Goal: Task Accomplishment & Management: Use online tool/utility

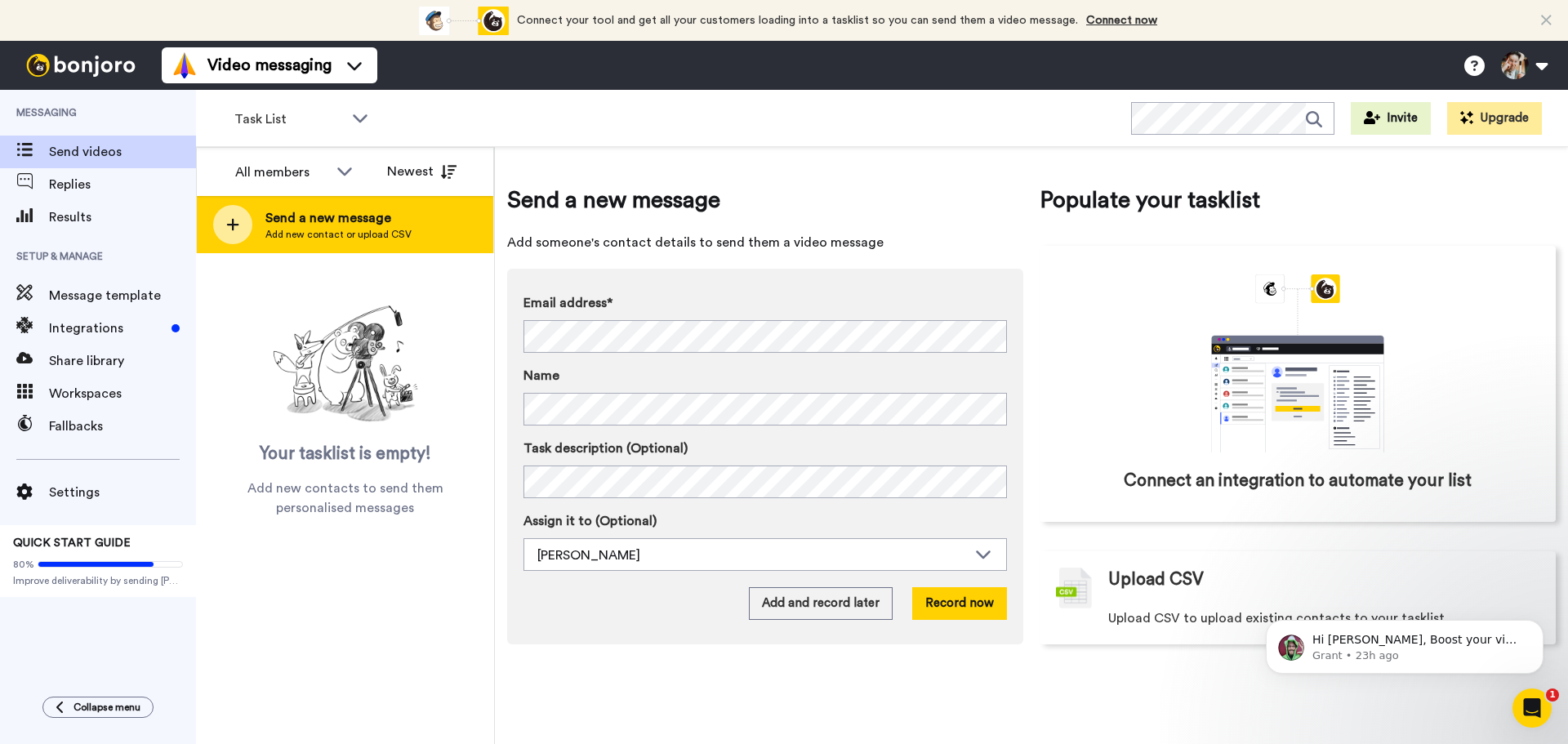
click at [219, 225] on div at bounding box center [232, 225] width 40 height 40
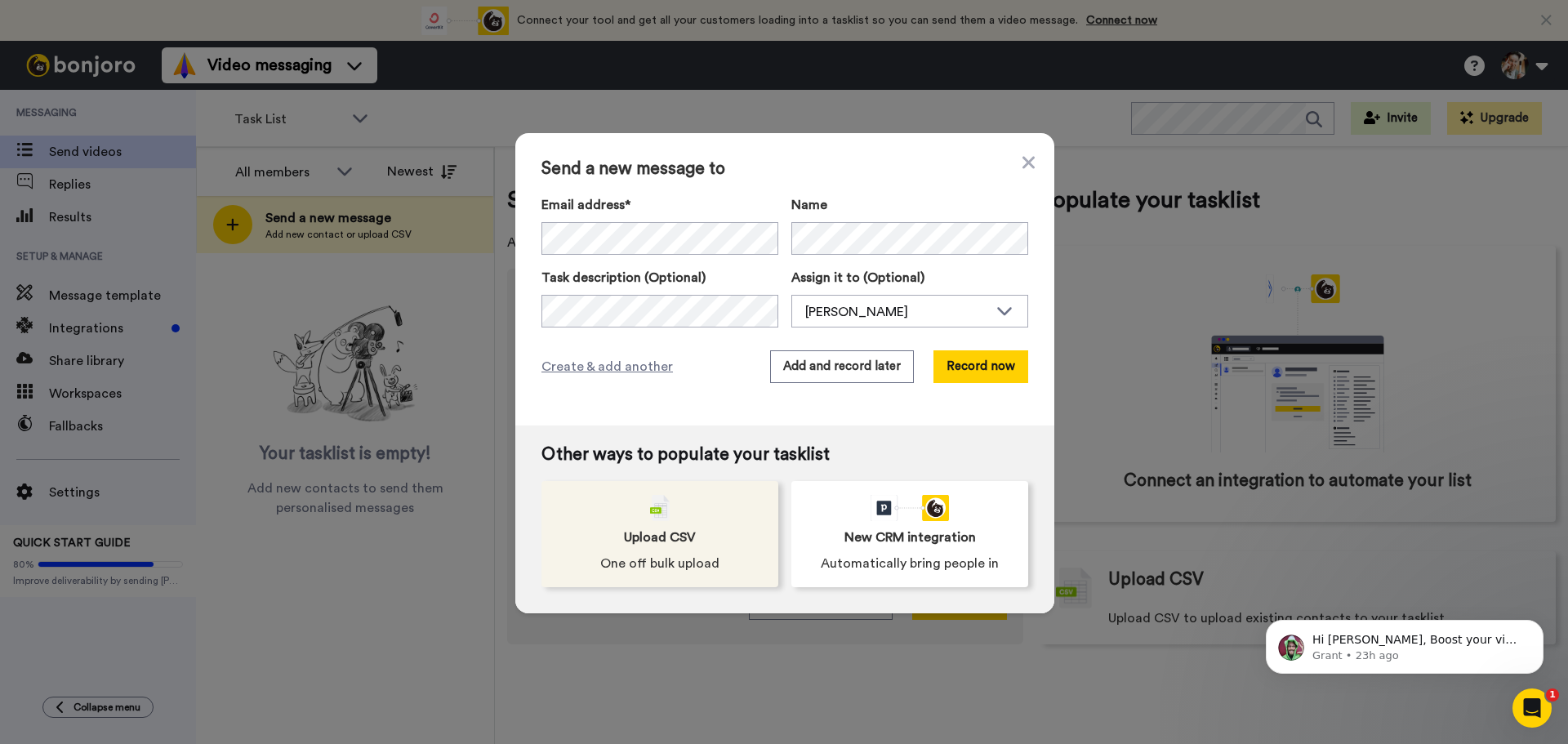
click at [650, 512] on img at bounding box center [660, 508] width 19 height 26
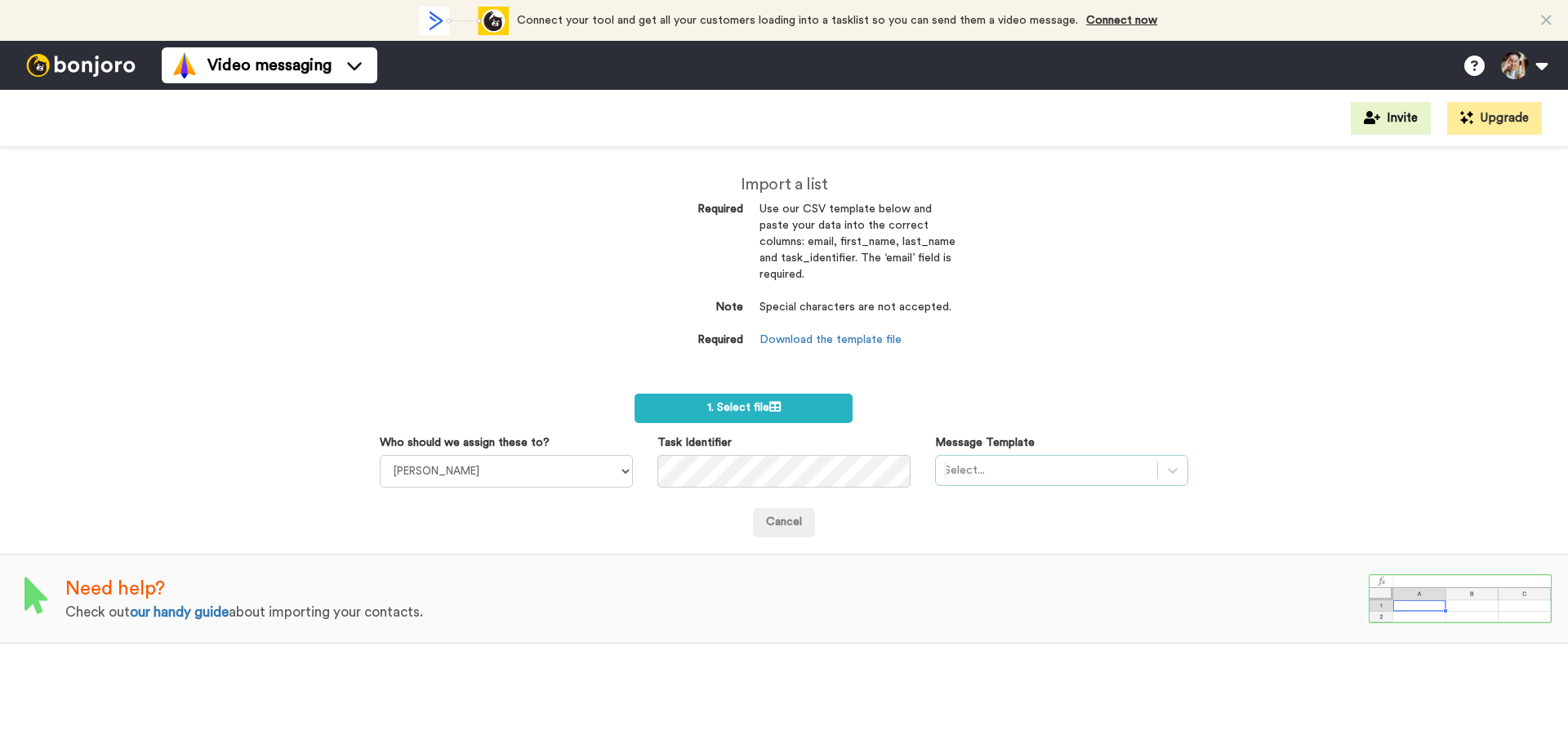
click at [1023, 475] on div at bounding box center [1046, 470] width 205 height 19
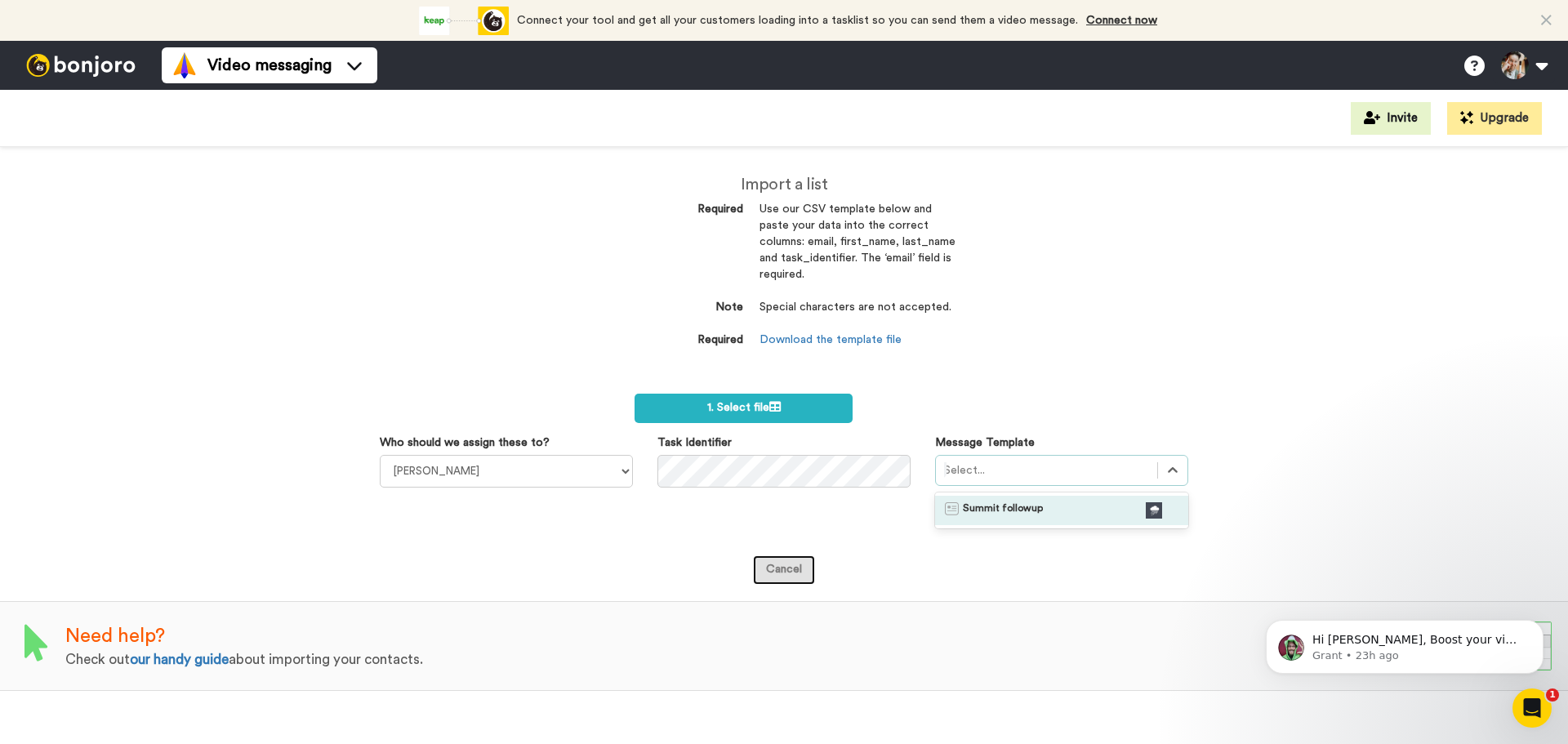
click at [792, 576] on div "Import a list Required Use our CSV template below and paste your data into the …" at bounding box center [784, 446] width 1568 height 597
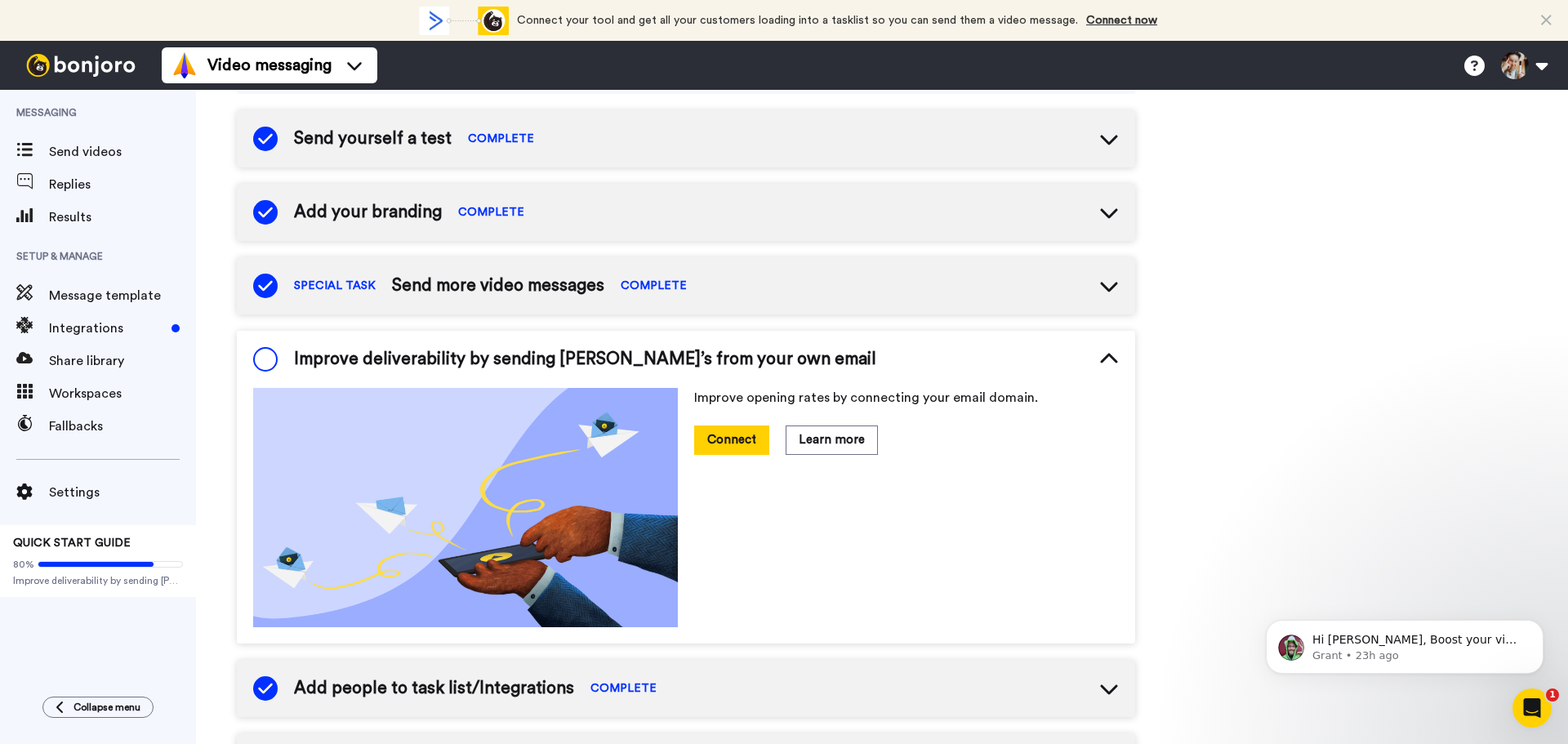
scroll to position [245, 0]
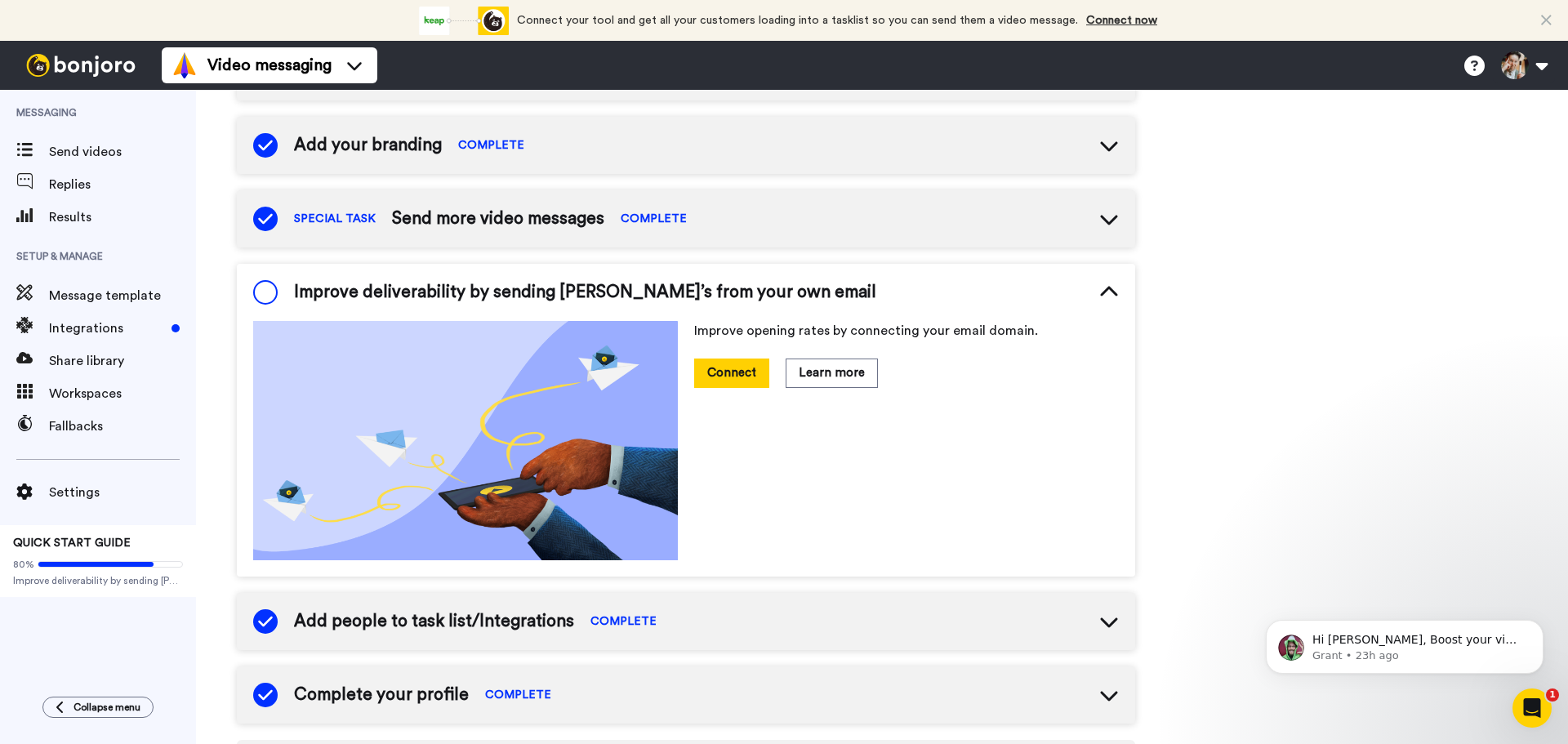
click at [267, 291] on span at bounding box center [266, 292] width 25 height 25
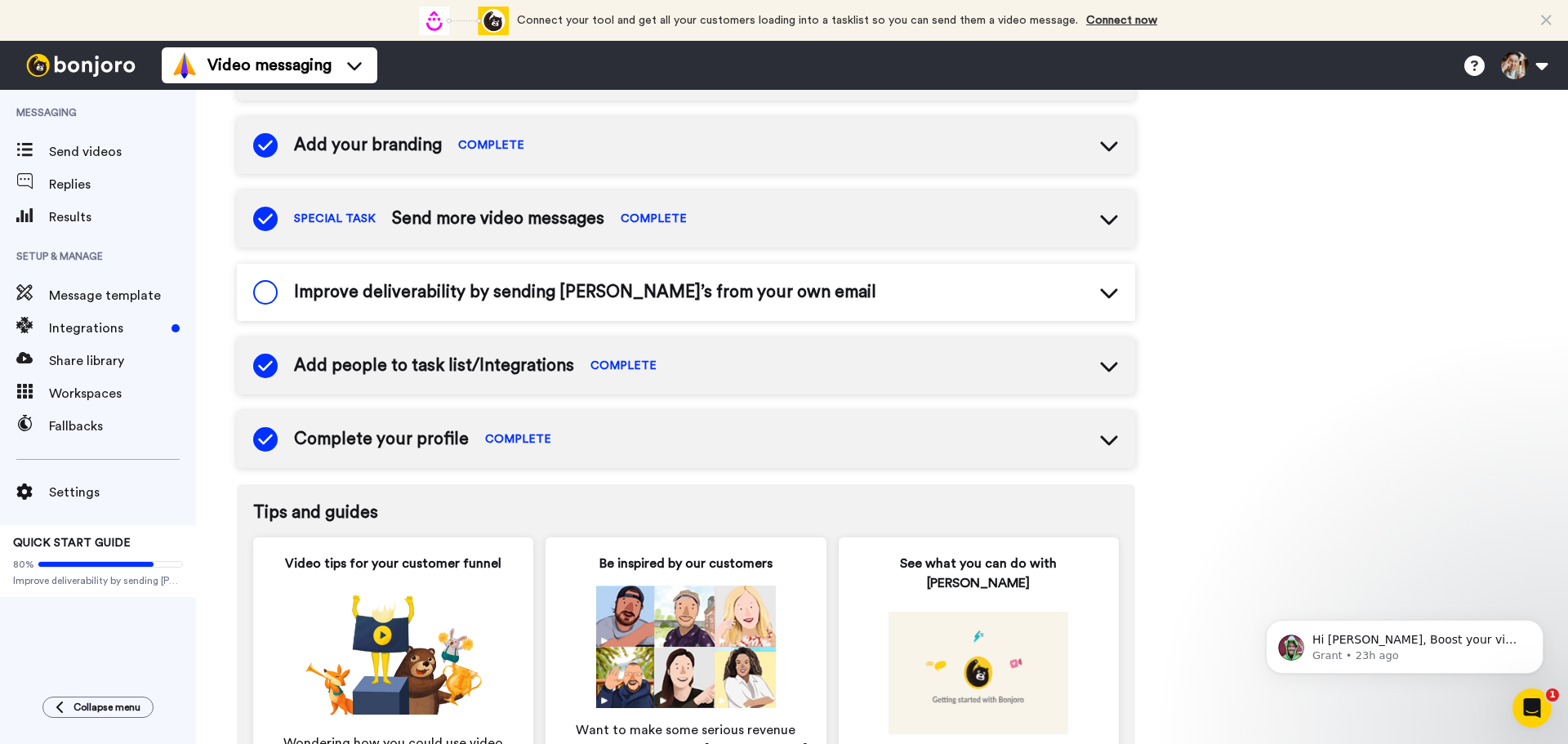
click at [267, 291] on span at bounding box center [266, 292] width 25 height 25
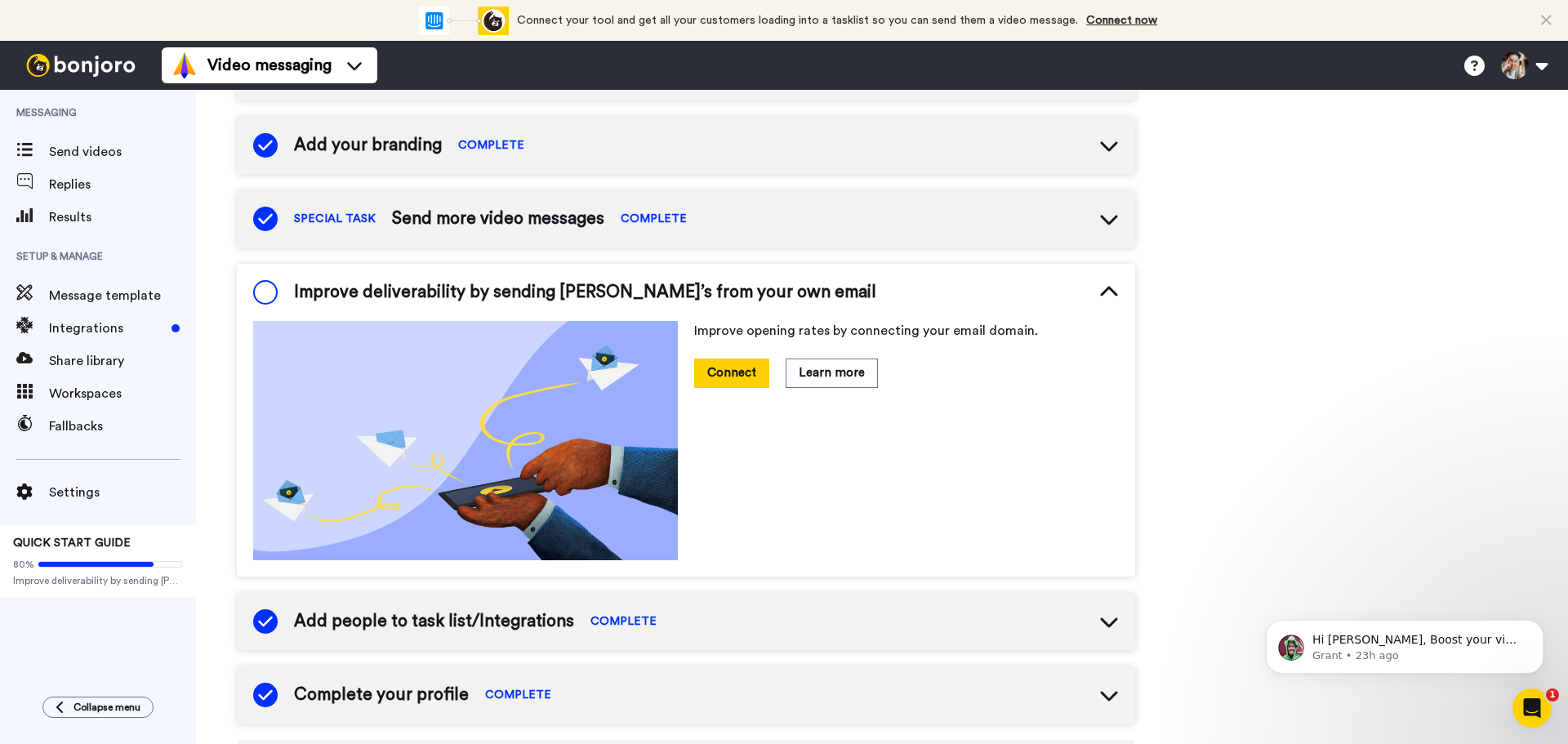
click at [267, 291] on span at bounding box center [266, 292] width 25 height 25
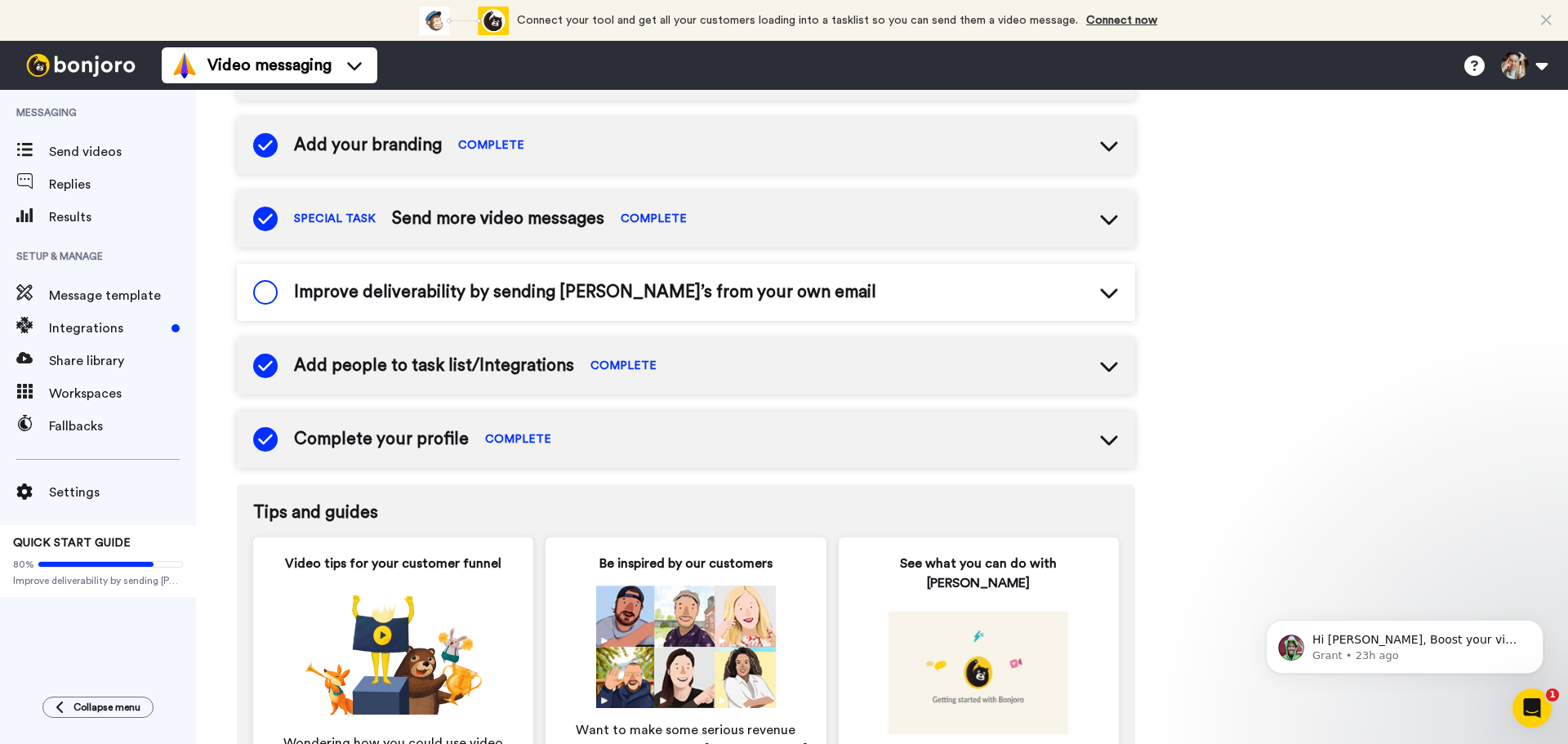
click at [267, 291] on span at bounding box center [266, 292] width 25 height 25
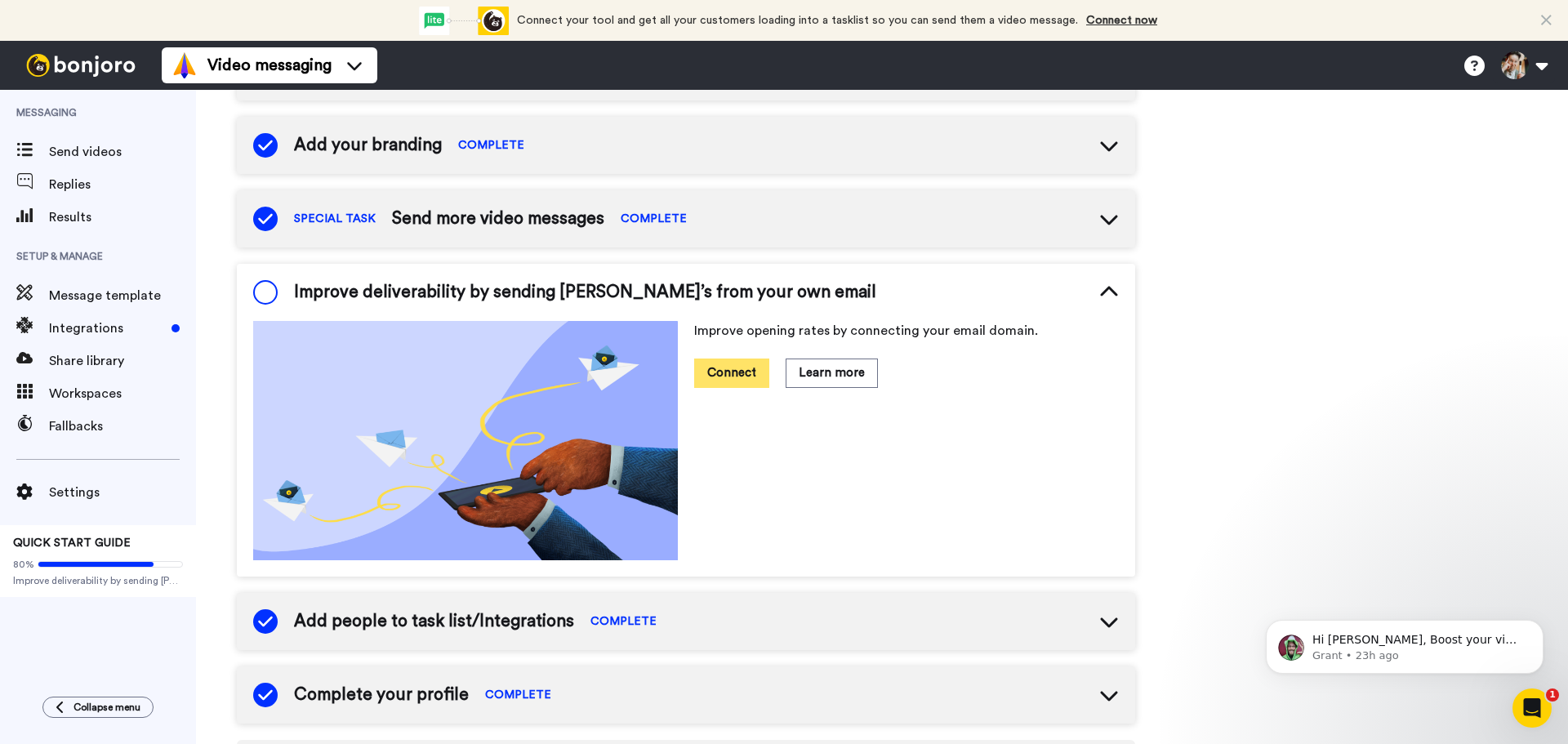
click at [738, 376] on button "Connect" at bounding box center [731, 372] width 75 height 28
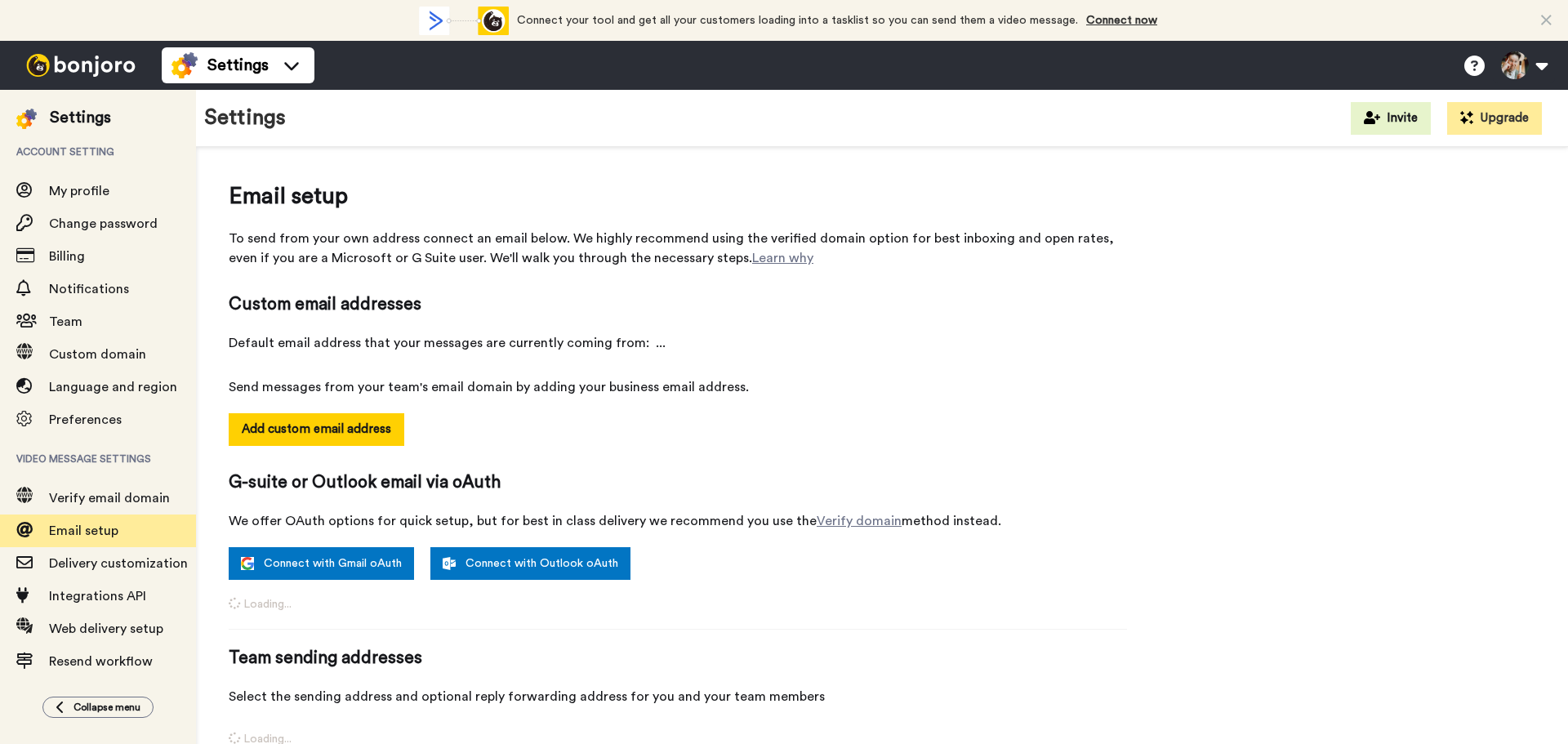
select select "164814"
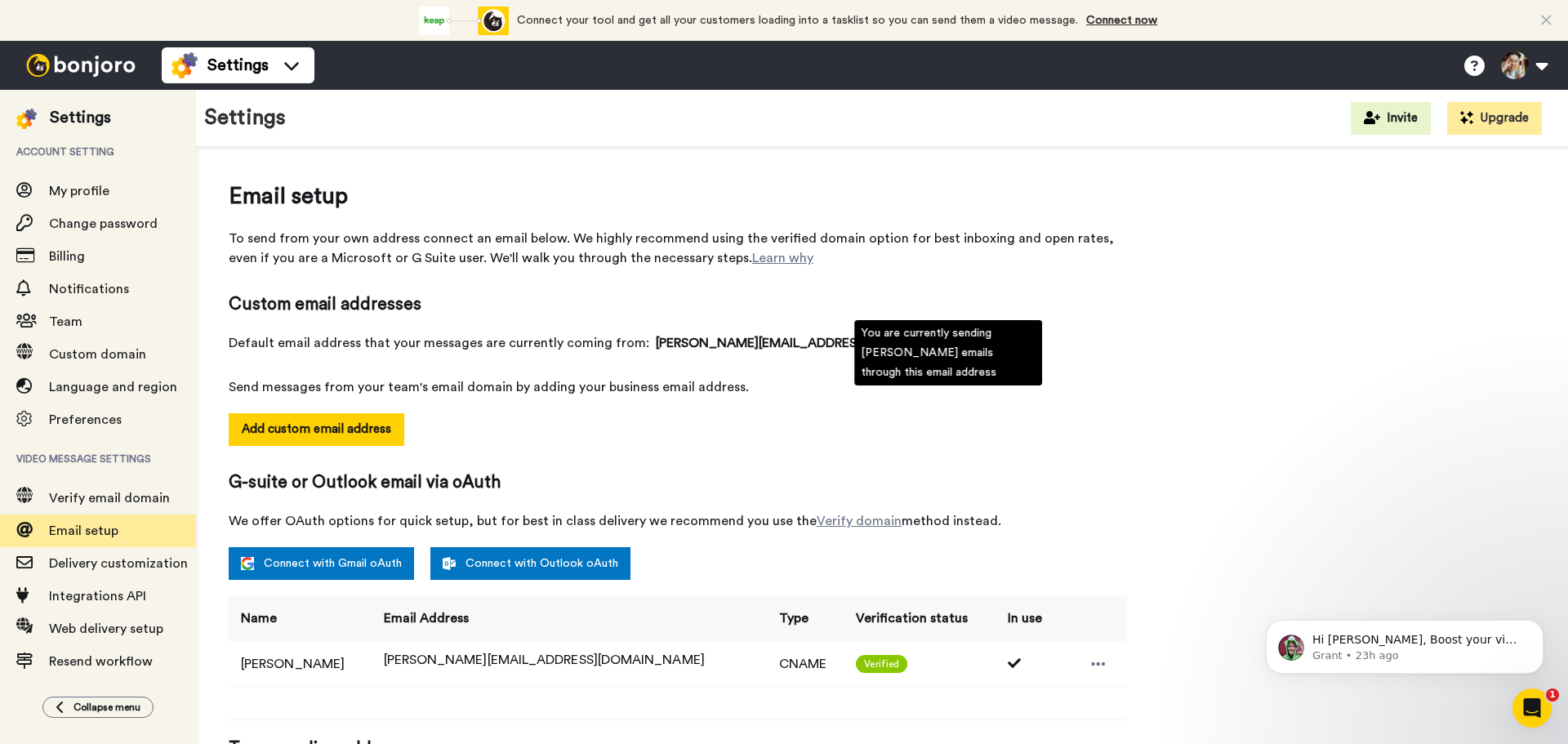
click at [980, 341] on icon at bounding box center [986, 342] width 13 height 13
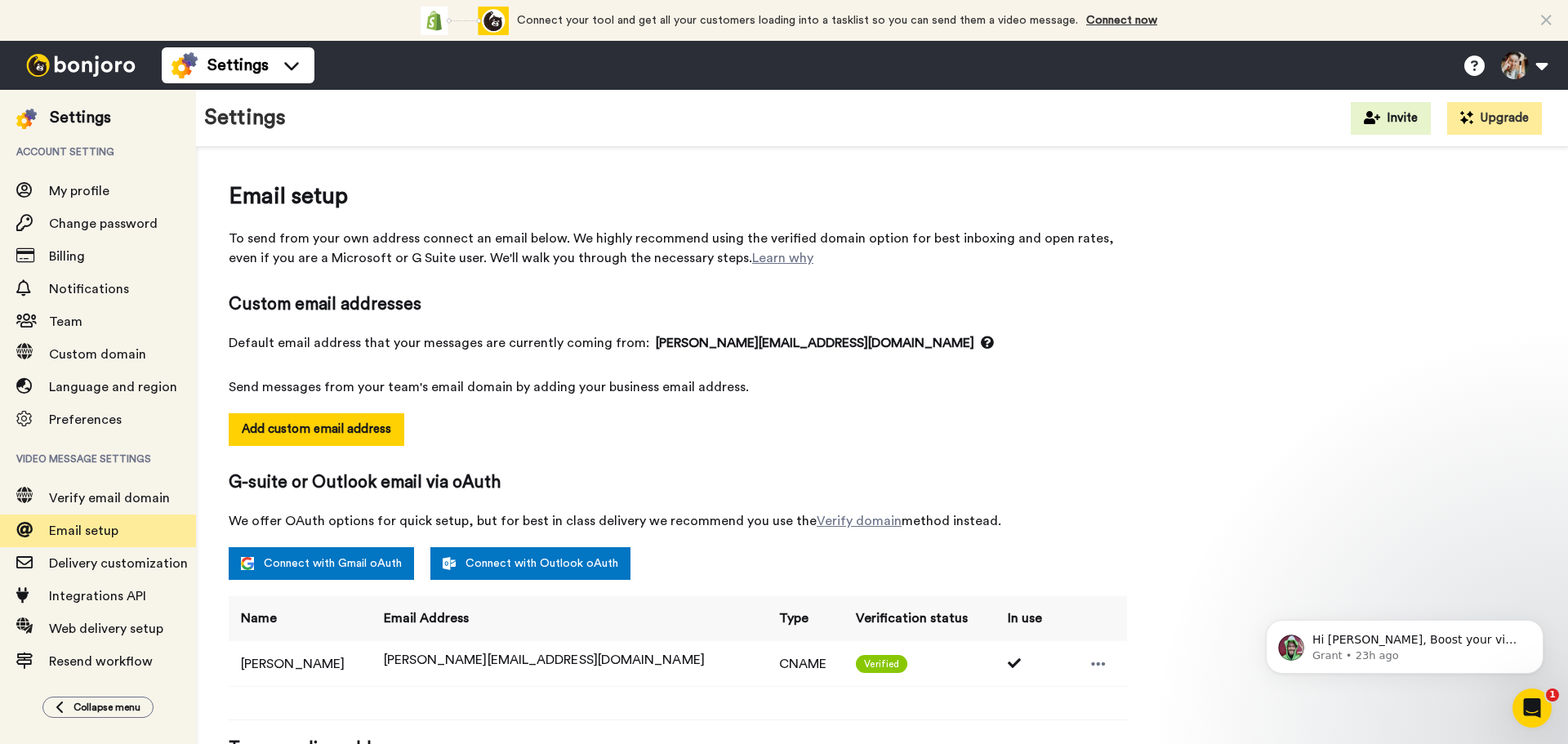
click at [1029, 427] on div "Add custom email address" at bounding box center [678, 442] width 898 height 57
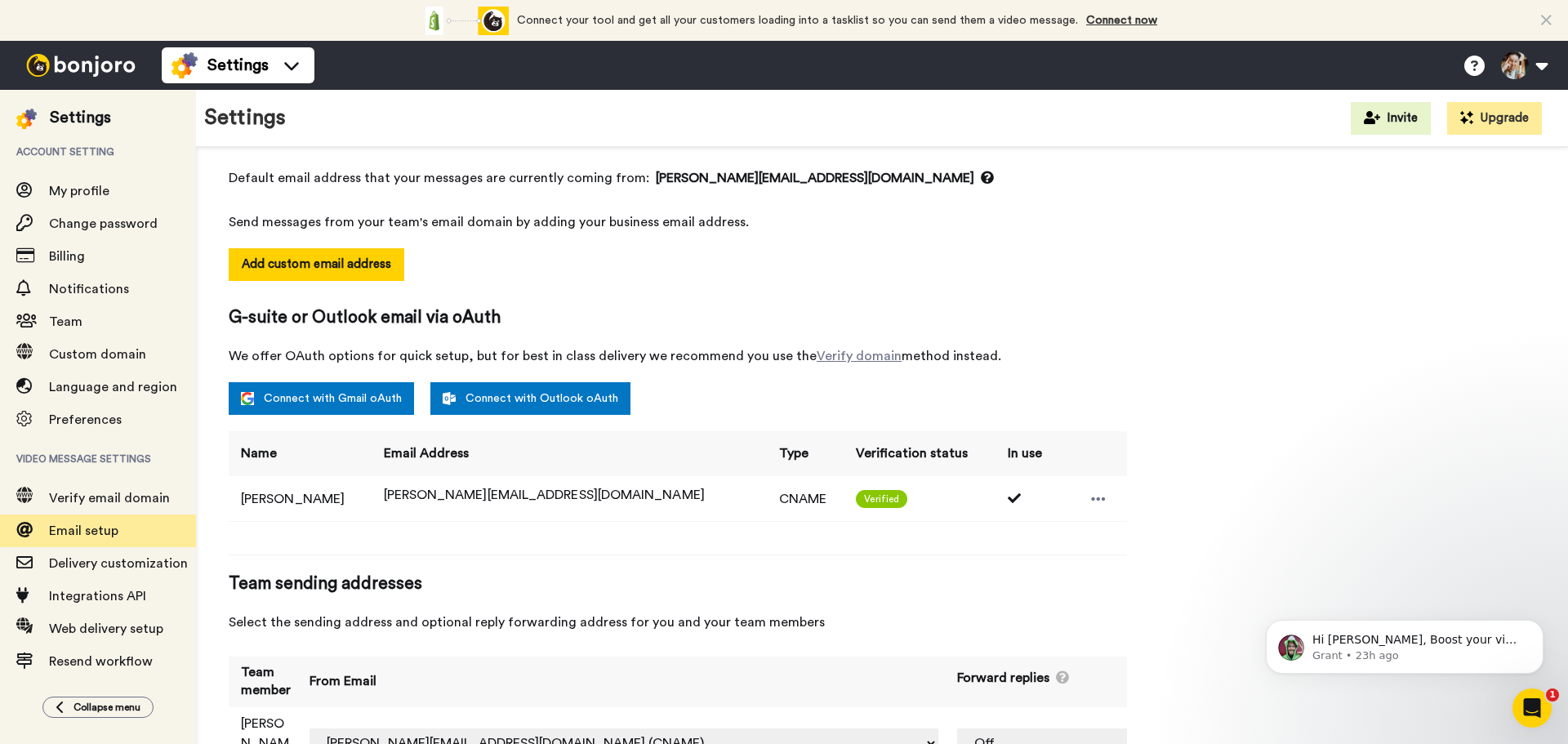
scroll to position [166, 0]
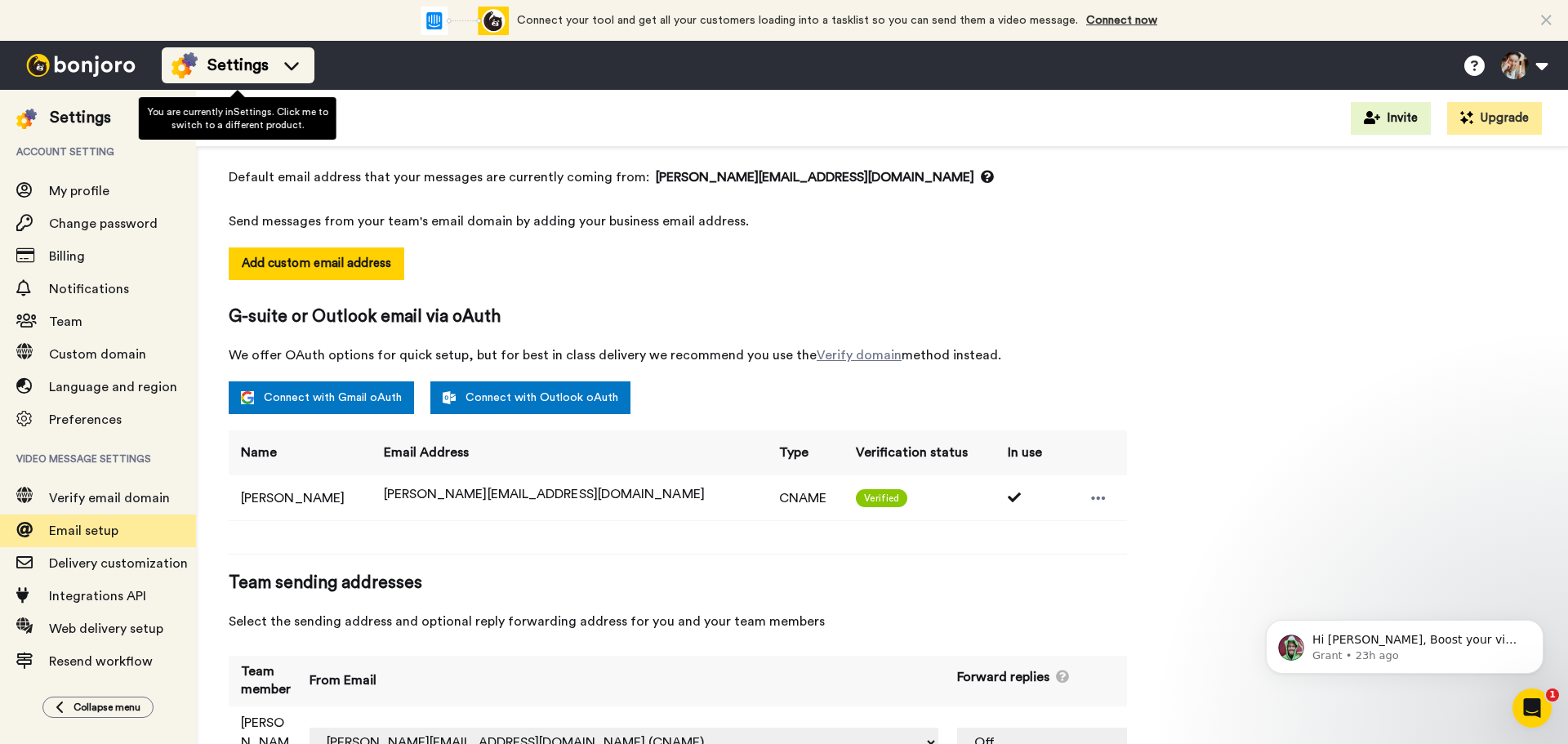
click at [308, 69] on li "Settings" at bounding box center [238, 65] width 153 height 36
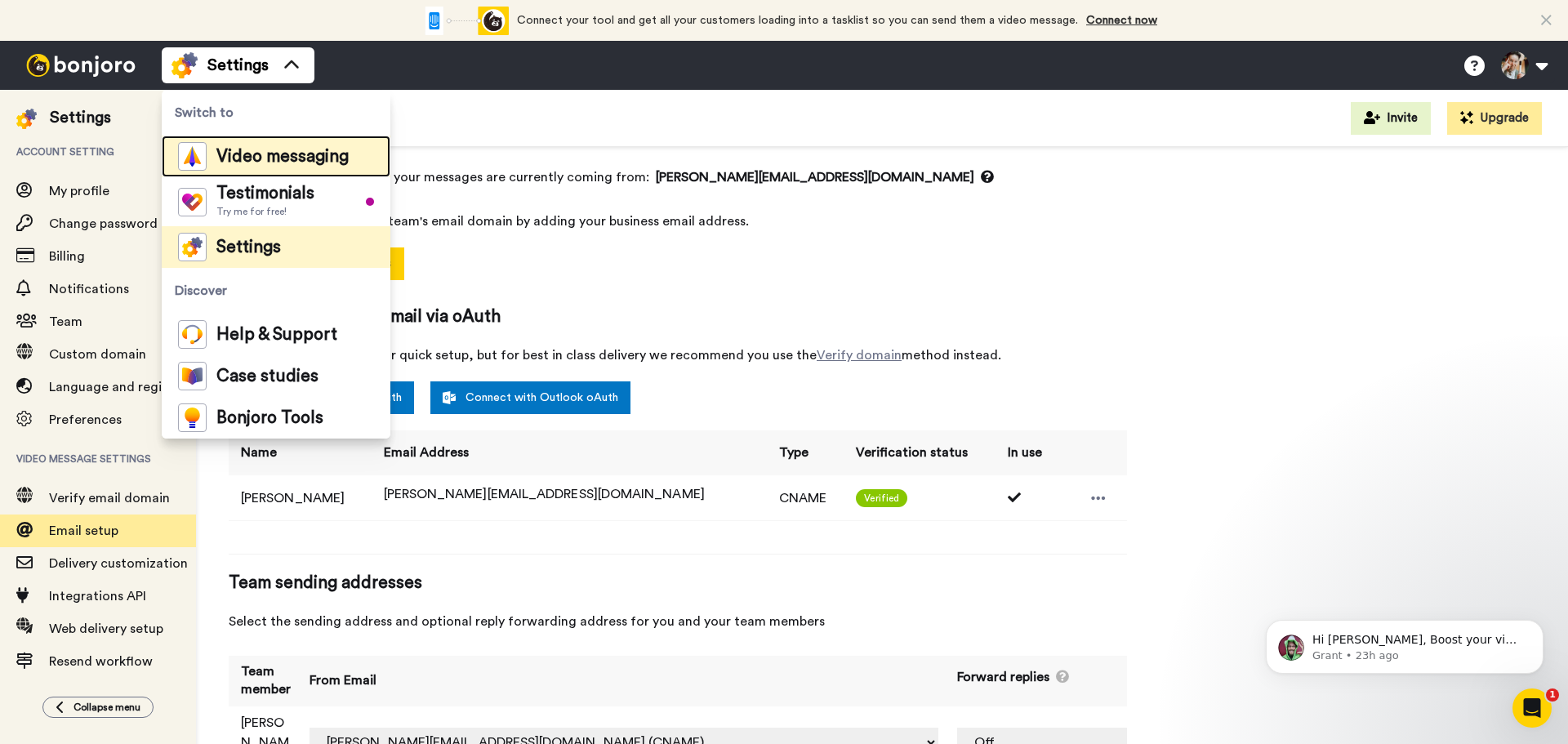
click at [290, 155] on span "Video messaging" at bounding box center [282, 157] width 132 height 17
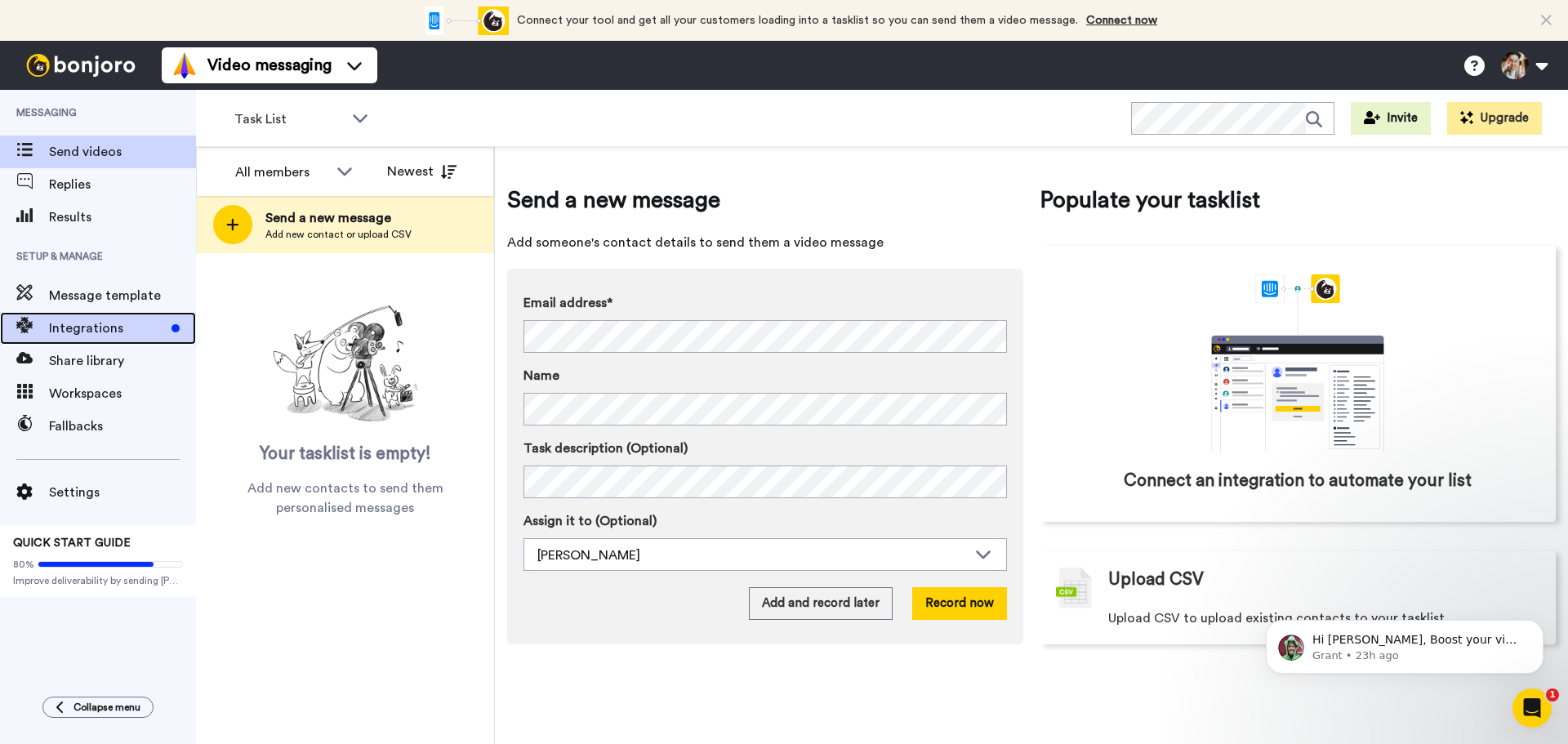
click at [114, 335] on span "Integrations" at bounding box center [107, 328] width 116 height 19
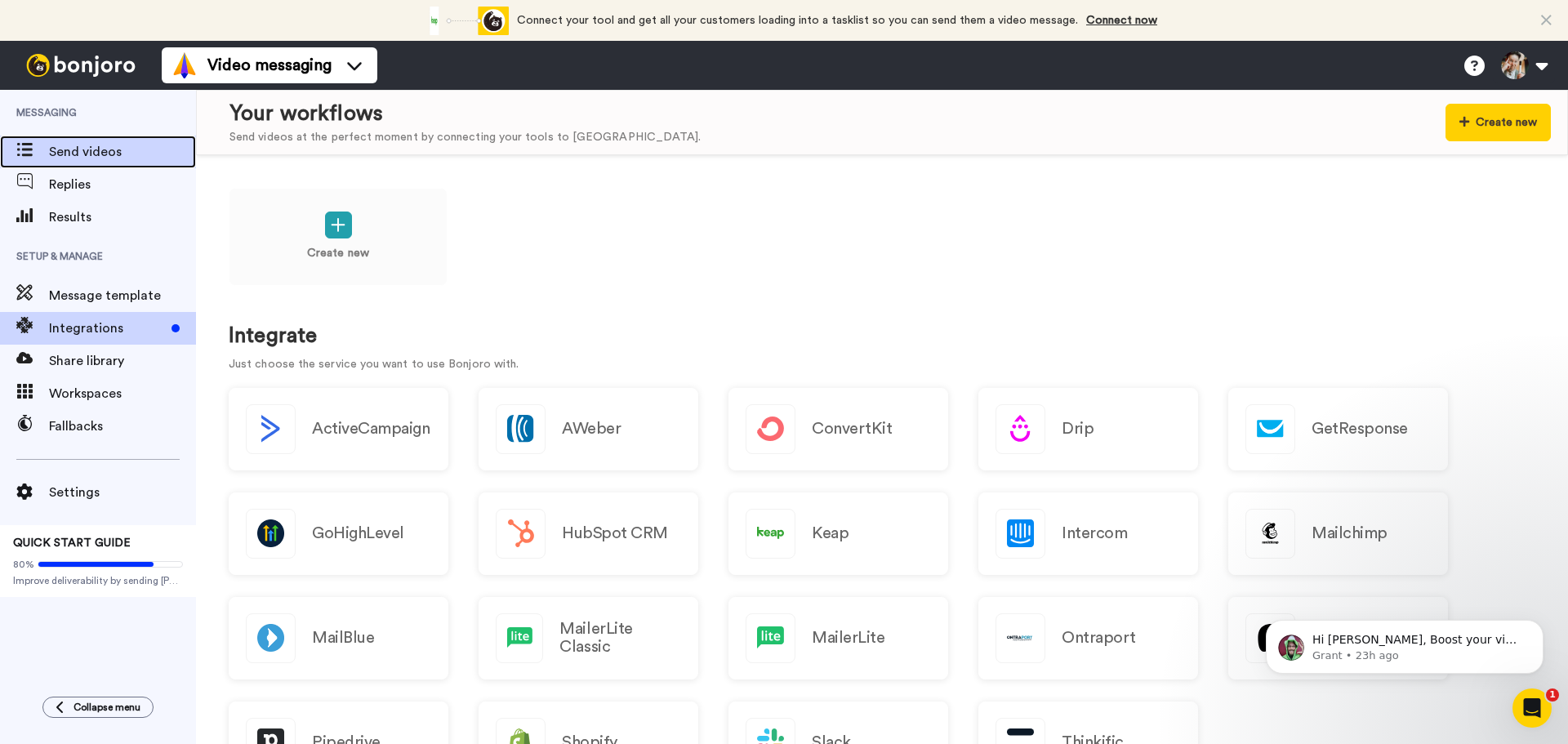
click at [86, 151] on span "Send videos" at bounding box center [122, 151] width 147 height 19
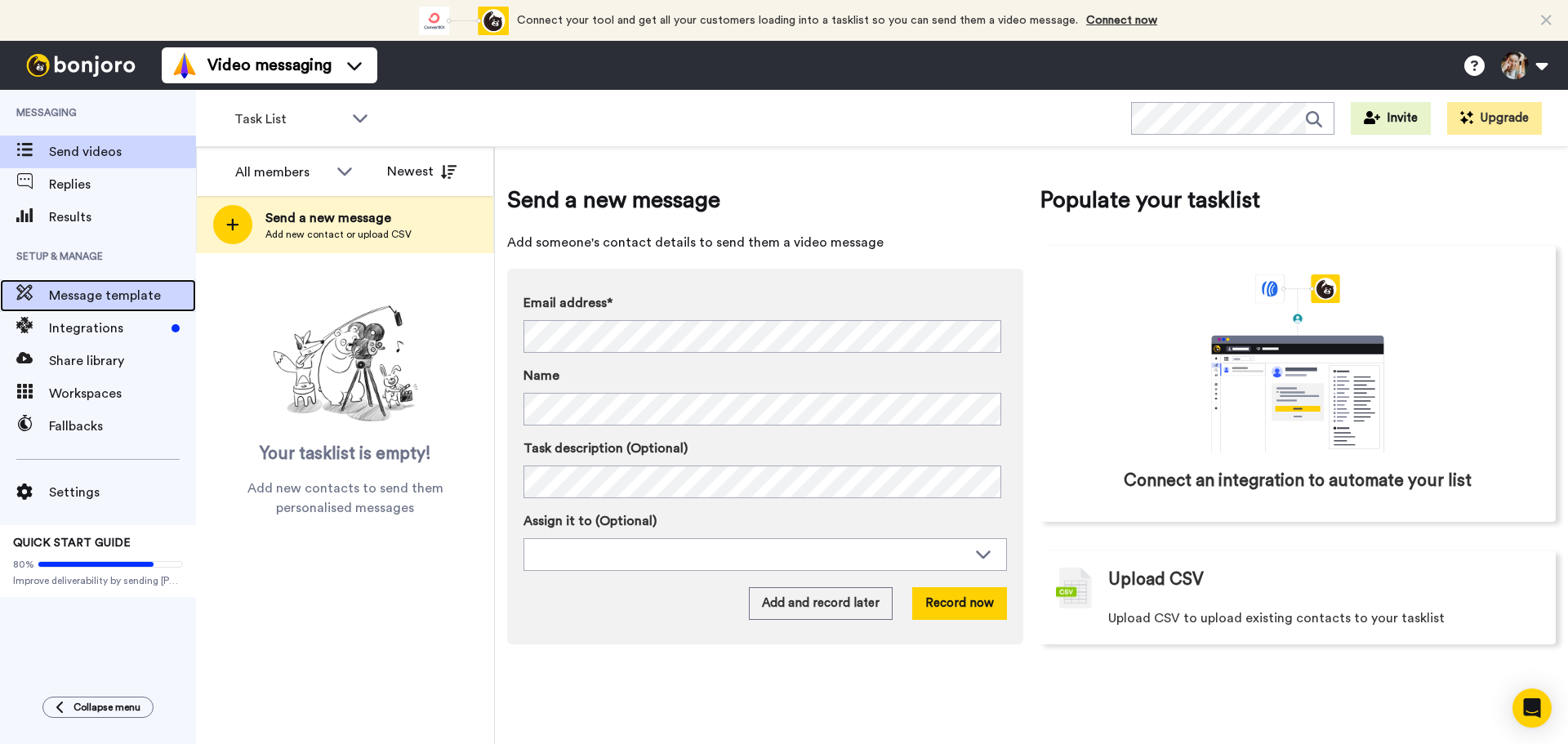
click at [103, 300] on span "Message template" at bounding box center [122, 296] width 147 height 19
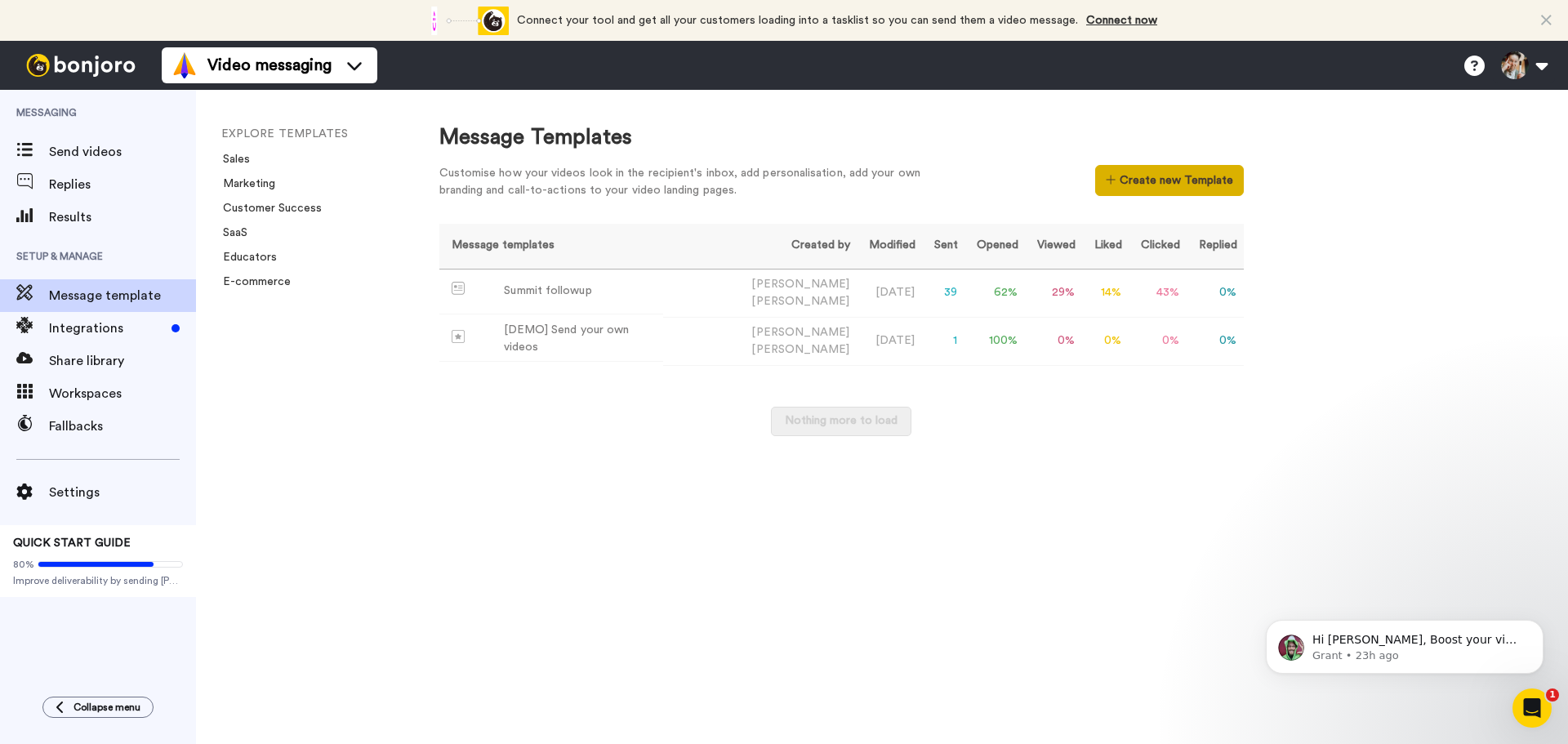
click at [1161, 175] on button "Create new Template" at bounding box center [1169, 180] width 148 height 31
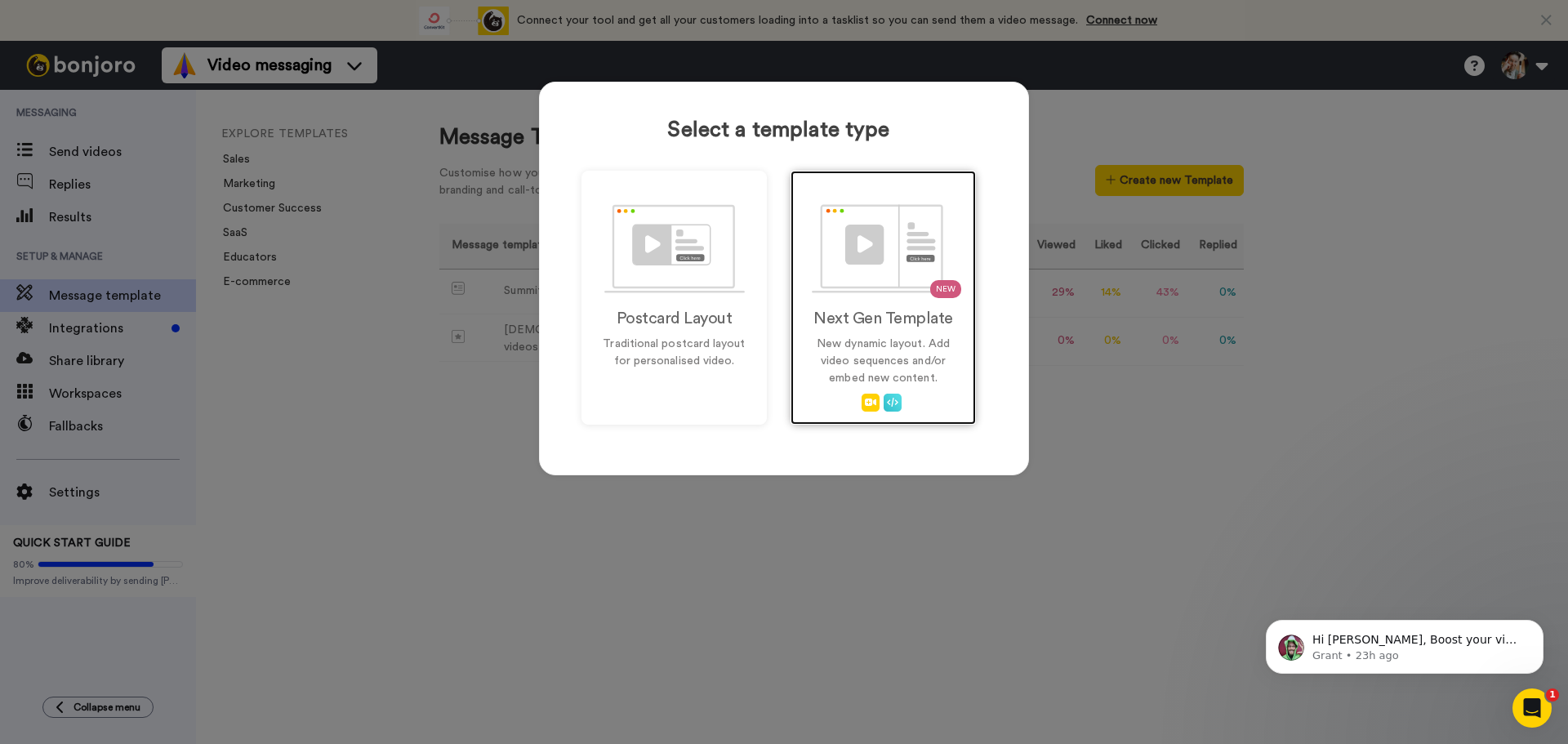
click at [877, 315] on h2 "Next Gen Template" at bounding box center [883, 319] width 151 height 18
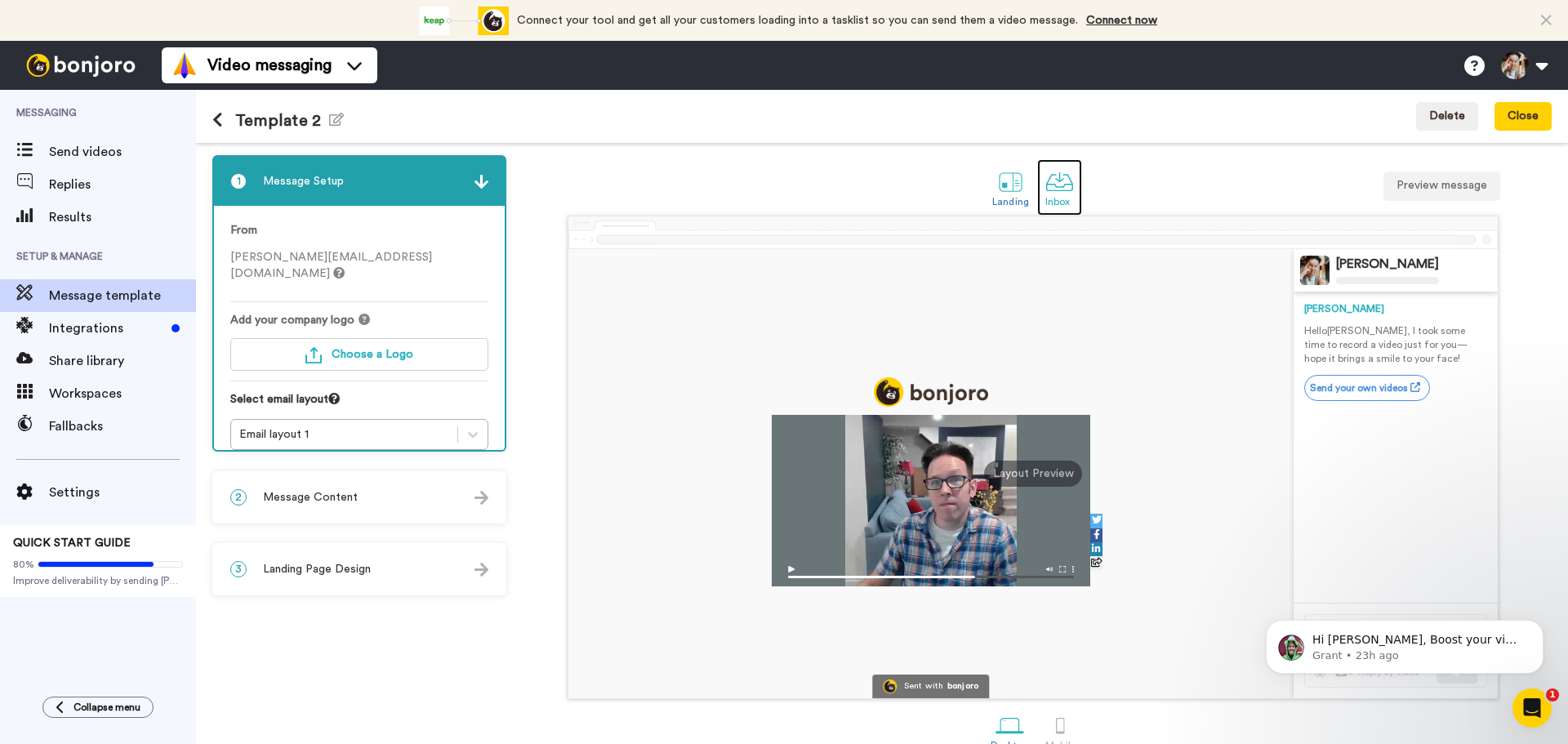
click at [1053, 188] on div at bounding box center [1059, 181] width 28 height 28
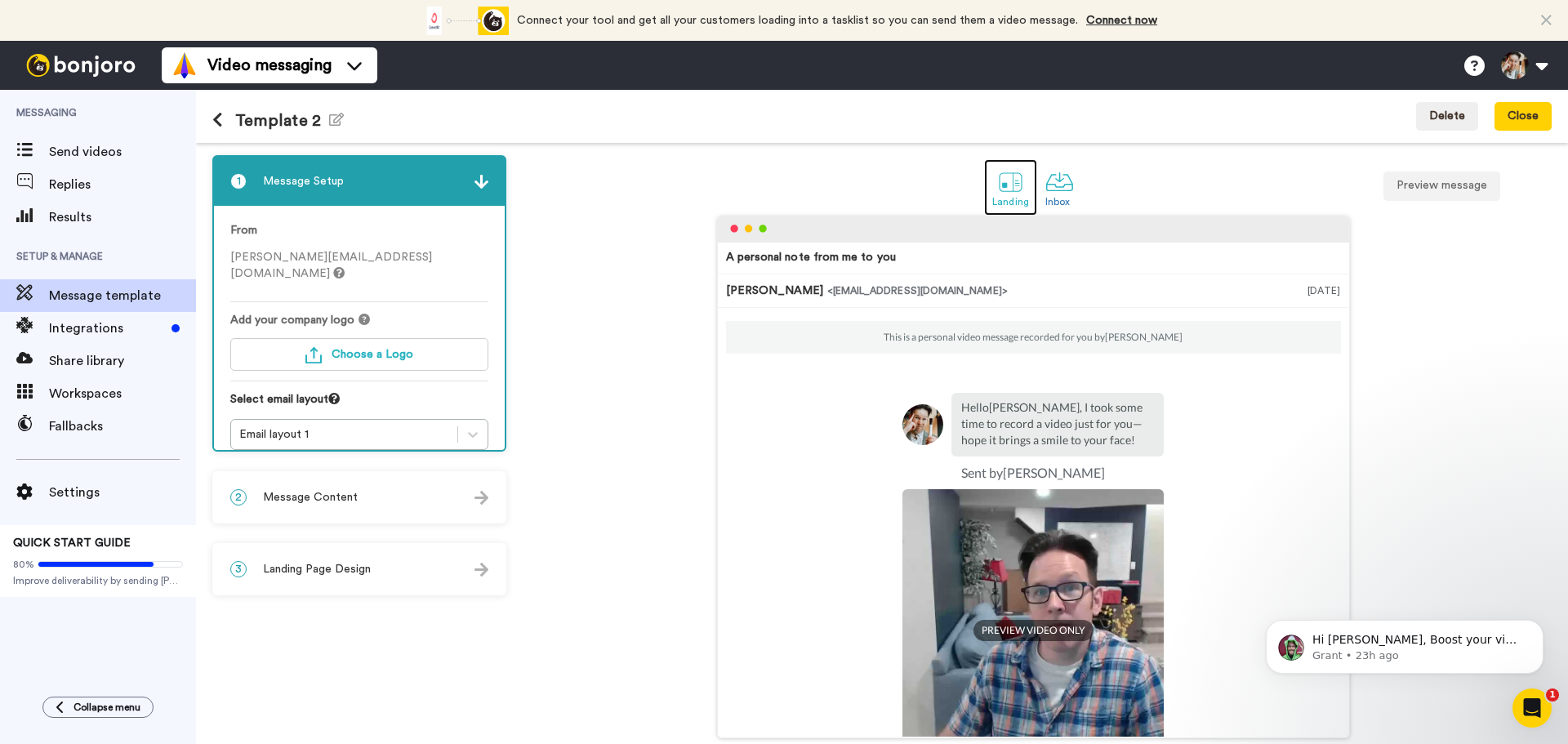
click at [1014, 177] on div at bounding box center [1010, 181] width 28 height 28
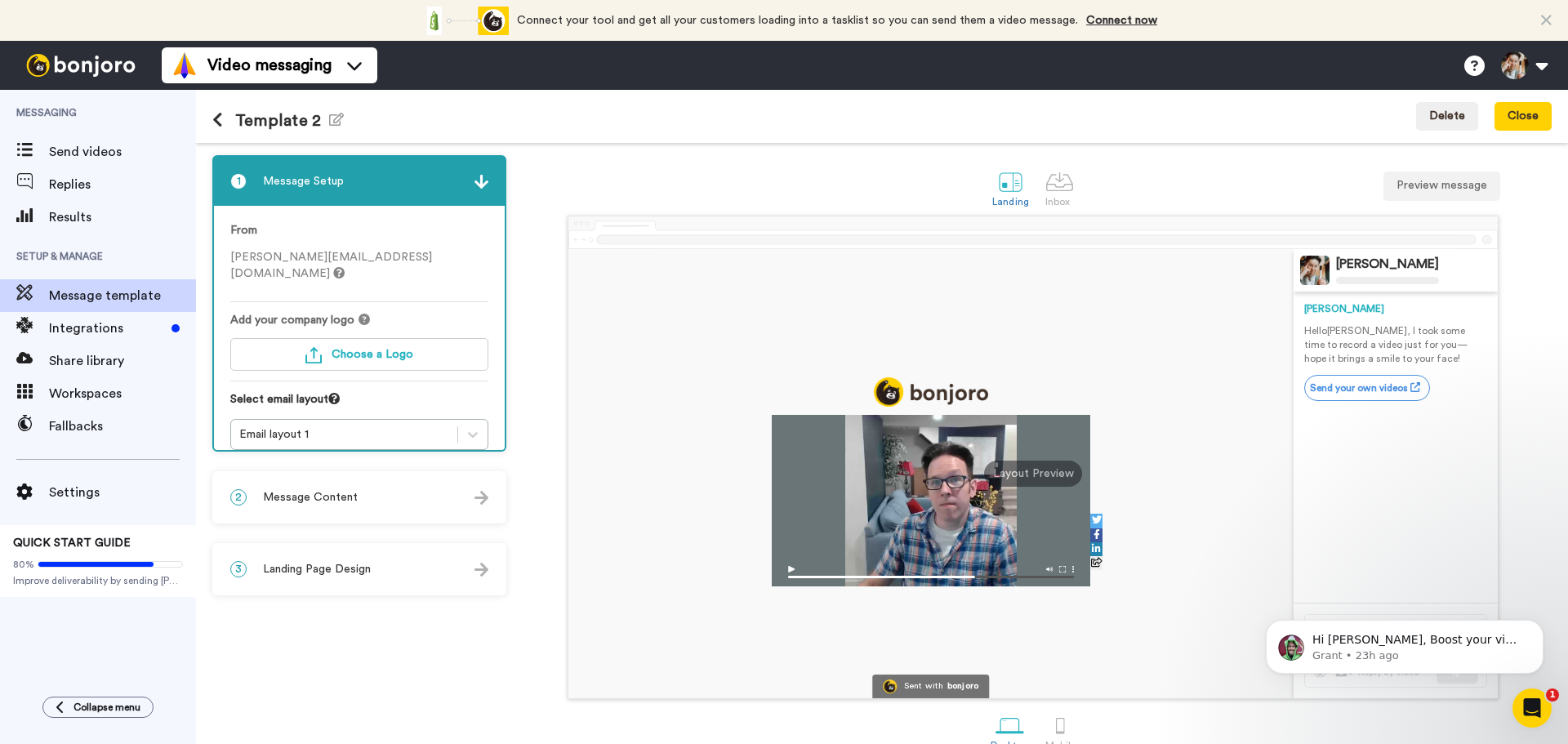
click at [215, 120] on icon at bounding box center [217, 120] width 11 height 17
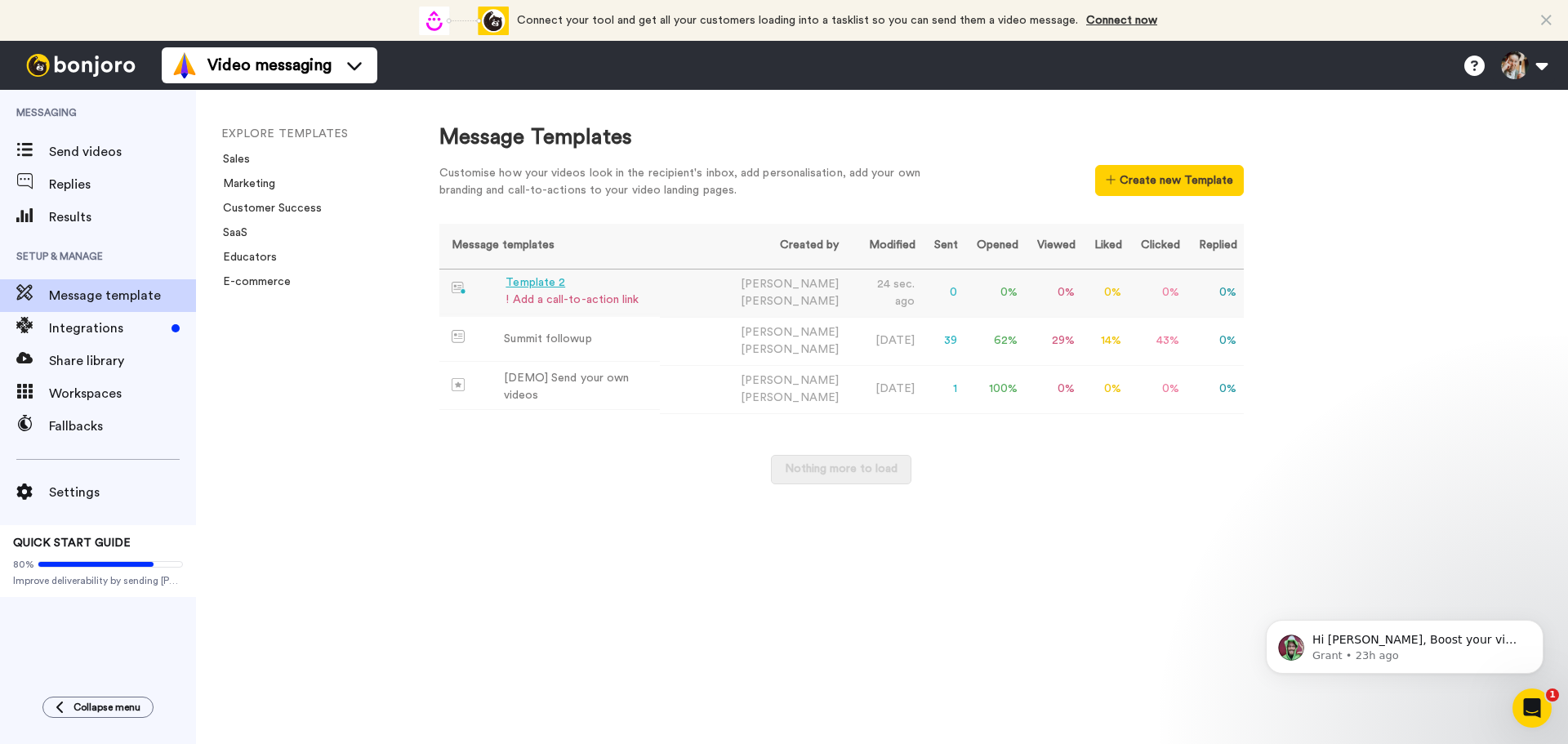
click at [529, 287] on div "Template 2" at bounding box center [571, 283] width 133 height 17
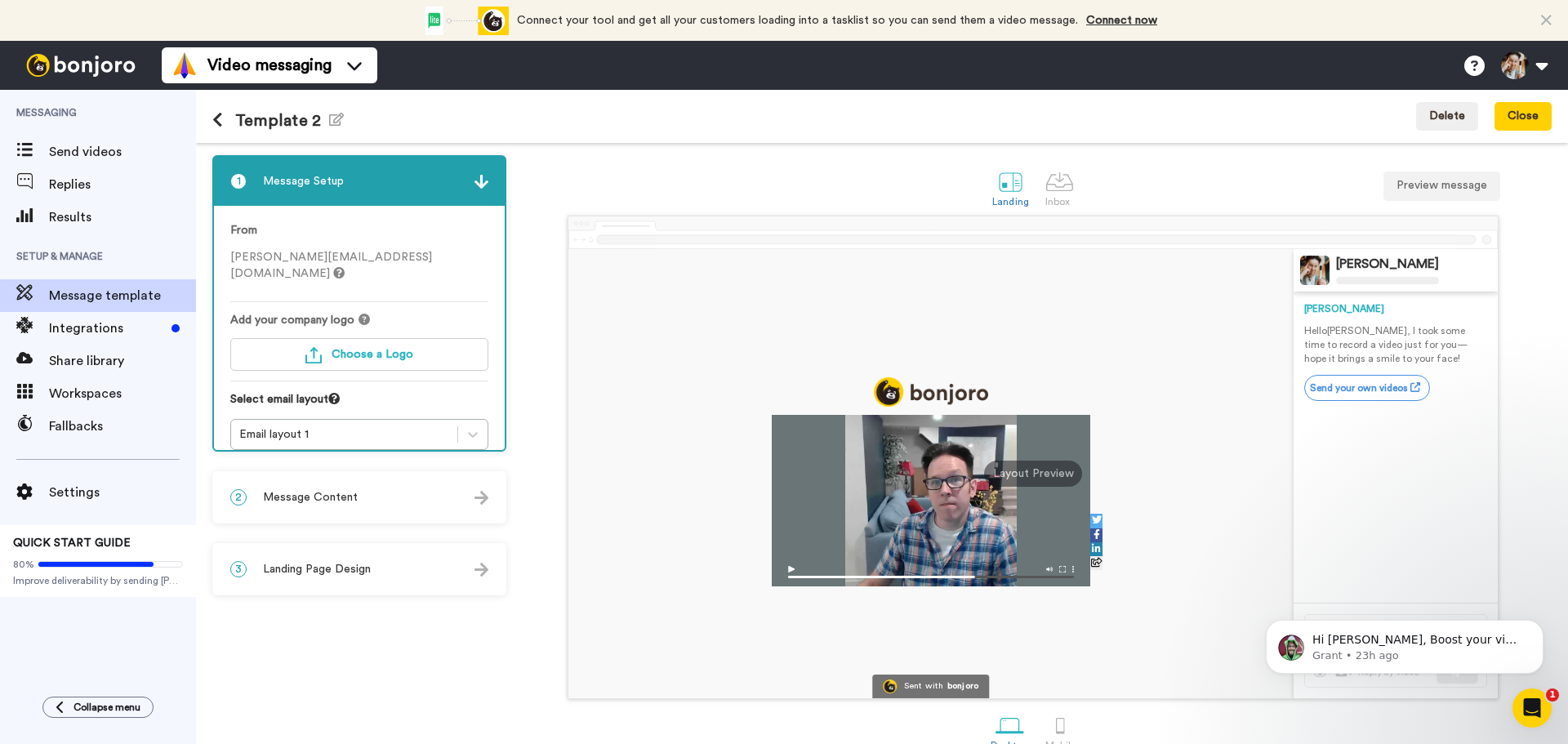
click at [212, 117] on icon at bounding box center [217, 120] width 11 height 17
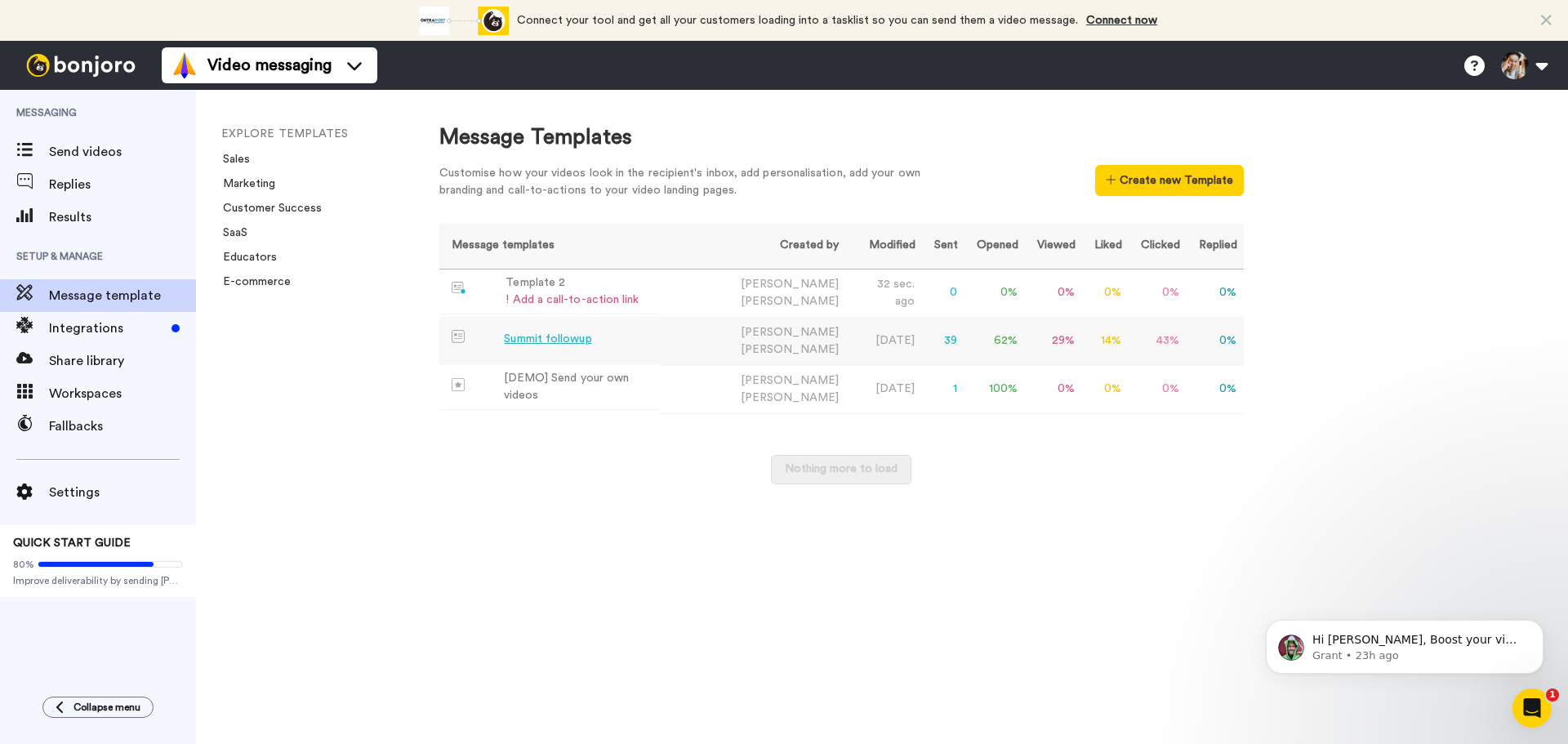
click at [634, 336] on td "Summit followup" at bounding box center [549, 339] width 221 height 45
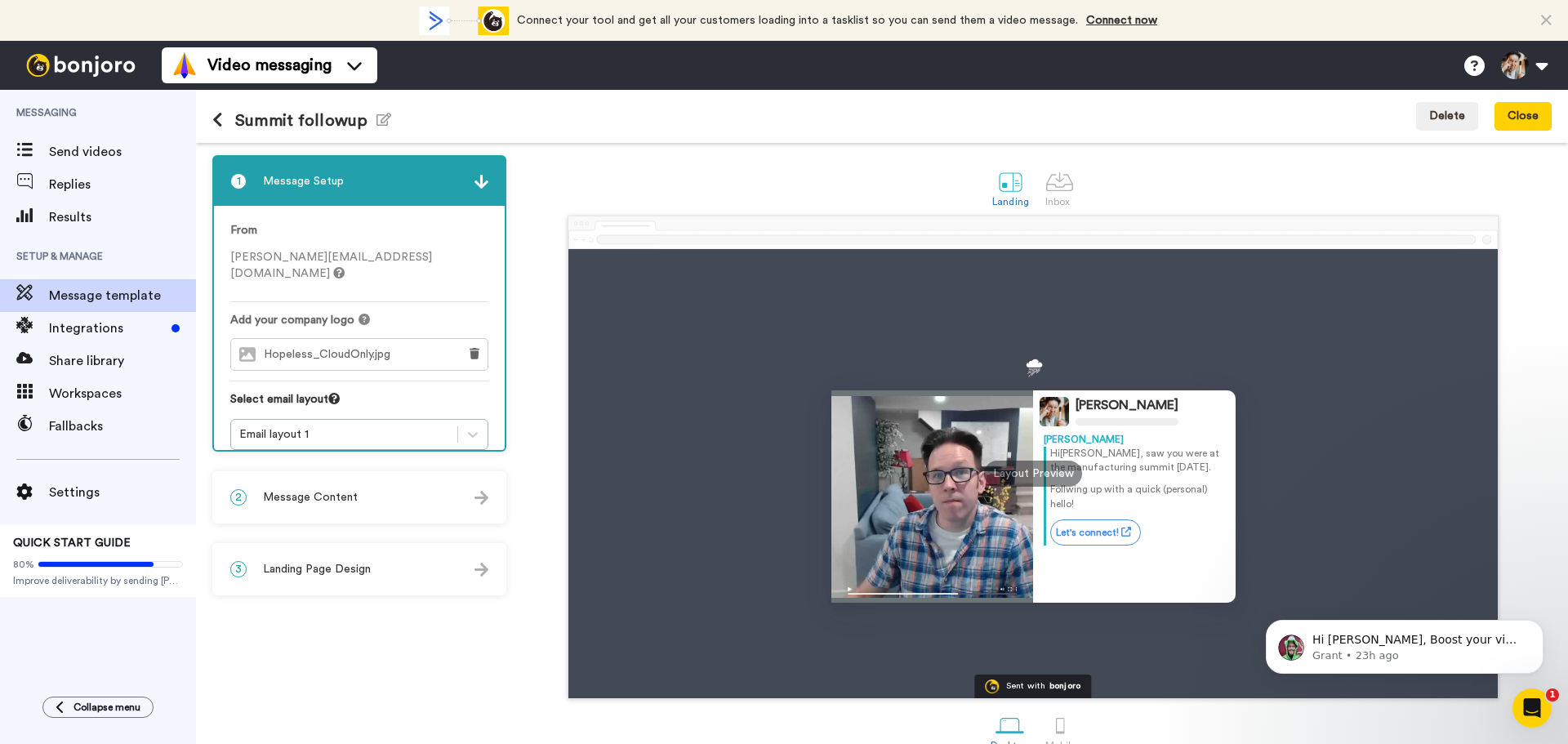
click at [809, 351] on div "Benjie Hughes Benjie Hi Tom , saw you were at the manufacturing summit Friday. …" at bounding box center [1033, 474] width 929 height 449
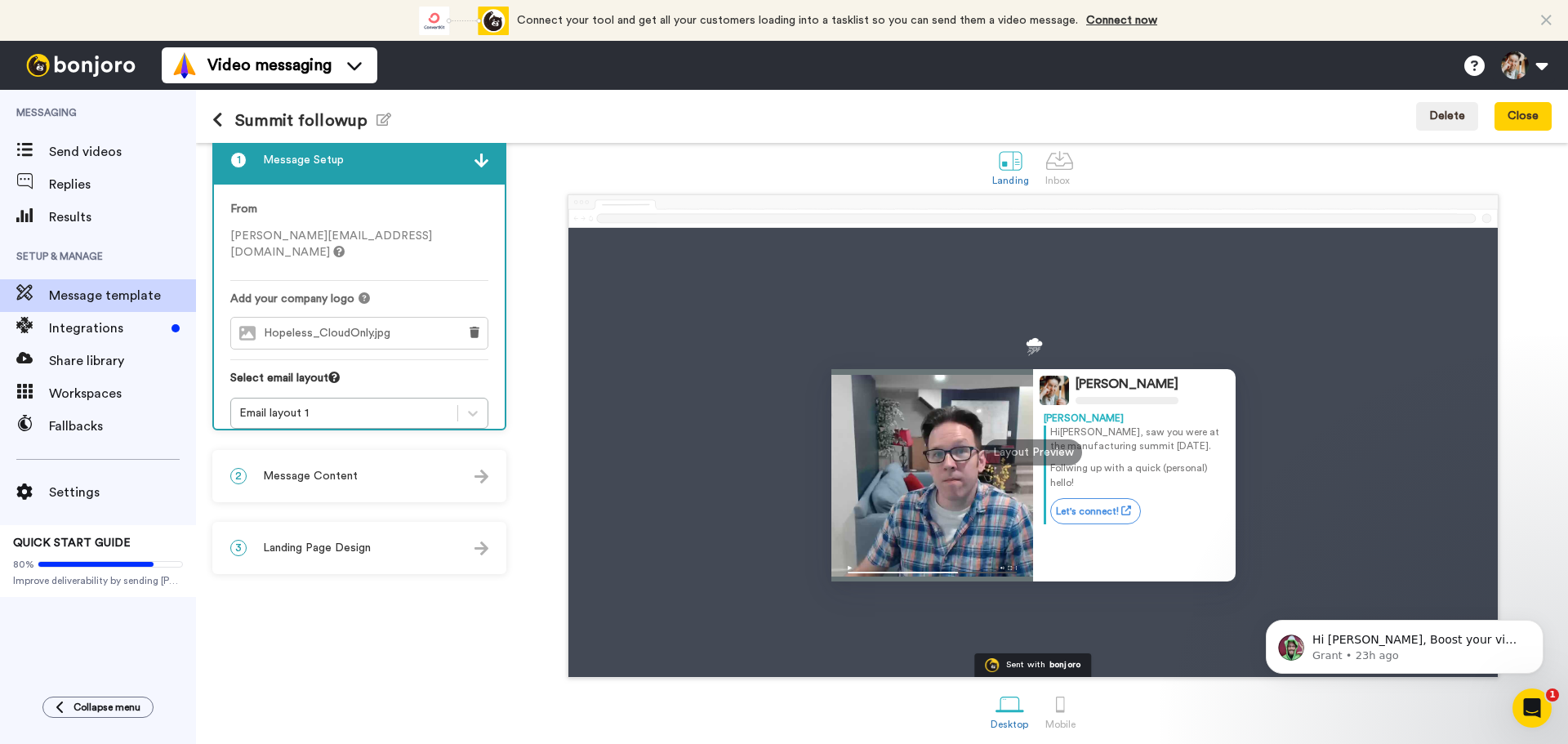
scroll to position [28, 0]
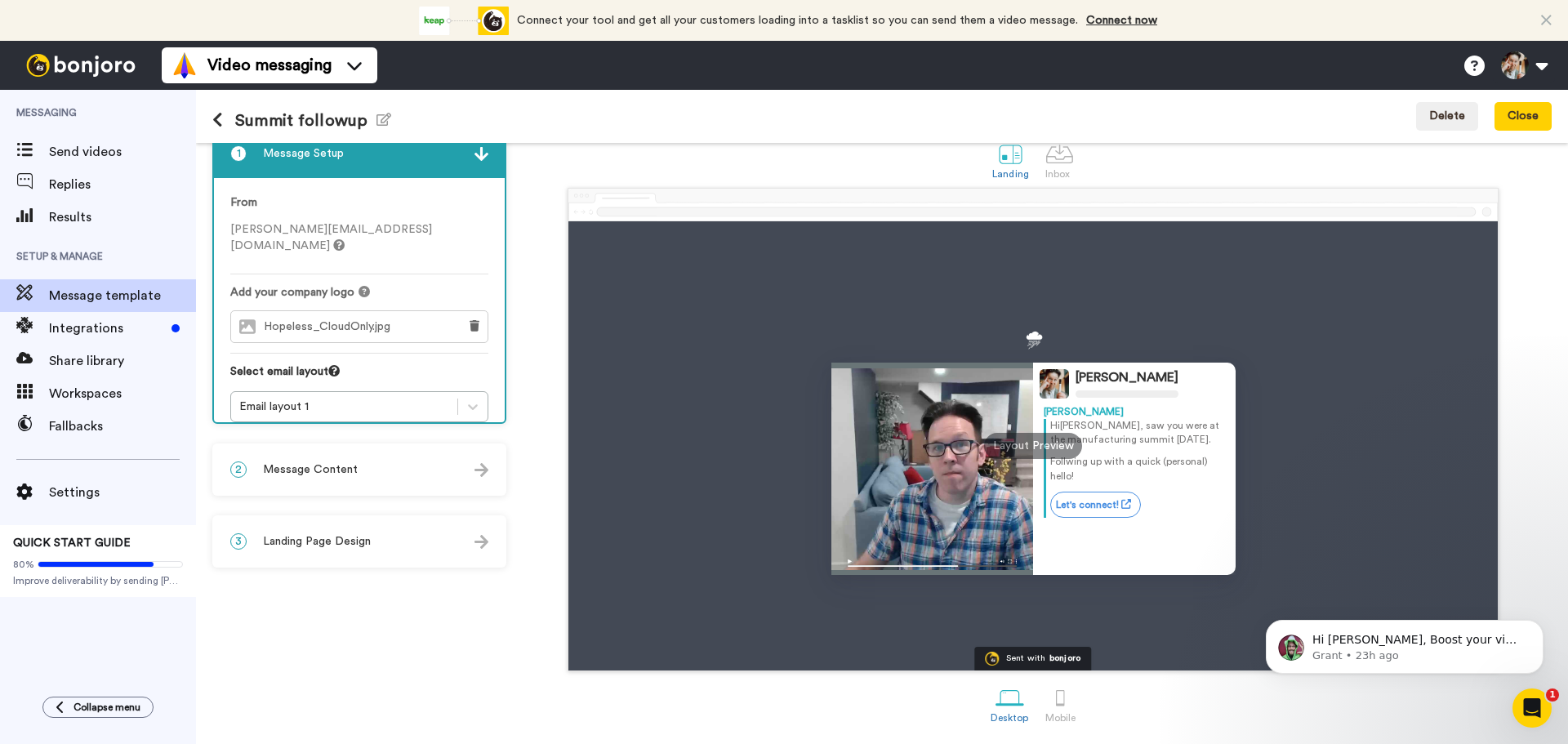
click at [351, 482] on div "2 Message Content" at bounding box center [359, 470] width 290 height 49
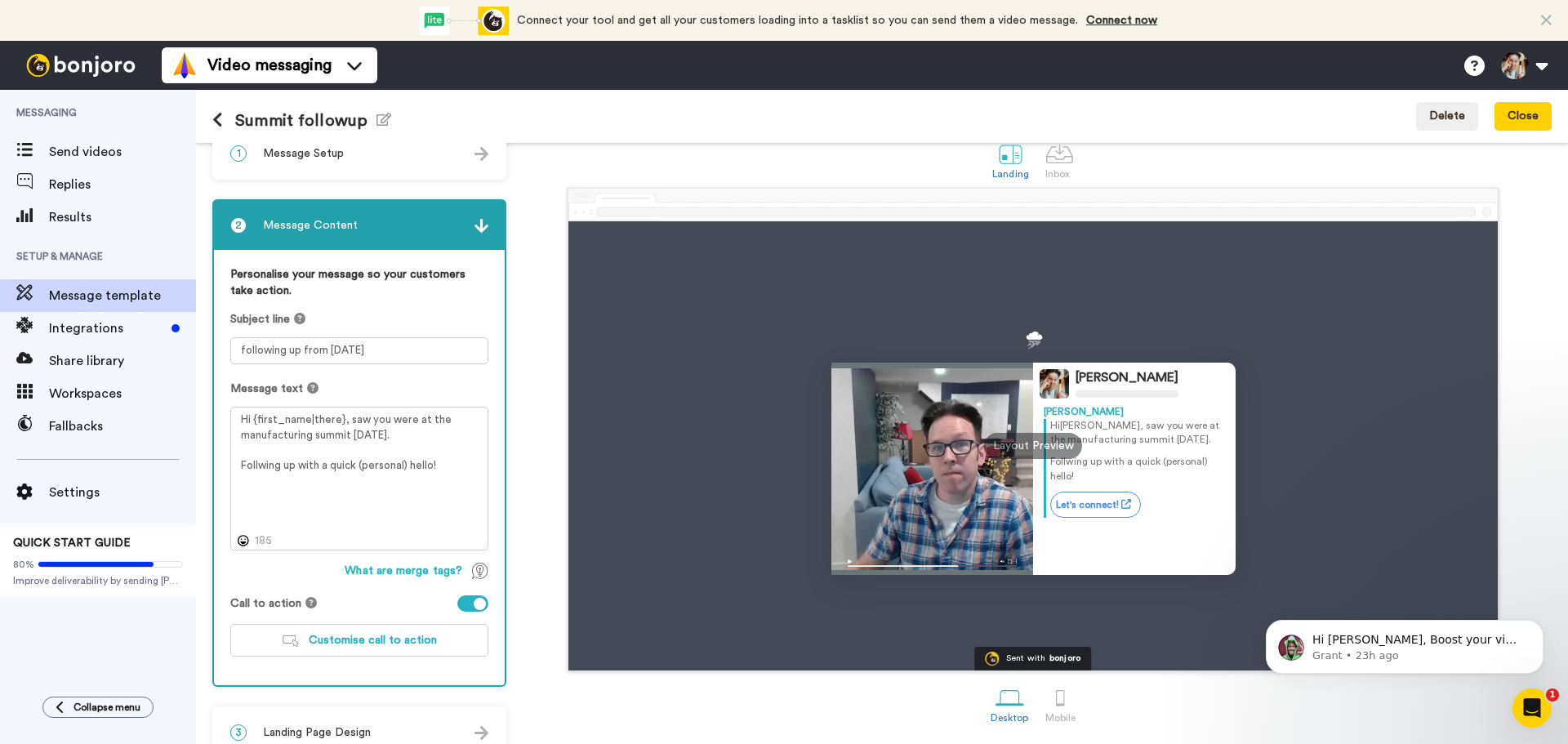
click at [480, 229] on img at bounding box center [481, 226] width 14 height 14
click at [467, 222] on div "2 Message Content" at bounding box center [359, 225] width 290 height 49
click at [478, 222] on img at bounding box center [481, 226] width 14 height 14
drag, startPoint x: 541, startPoint y: 386, endPoint x: 546, endPoint y: 540, distance: 154.1
click at [541, 389] on div "Benjie Hughes Benjie Hi Tom , saw you were at the manufacturing summit Friday. …" at bounding box center [1033, 429] width 1037 height 483
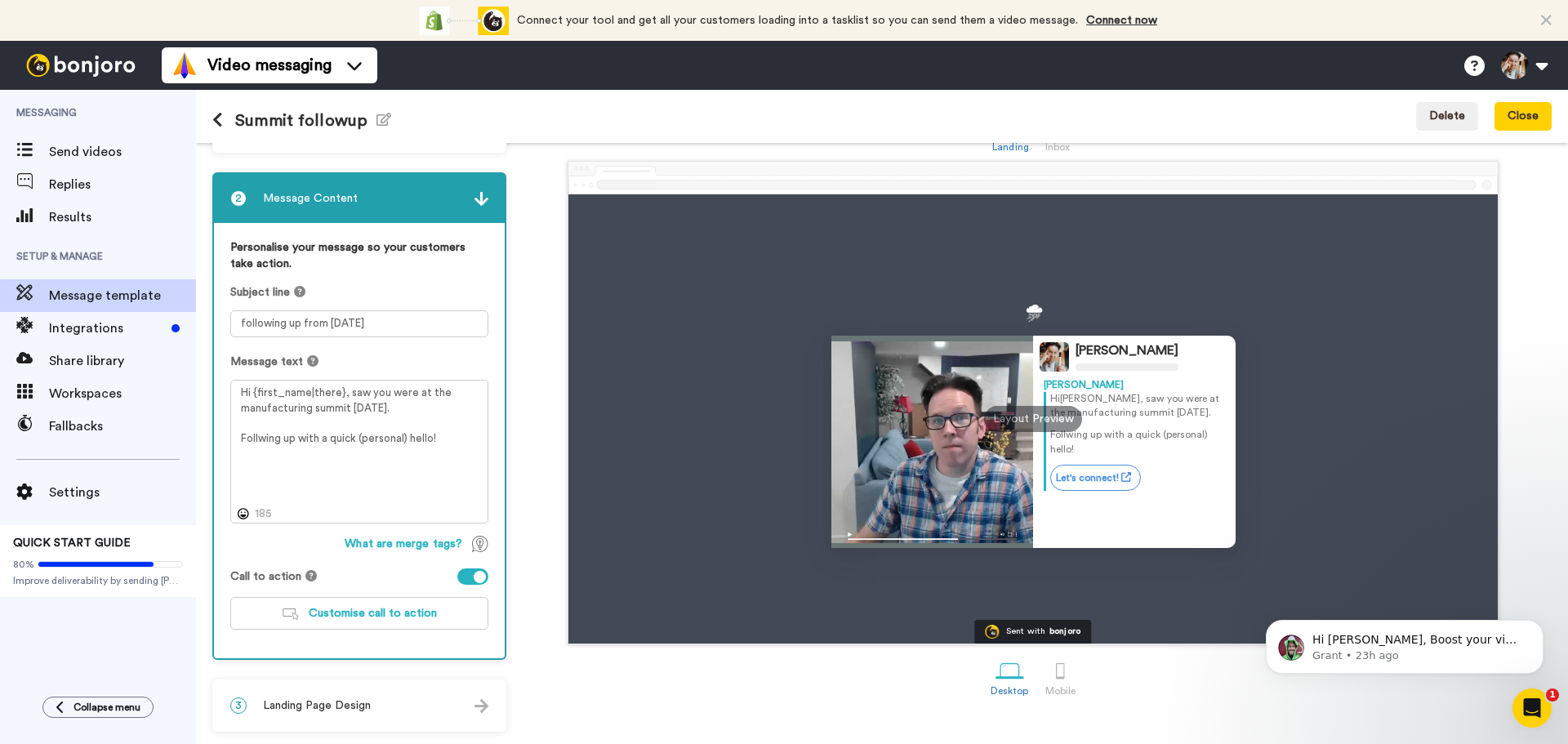
click at [490, 705] on div "3 Landing Page Design" at bounding box center [359, 706] width 290 height 49
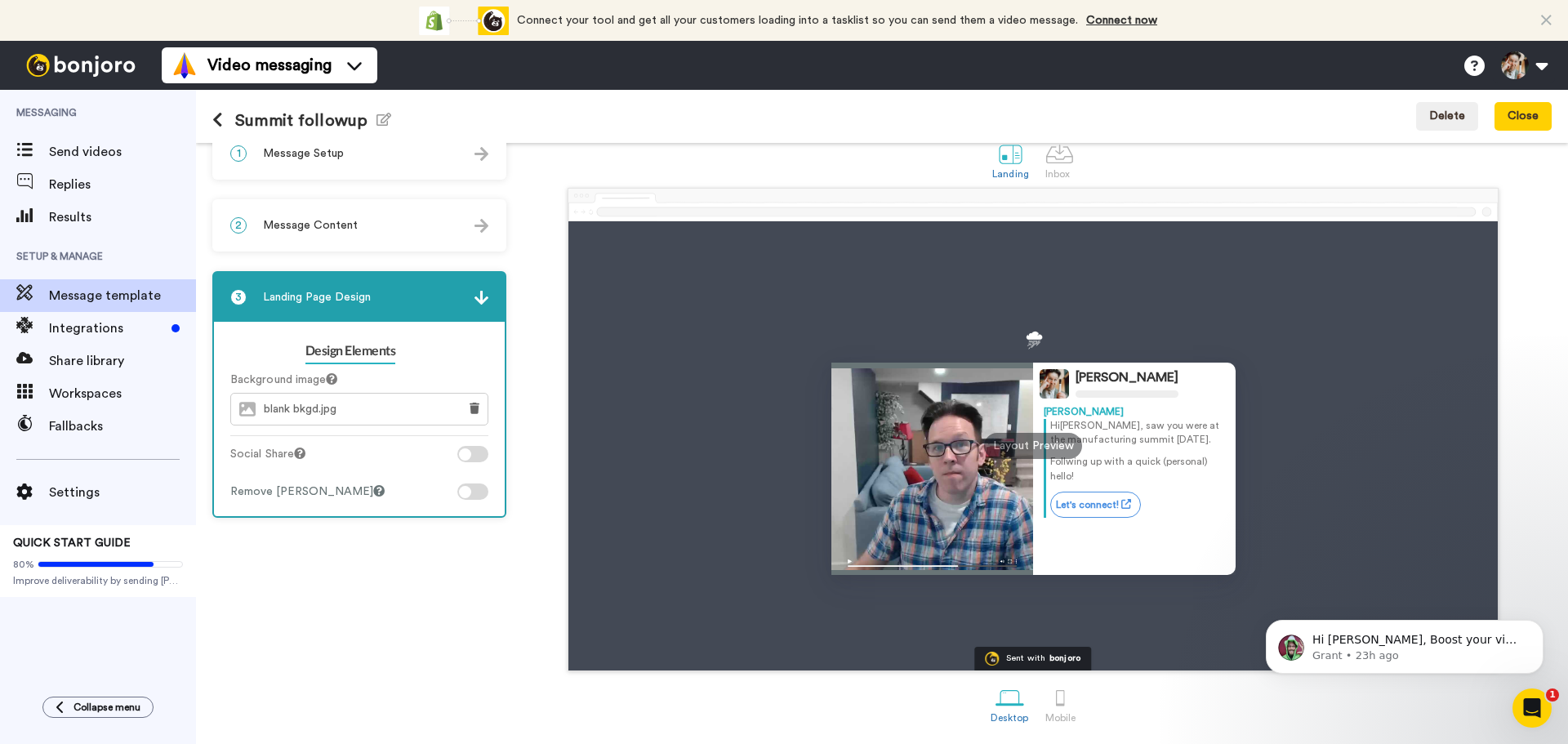
click at [476, 301] on img at bounding box center [481, 298] width 14 height 14
click at [217, 118] on icon at bounding box center [217, 120] width 11 height 17
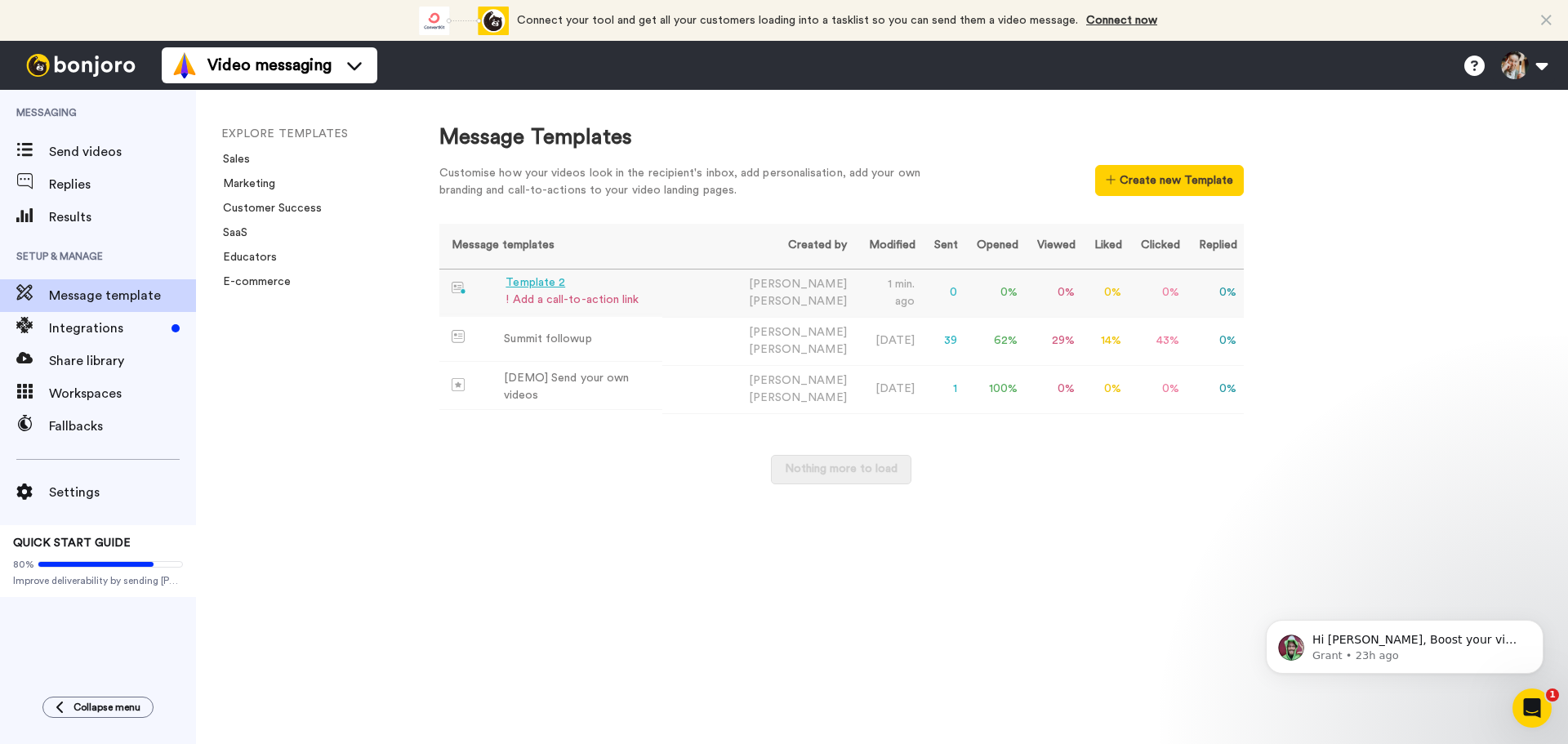
click at [595, 289] on div "Template 2" at bounding box center [571, 283] width 133 height 17
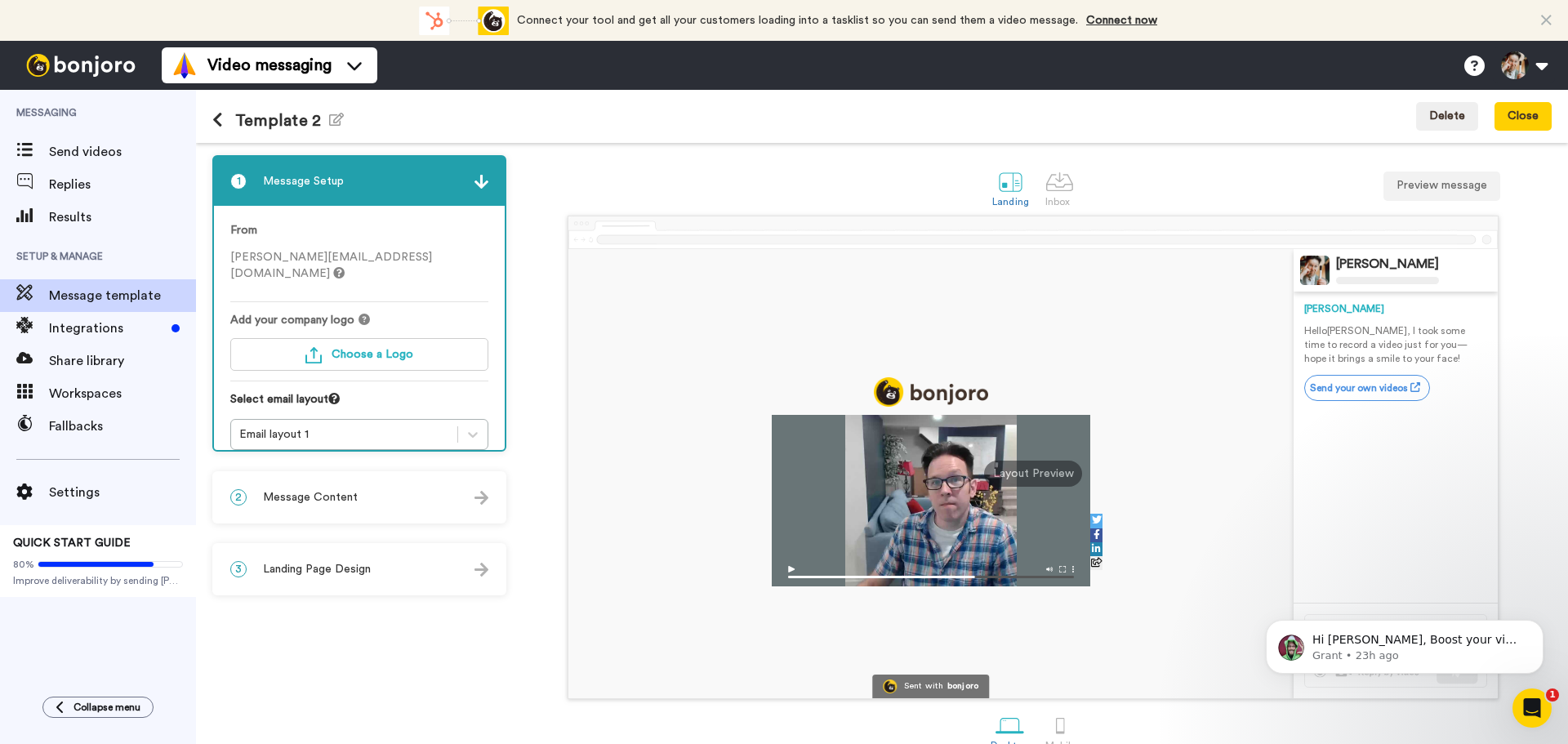
click at [327, 563] on span "Landing Page Design" at bounding box center [317, 569] width 107 height 17
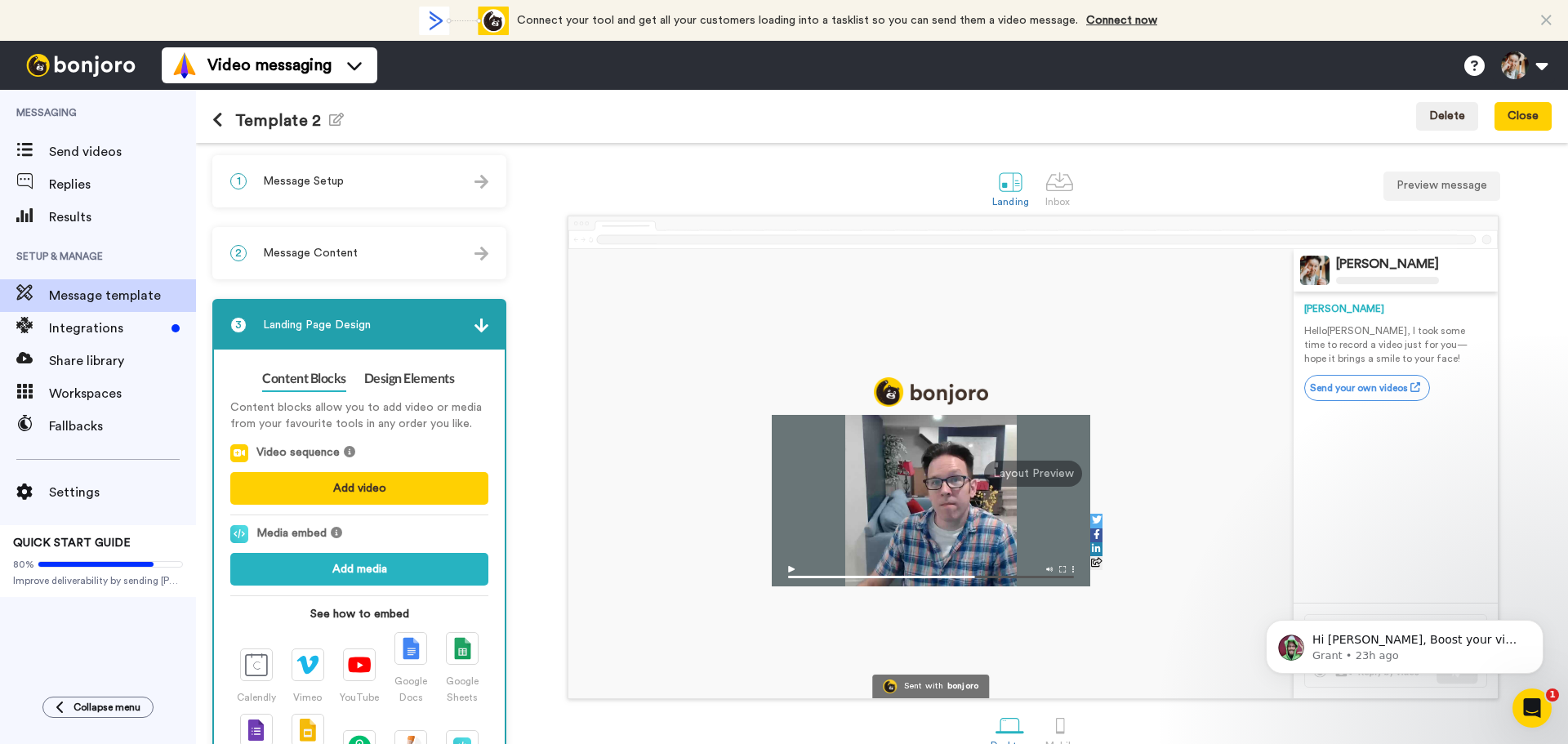
click at [221, 119] on icon at bounding box center [217, 120] width 11 height 17
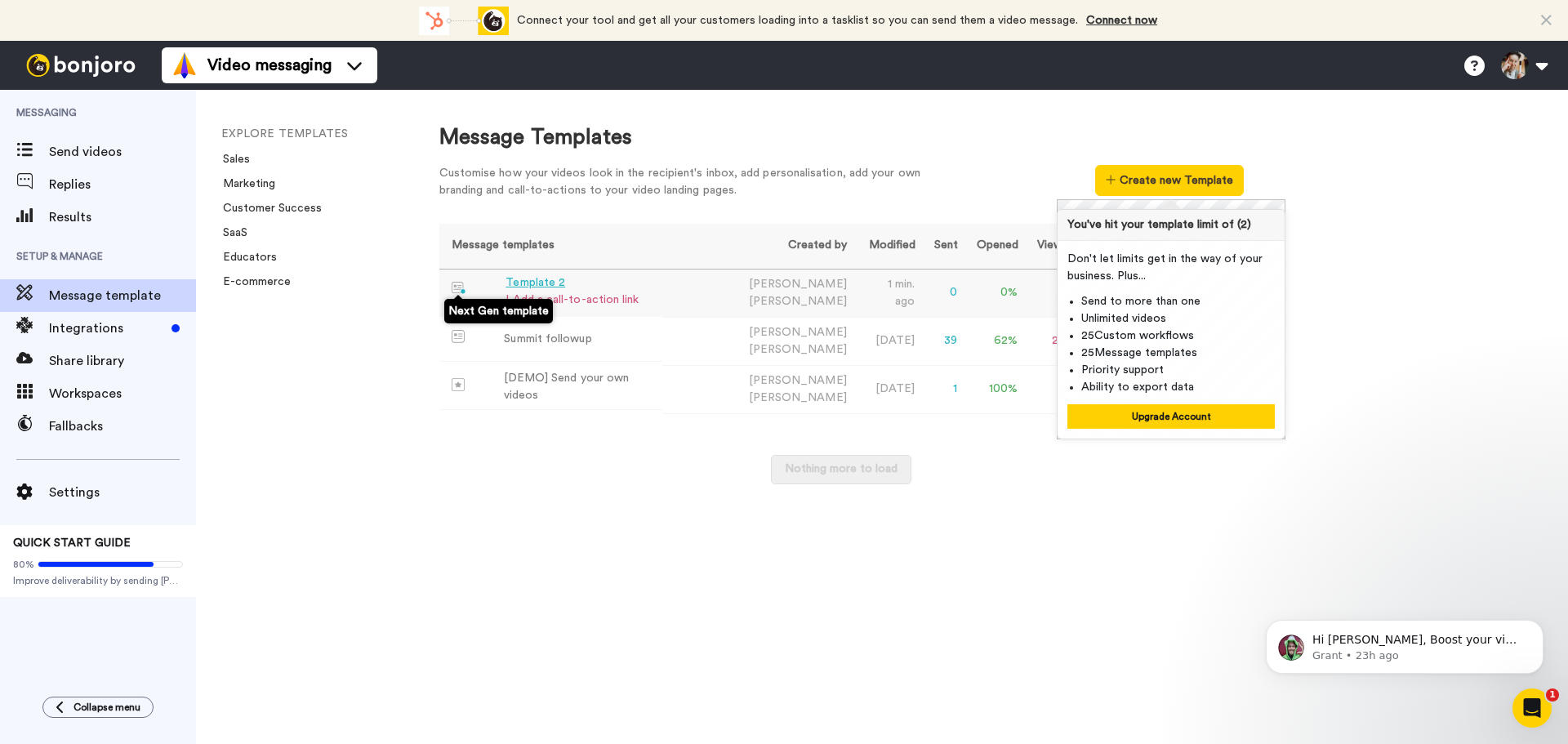
click at [458, 287] on img at bounding box center [459, 288] width 16 height 13
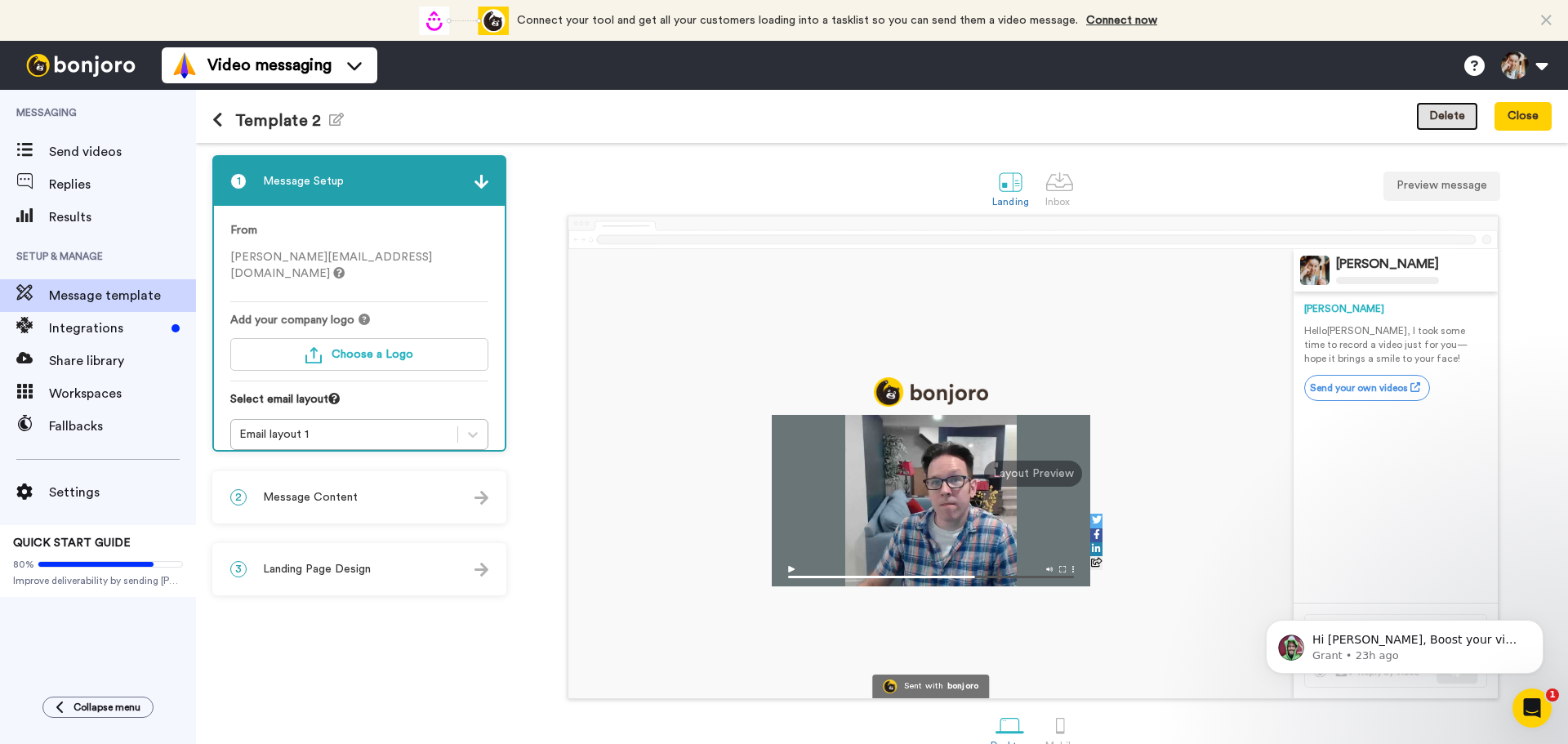
click at [1455, 109] on button "Delete" at bounding box center [1447, 116] width 62 height 29
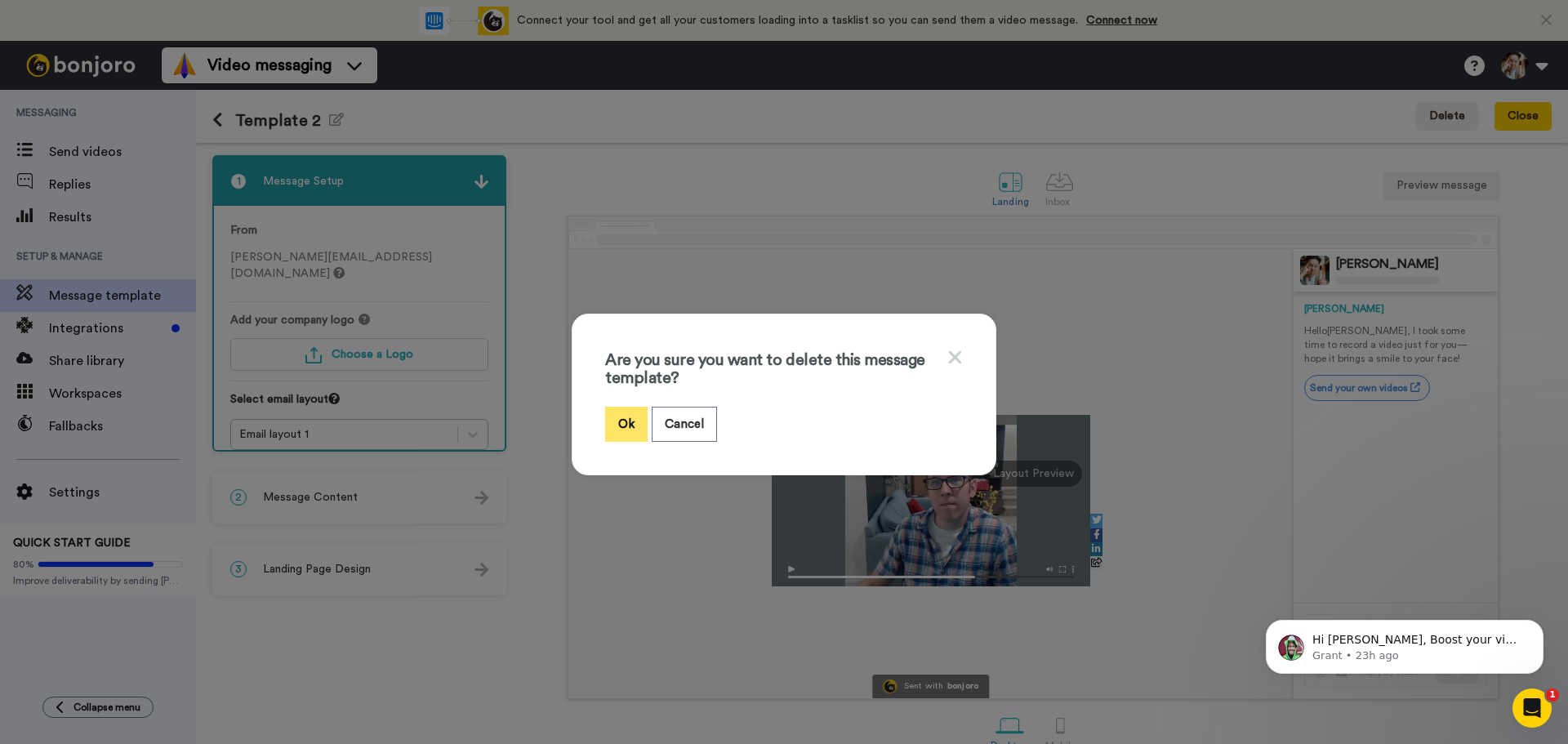
click at [611, 422] on button "Ok" at bounding box center [626, 424] width 42 height 35
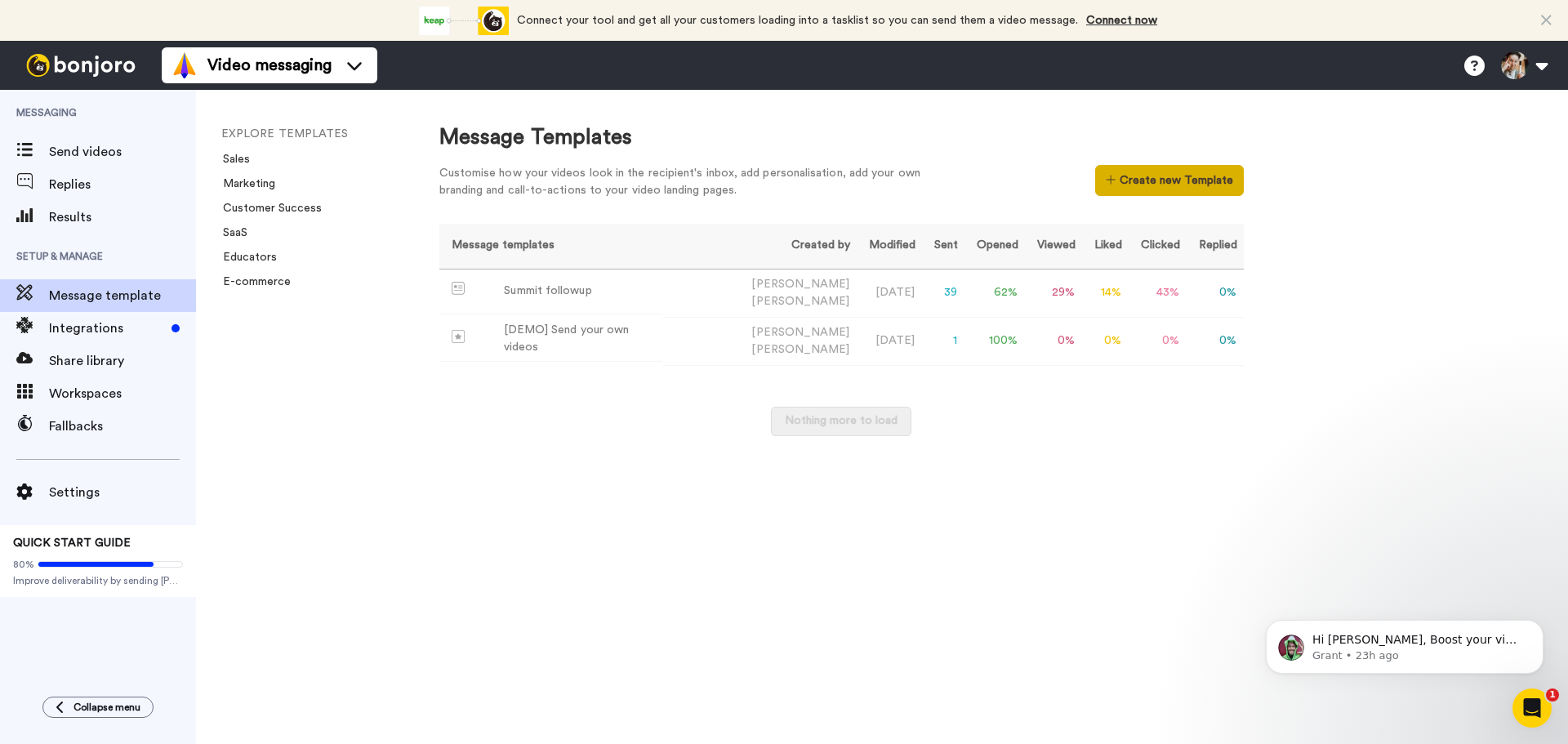
click at [1161, 189] on button "Create new Template" at bounding box center [1169, 180] width 148 height 31
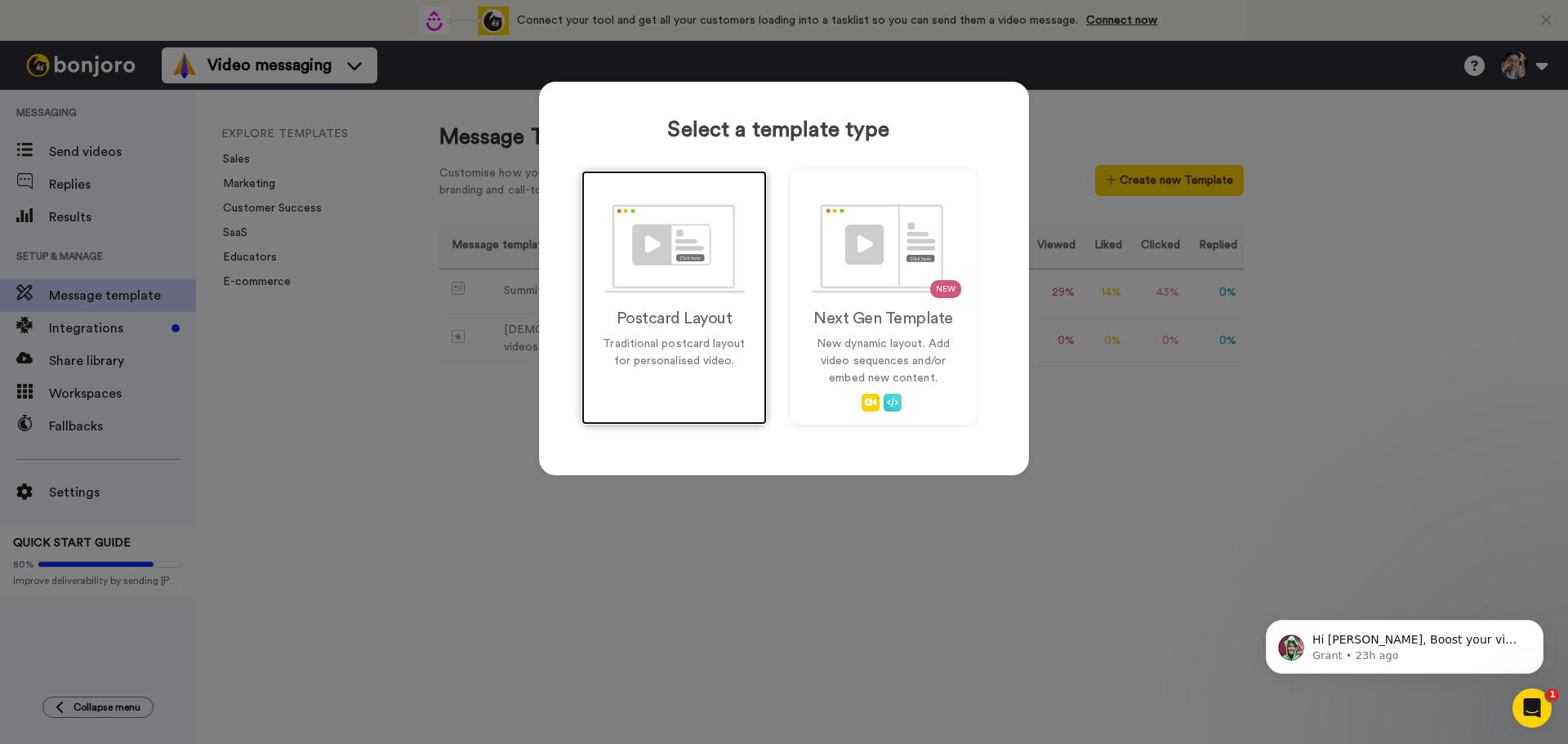
click at [670, 273] on img at bounding box center [675, 248] width 141 height 89
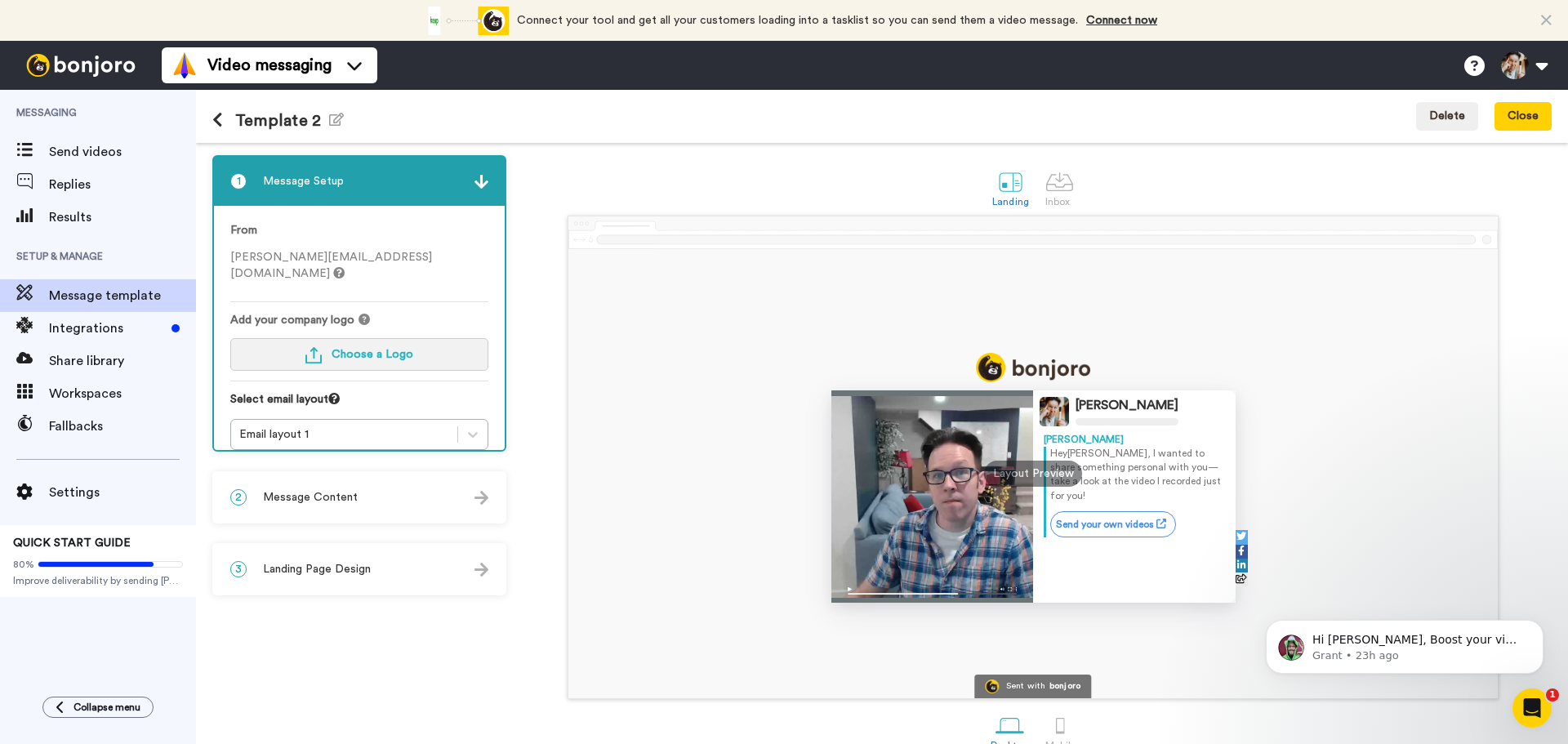
click at [377, 349] on span "Choose a Logo" at bounding box center [372, 354] width 82 height 11
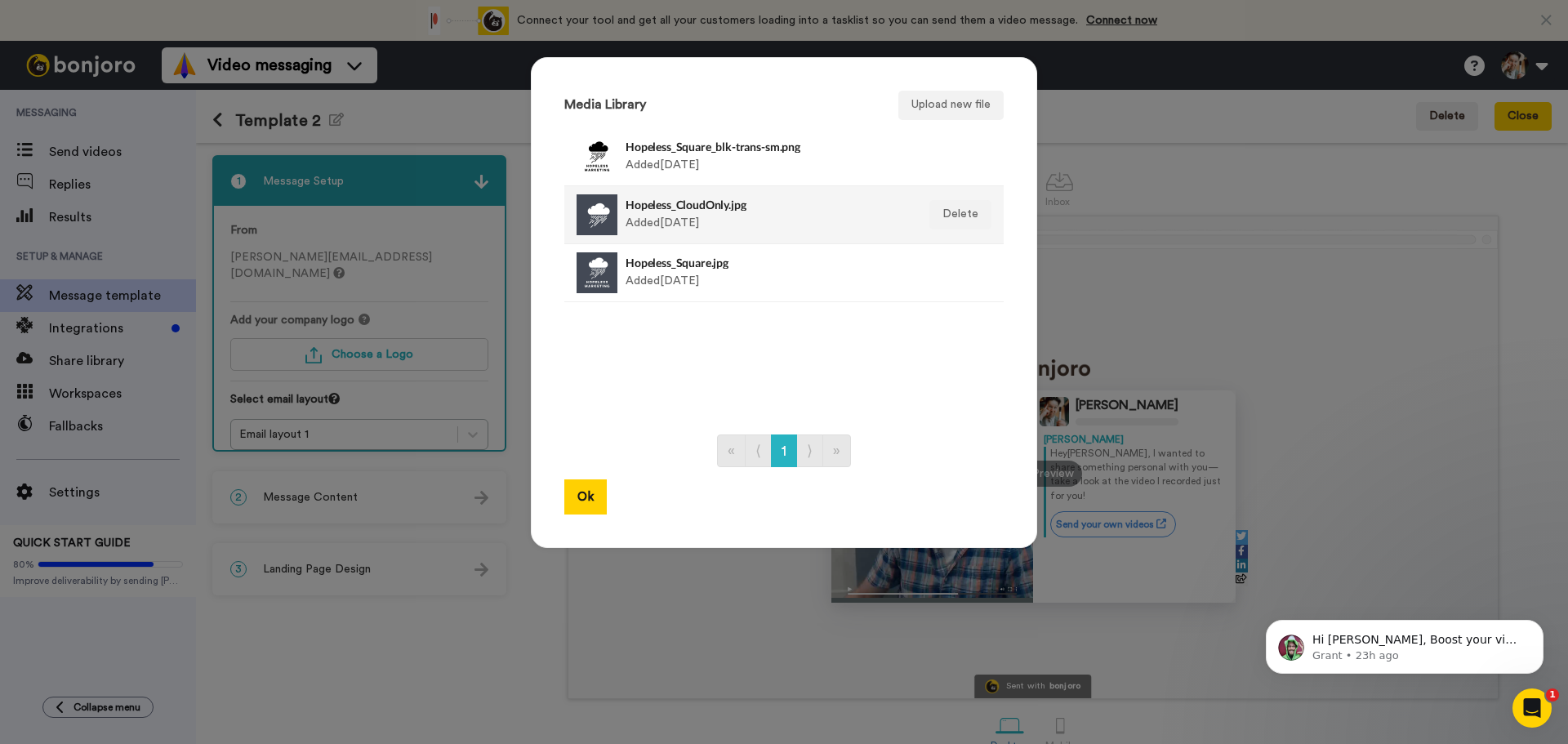
click at [663, 213] on div "Hopeless_CloudOnly.jpg Added 3 days ago" at bounding box center [766, 215] width 282 height 41
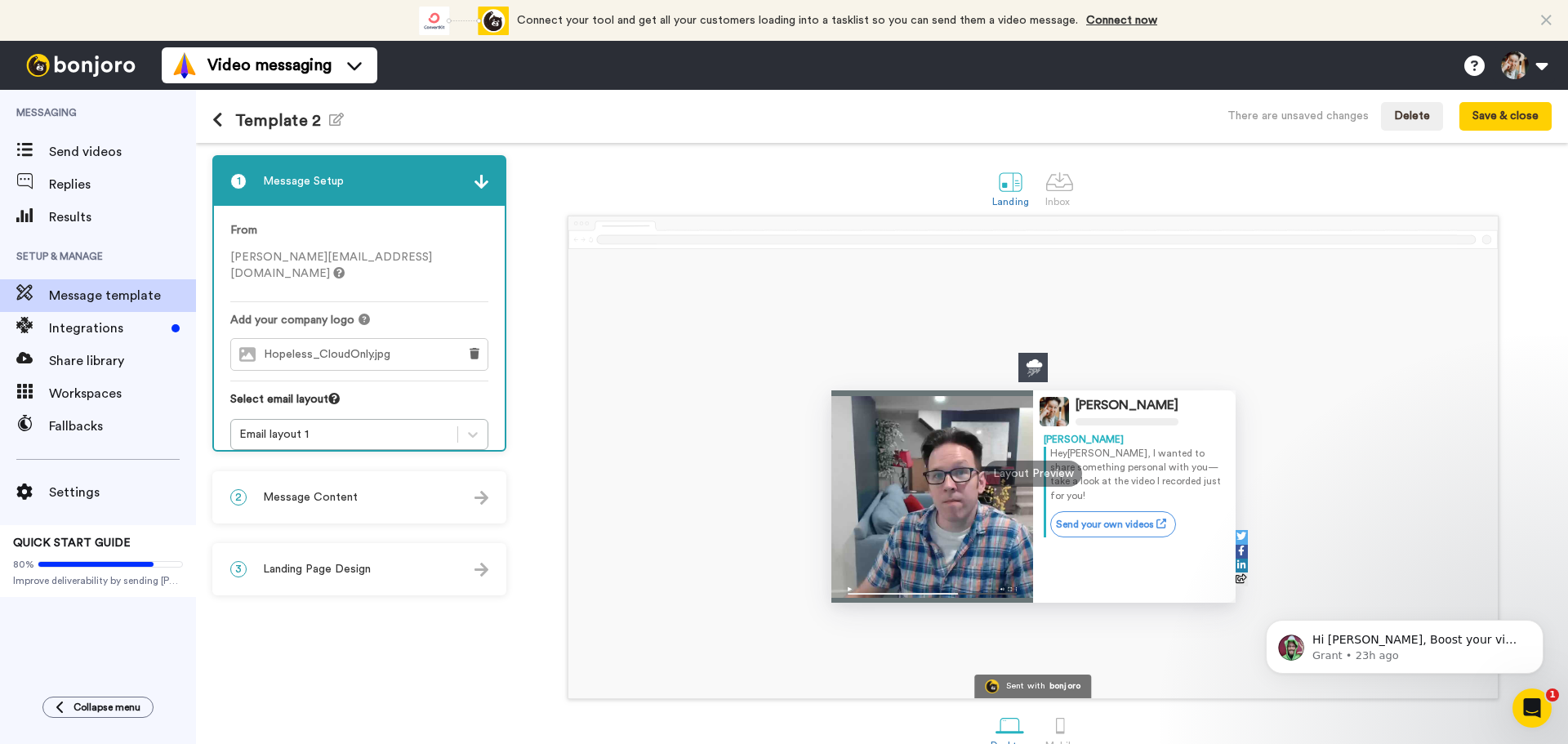
click at [325, 569] on span "Landing Page Design" at bounding box center [317, 569] width 107 height 17
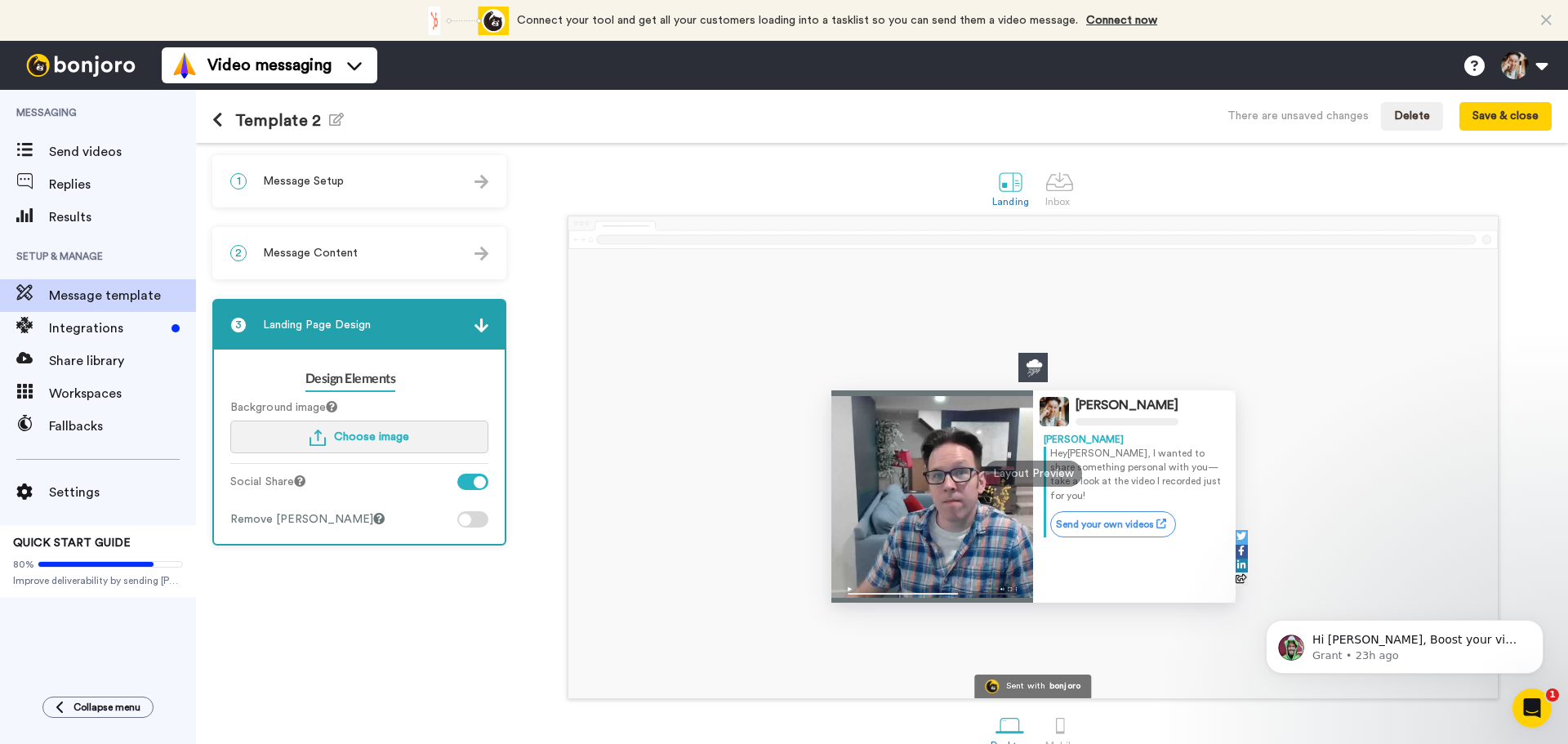
click at [342, 441] on span "Choose image" at bounding box center [371, 437] width 75 height 11
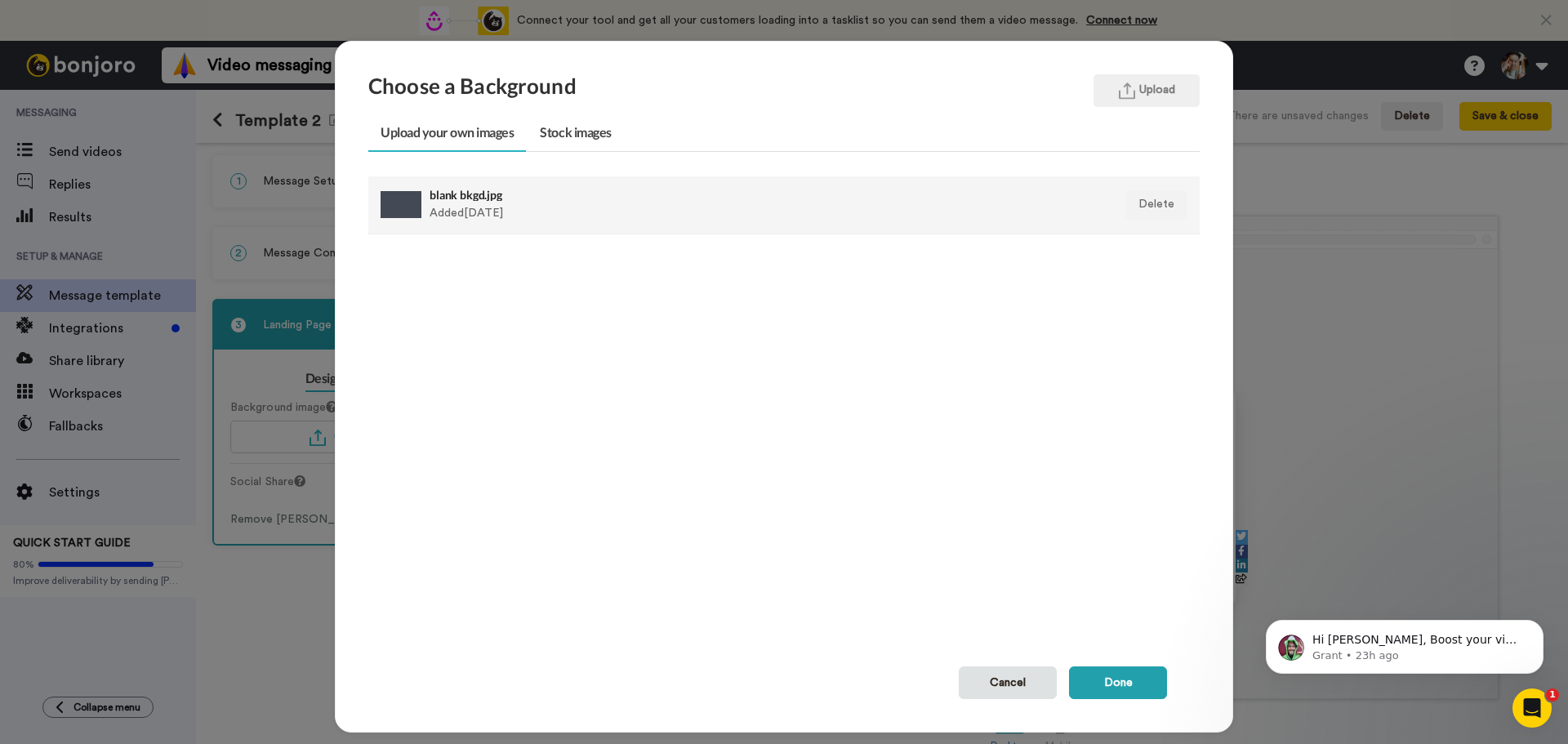
click at [489, 203] on div "blank bkgd.jpg Added 3 days ago" at bounding box center [704, 205] width 549 height 41
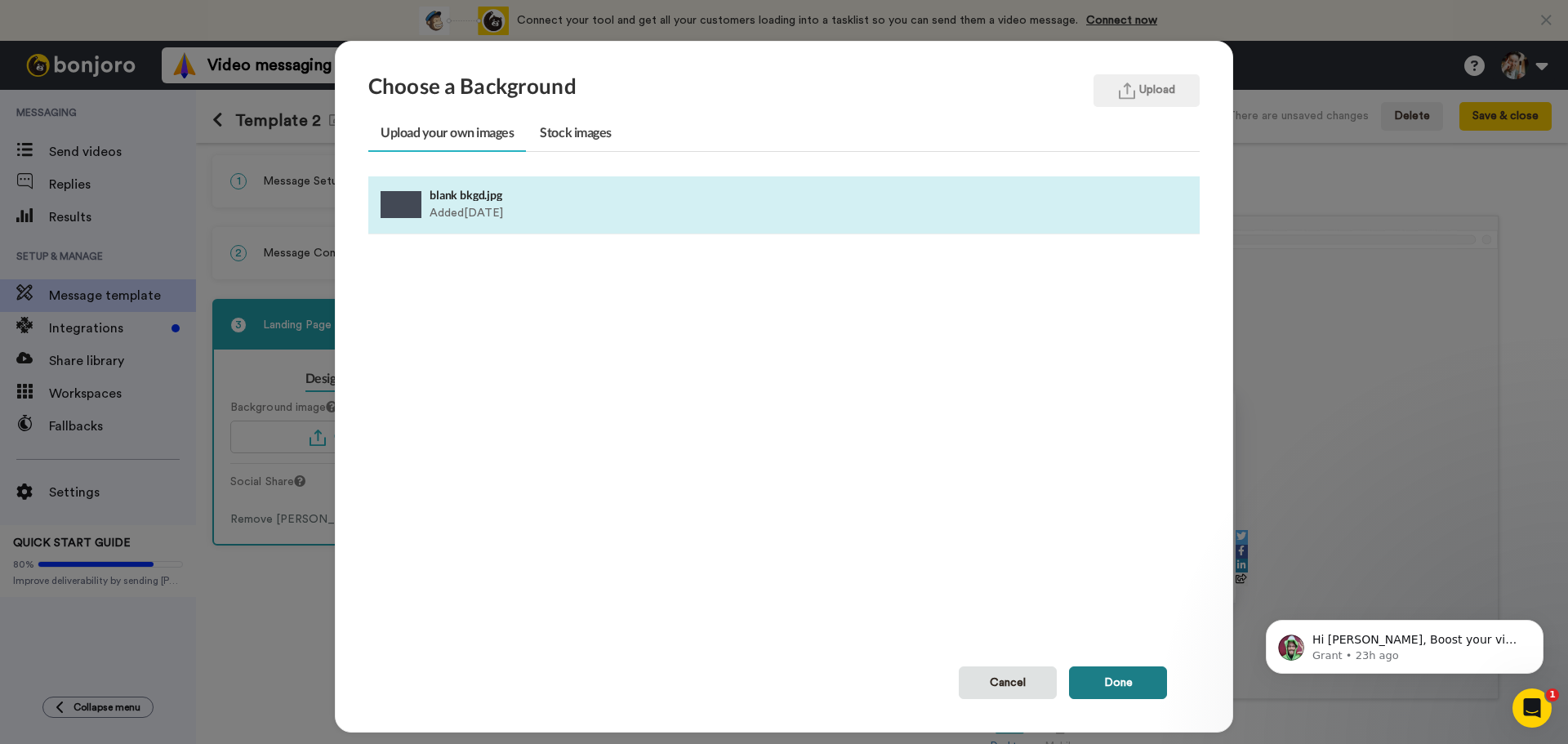
click at [1123, 681] on button "Done" at bounding box center [1117, 682] width 98 height 33
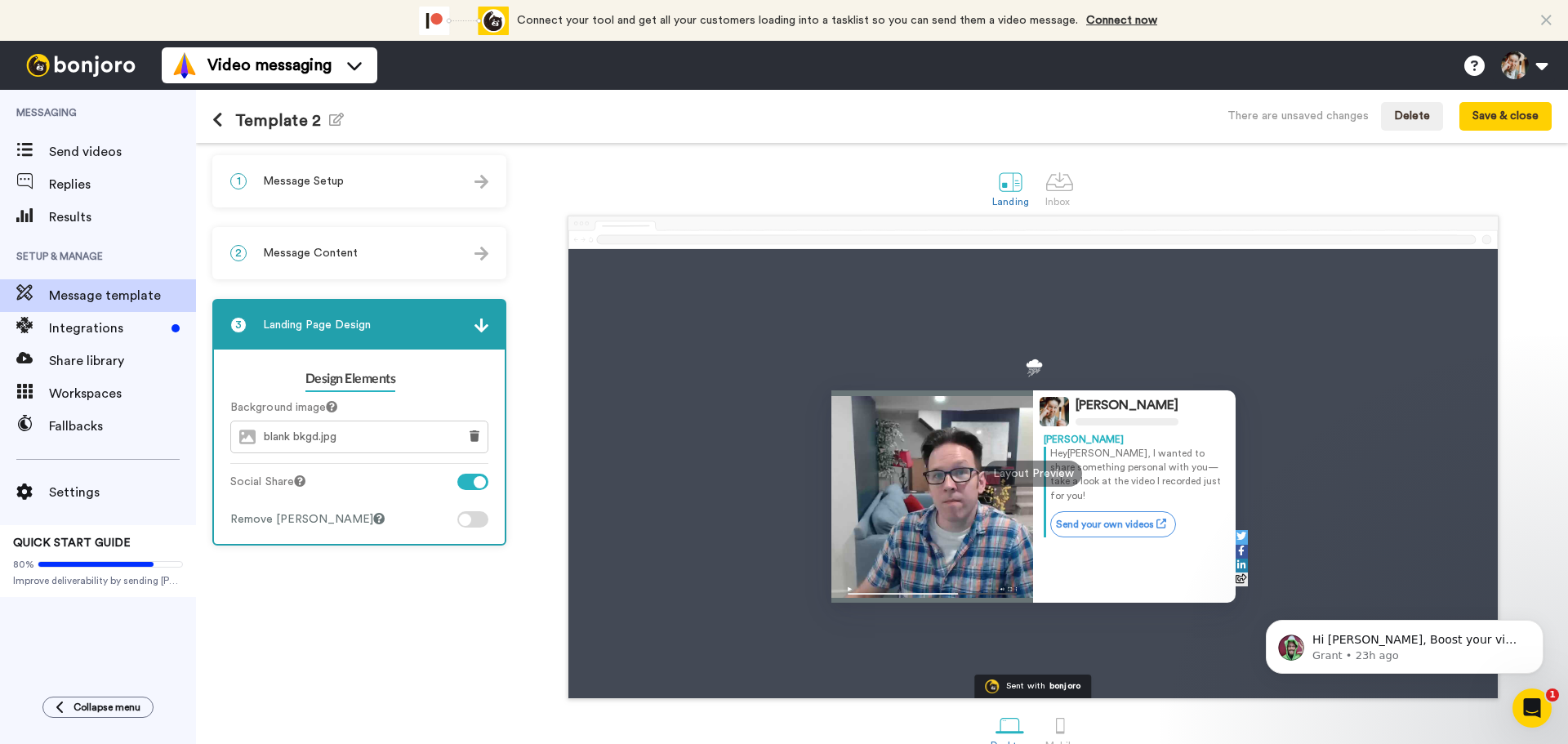
click at [470, 482] on div at bounding box center [473, 482] width 31 height 17
click at [357, 254] on div "2 Message Content" at bounding box center [359, 254] width 290 height 49
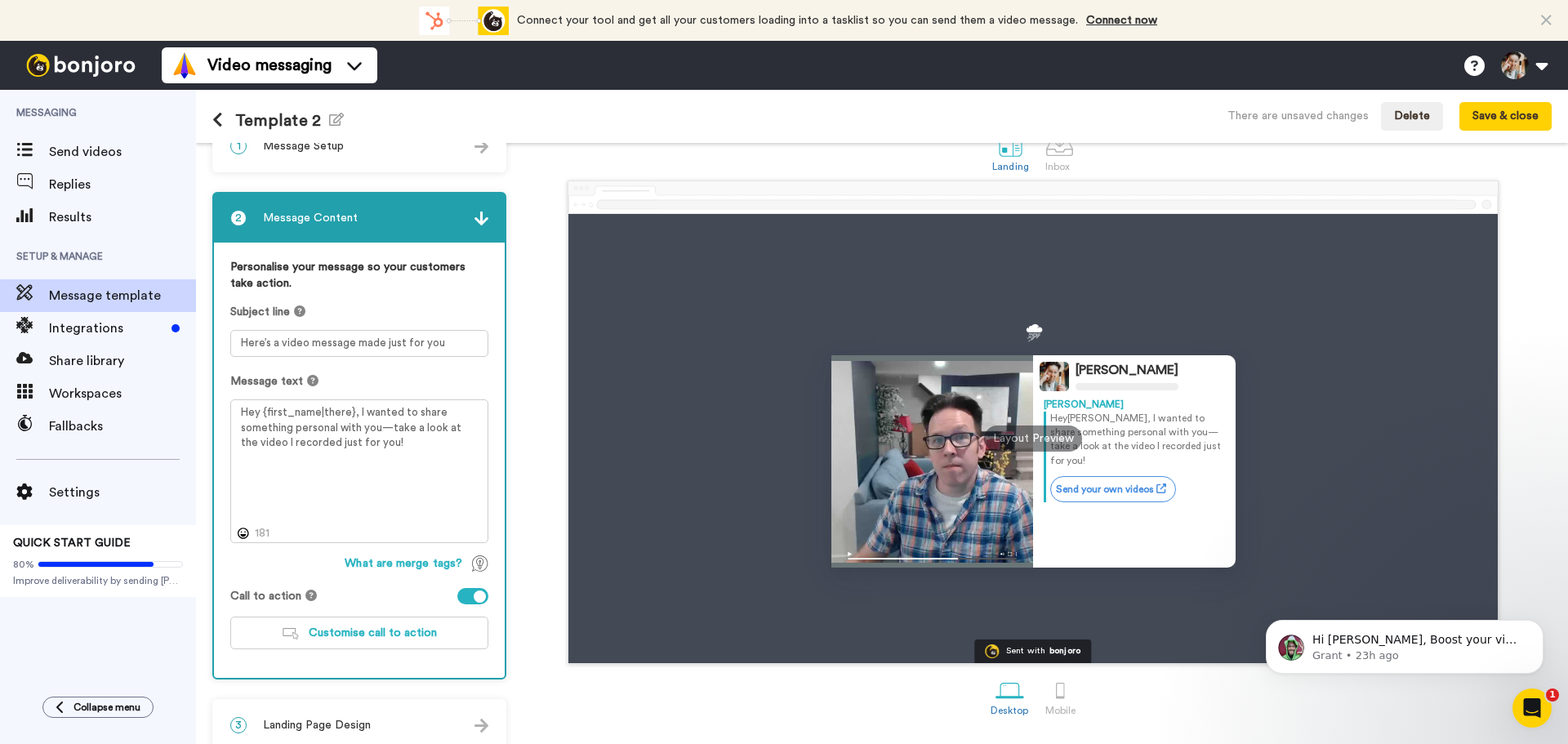
scroll to position [55, 0]
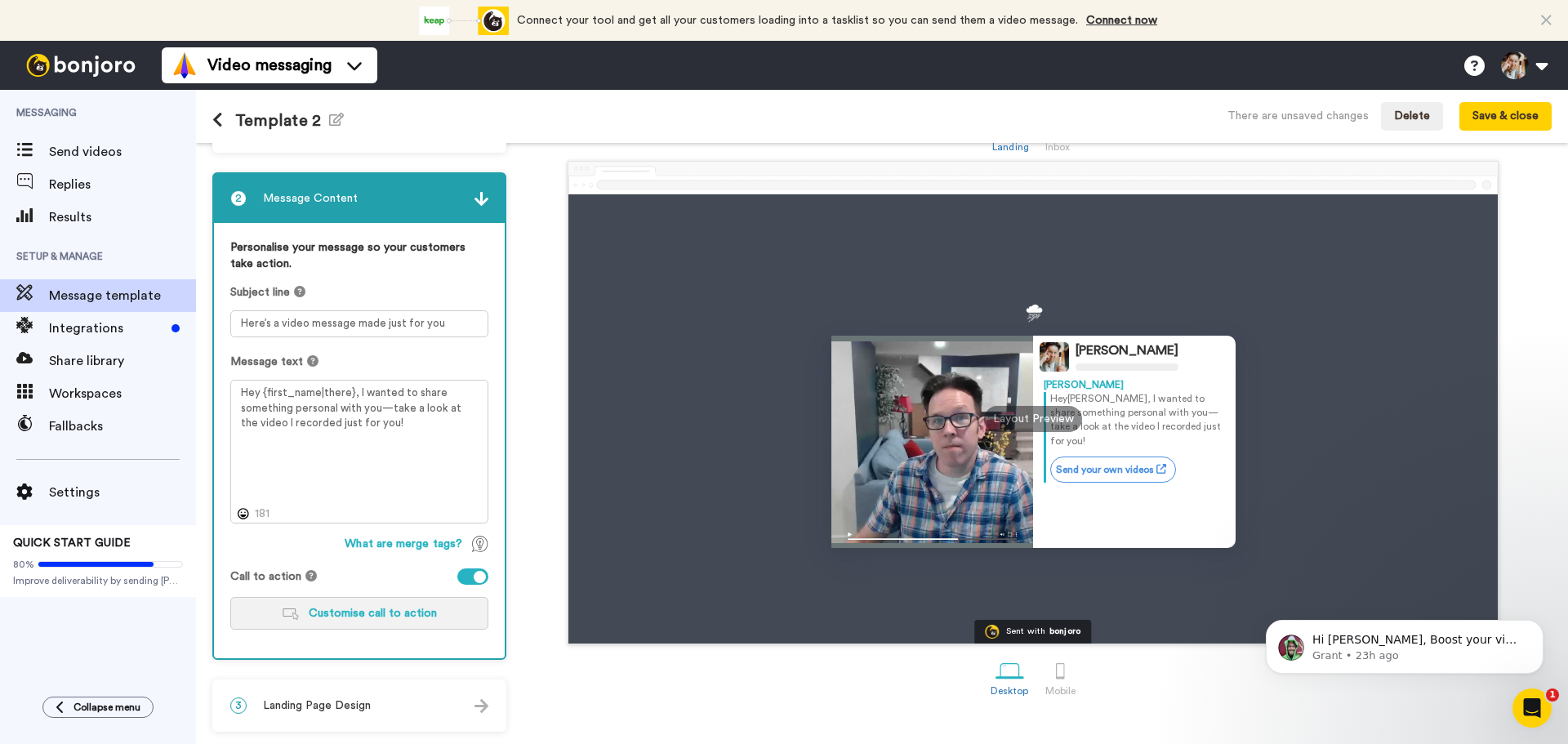
click at [380, 615] on span "Customise call to action" at bounding box center [373, 613] width 128 height 11
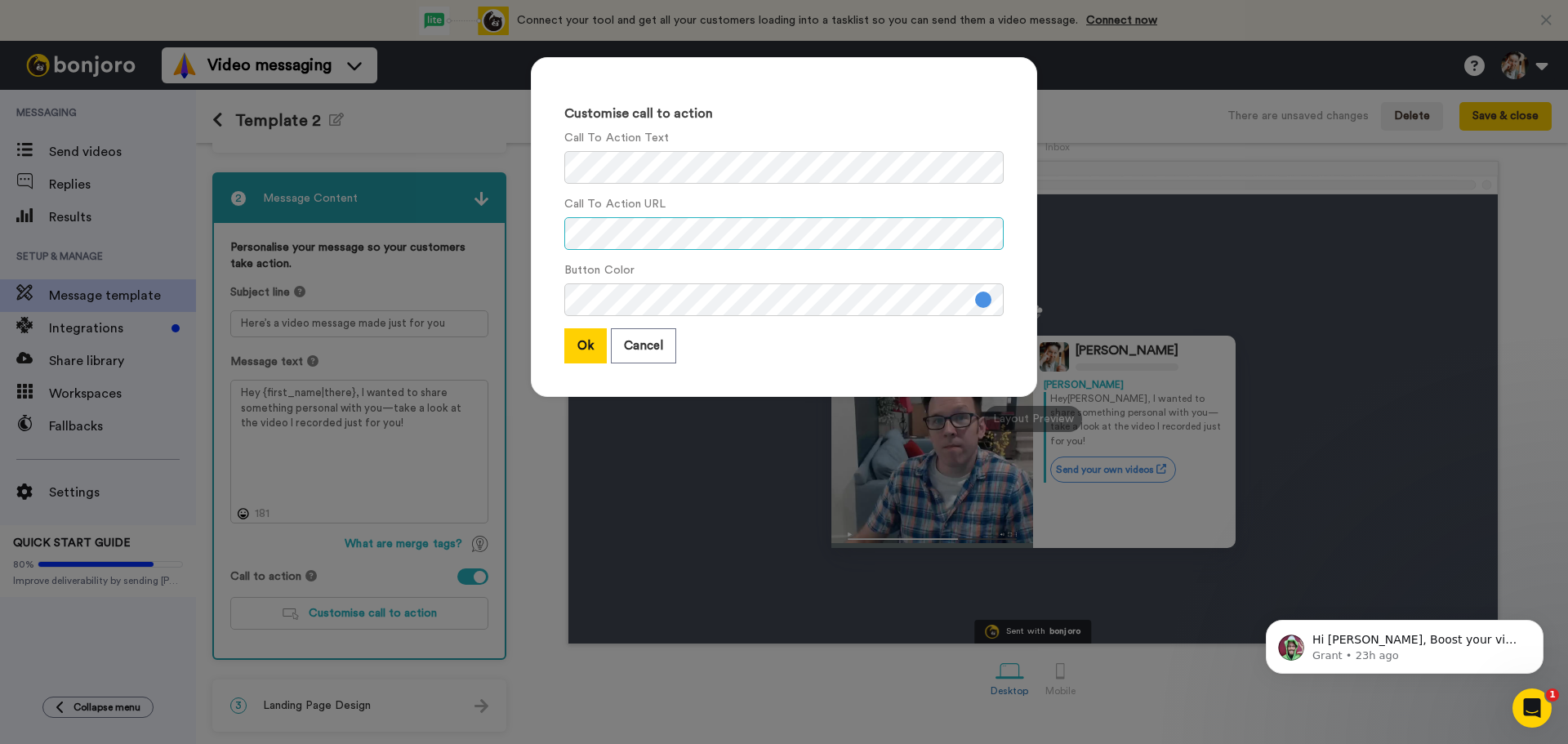
click at [503, 248] on div "Customise call to action Call To Action Text Call To Action URL Button Color Ok…" at bounding box center [784, 372] width 1568 height 744
click at [531, 177] on div "Customise call to action Call To Action Text Call To Action URL Button Color Ok…" at bounding box center [783, 227] width 506 height 340
click at [591, 344] on button "Ok" at bounding box center [585, 346] width 42 height 35
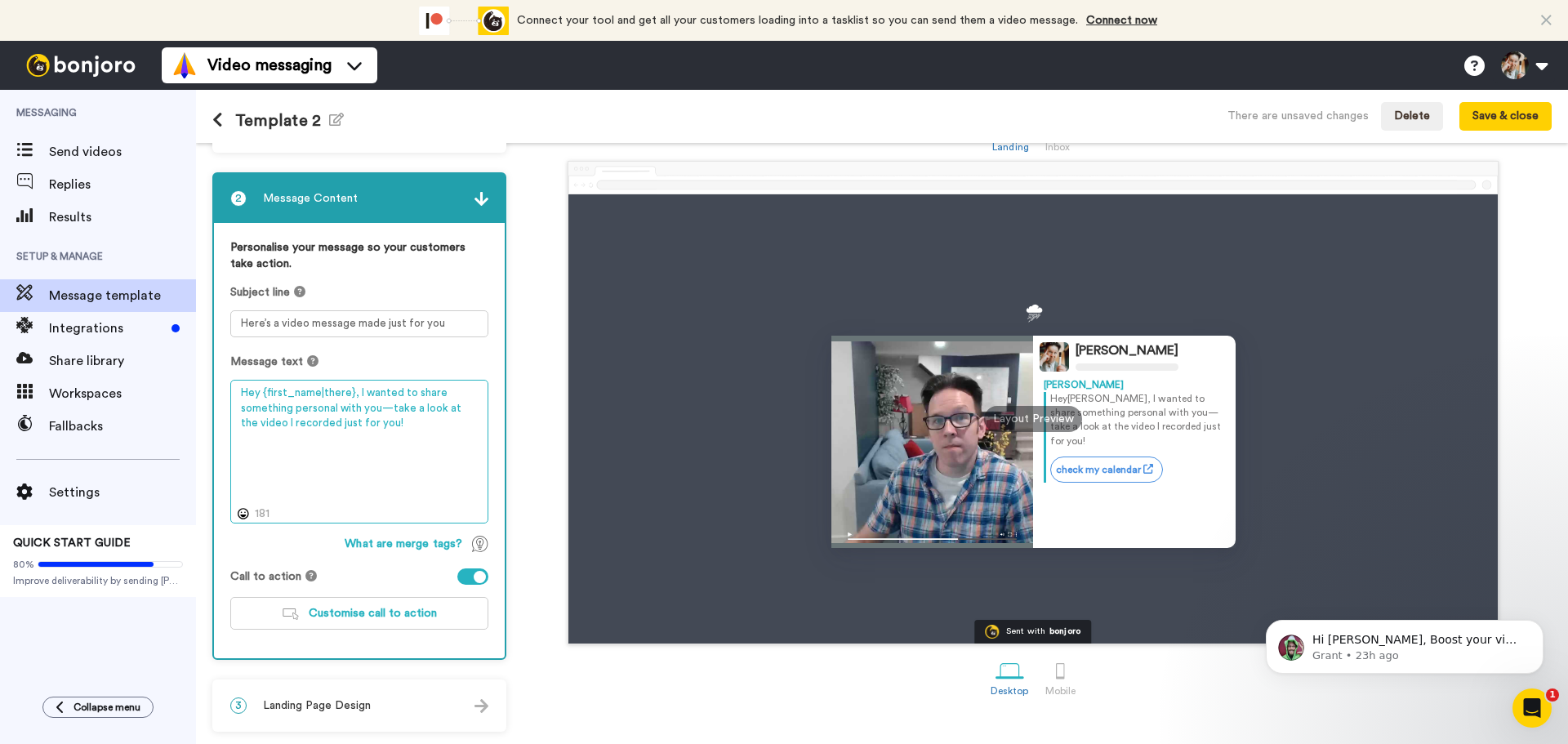
click at [355, 392] on textarea "Hey {first_name|there}, I wanted to share something personal with you—take a lo…" at bounding box center [359, 451] width 258 height 144
drag, startPoint x: 387, startPoint y: 424, endPoint x: 355, endPoint y: 391, distance: 46.0
click at [355, 391] on textarea "Hey {first_name|there}! I wanted to share something personal with you—take a lo…" at bounding box center [359, 451] width 258 height 144
type textarea "Hey {first_name|there}! Quick idea to run by you - video seemed faster and more…"
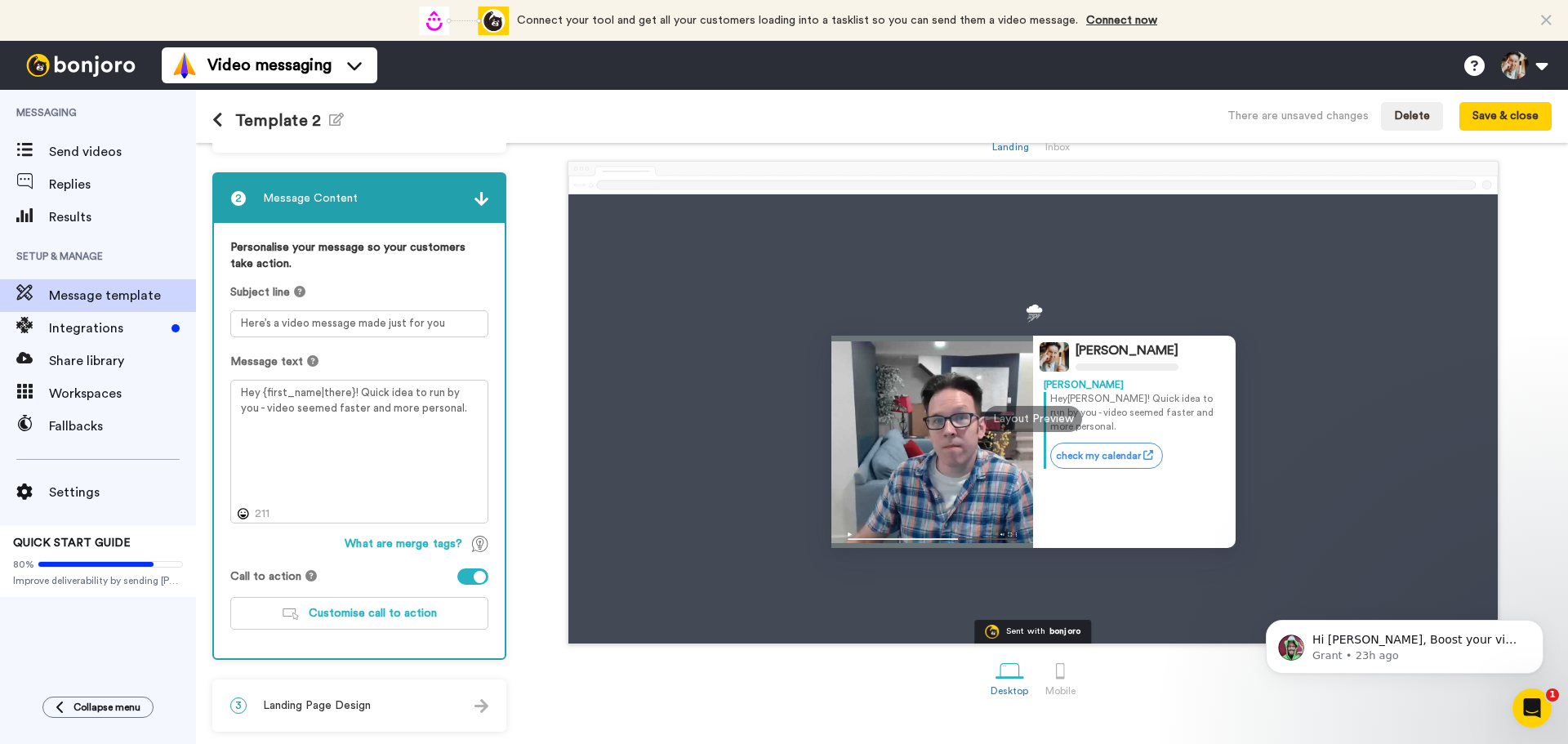
click at [368, 708] on span "Landing Page Design" at bounding box center [317, 705] width 107 height 17
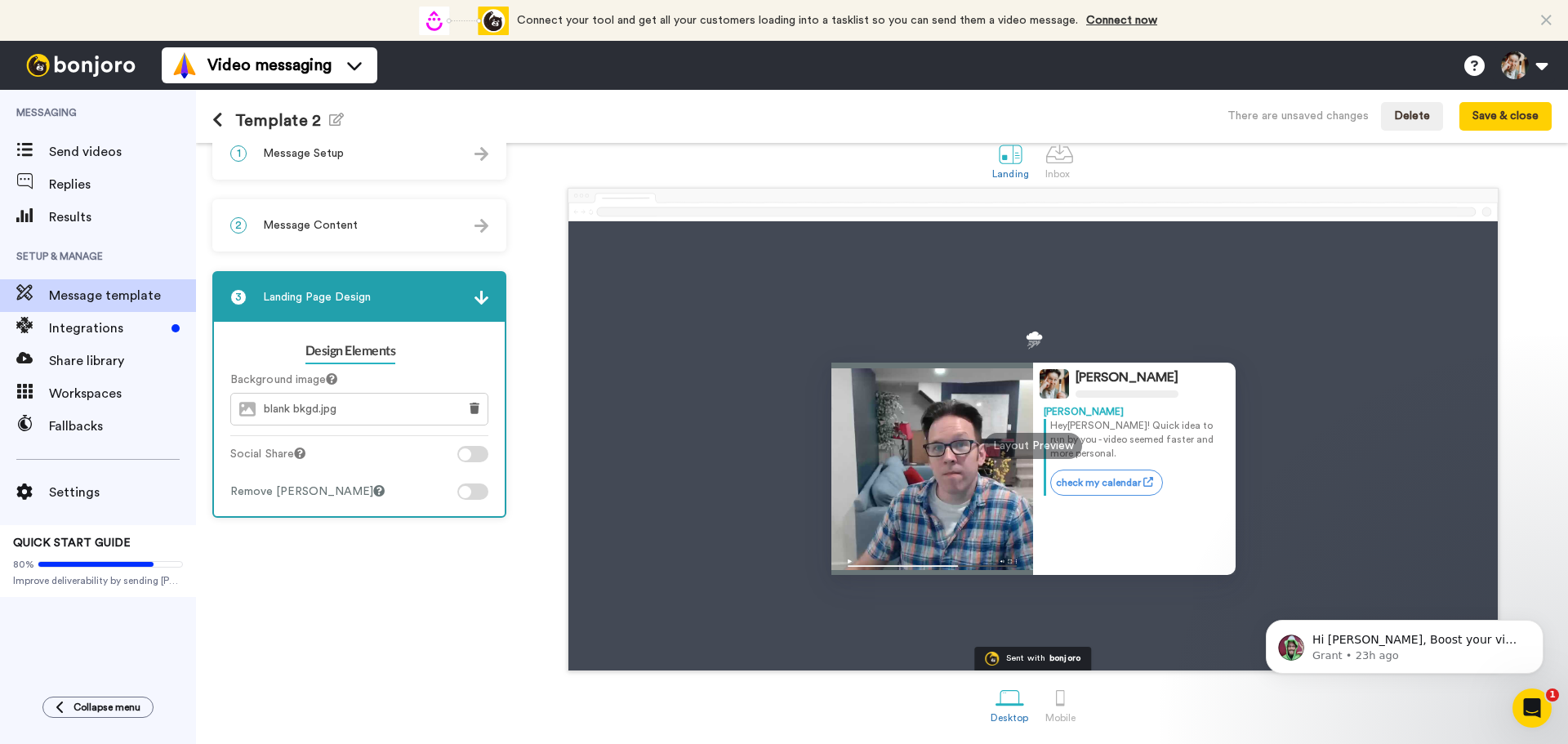
scroll to position [28, 0]
click at [1059, 164] on div at bounding box center [1059, 154] width 28 height 28
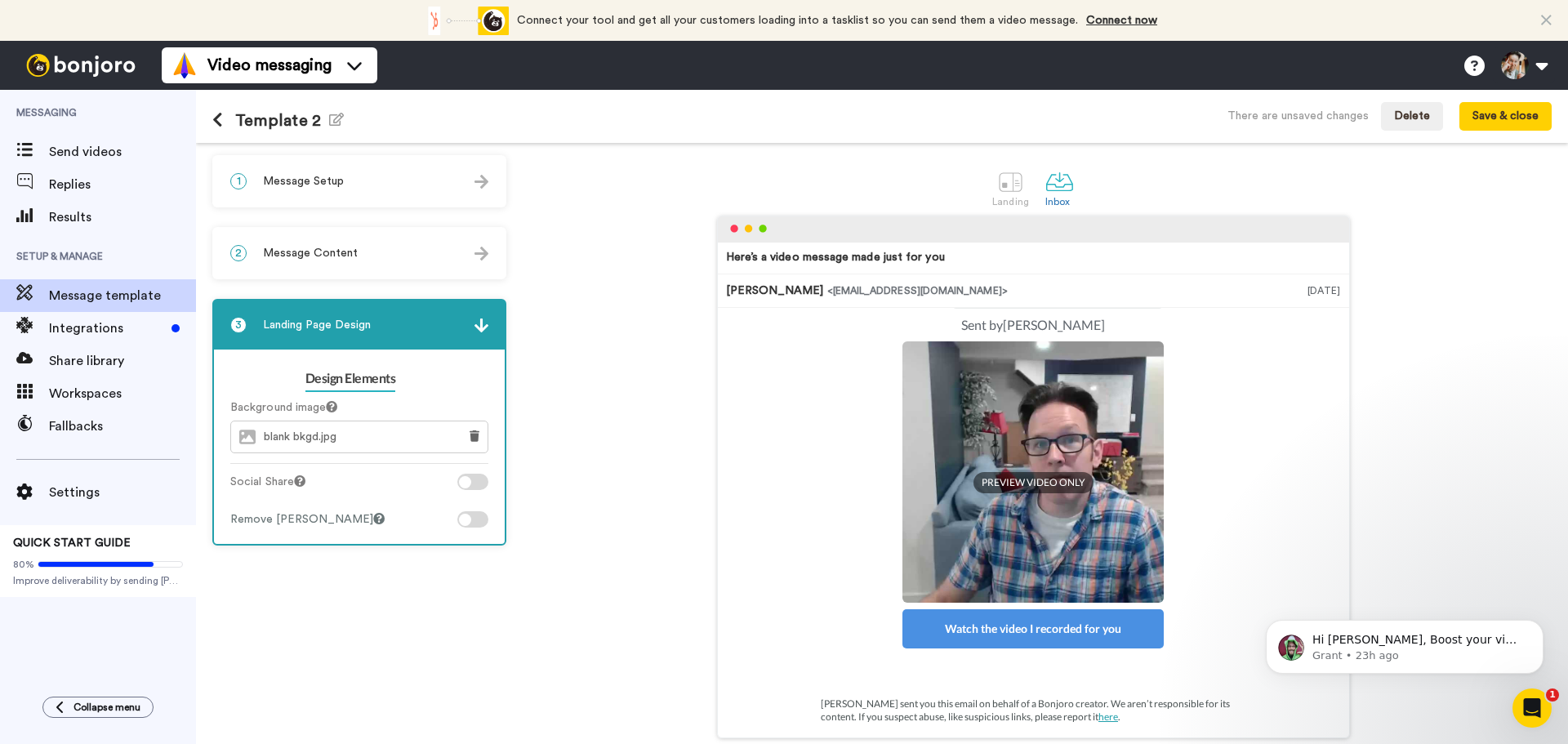
click at [307, 185] on span "Message Setup" at bounding box center [304, 181] width 81 height 17
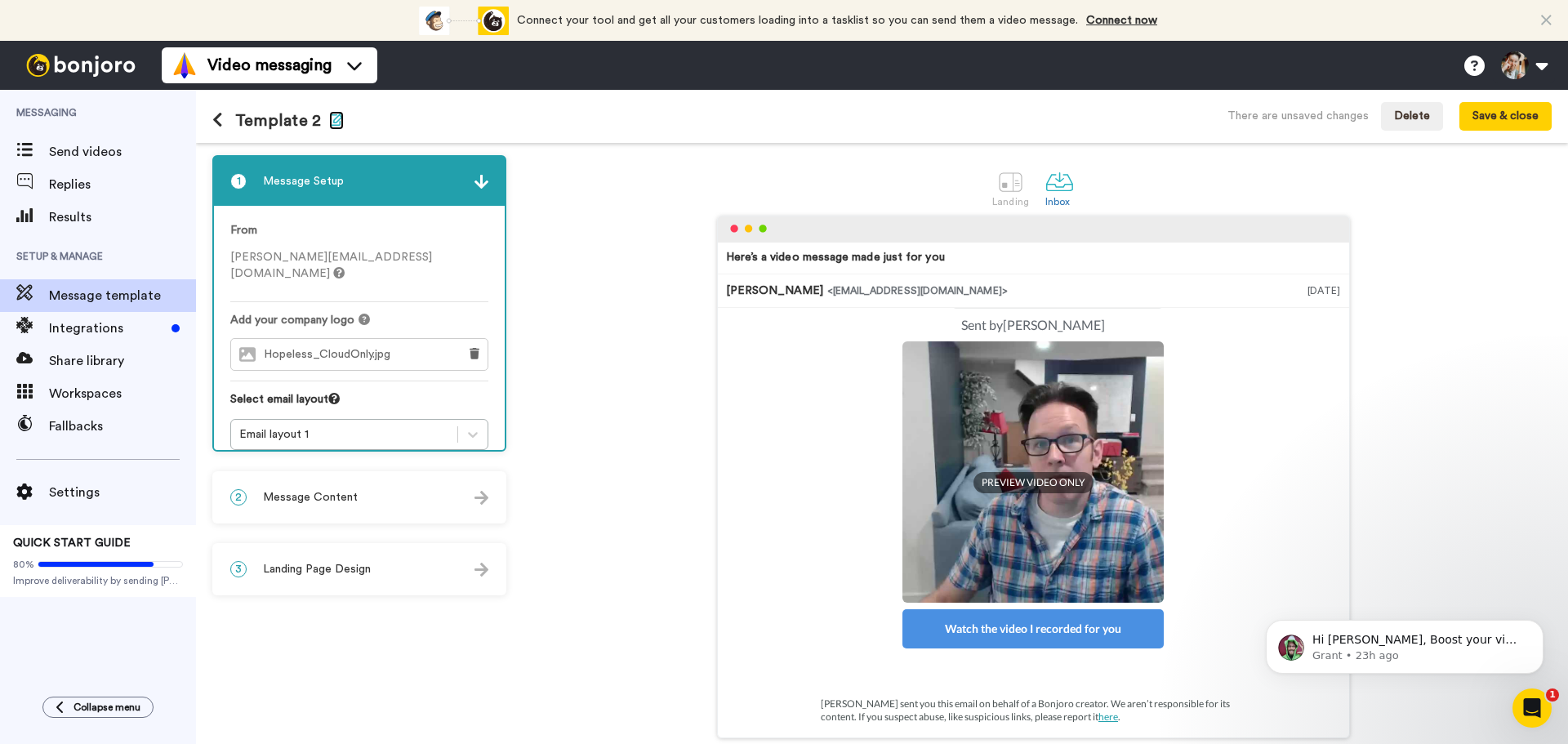
click at [329, 114] on icon "button" at bounding box center [336, 119] width 15 height 13
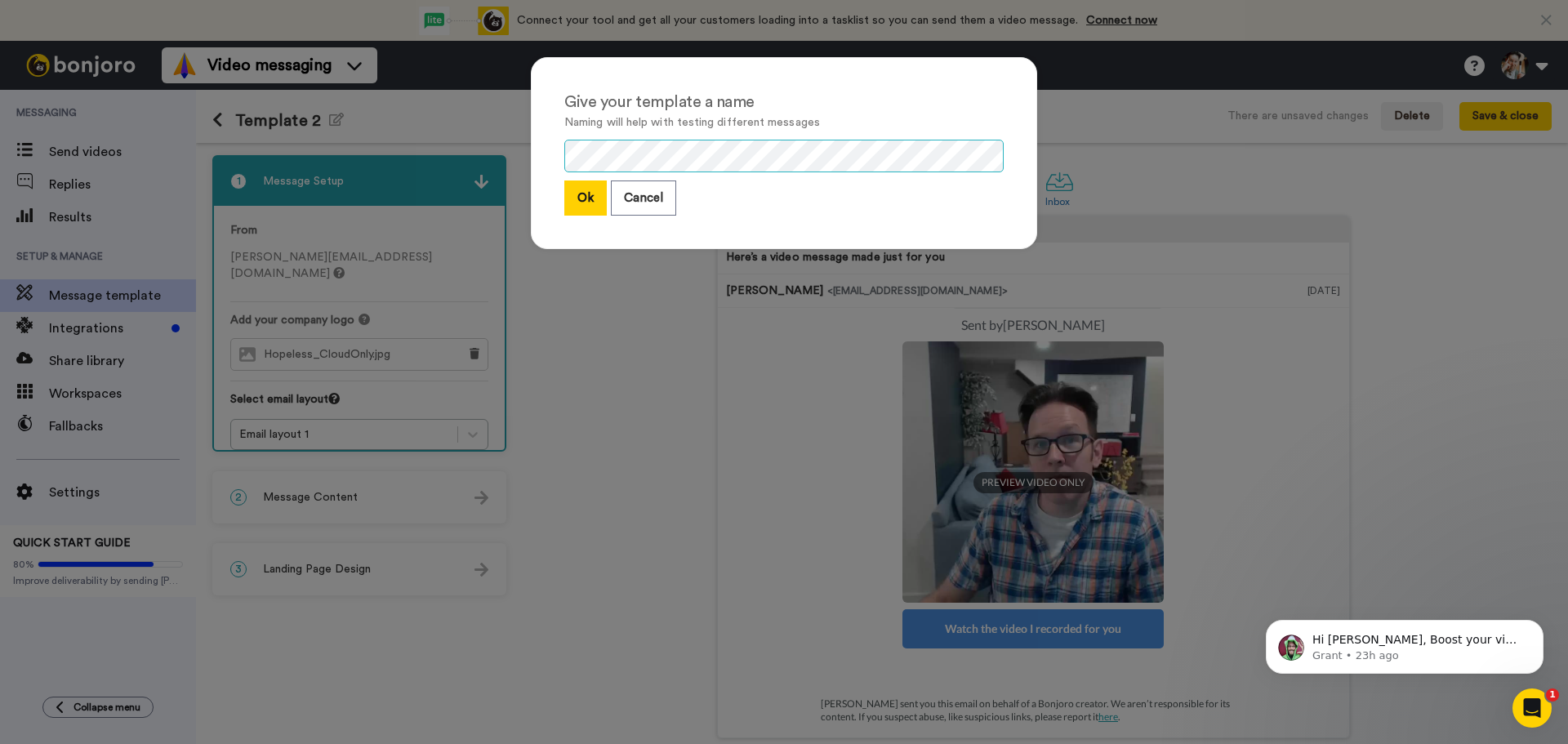
click at [532, 151] on div "Give your template a name Naming will help with testing different messages Ok C…" at bounding box center [783, 153] width 506 height 192
click at [580, 210] on button "Ok" at bounding box center [585, 198] width 42 height 35
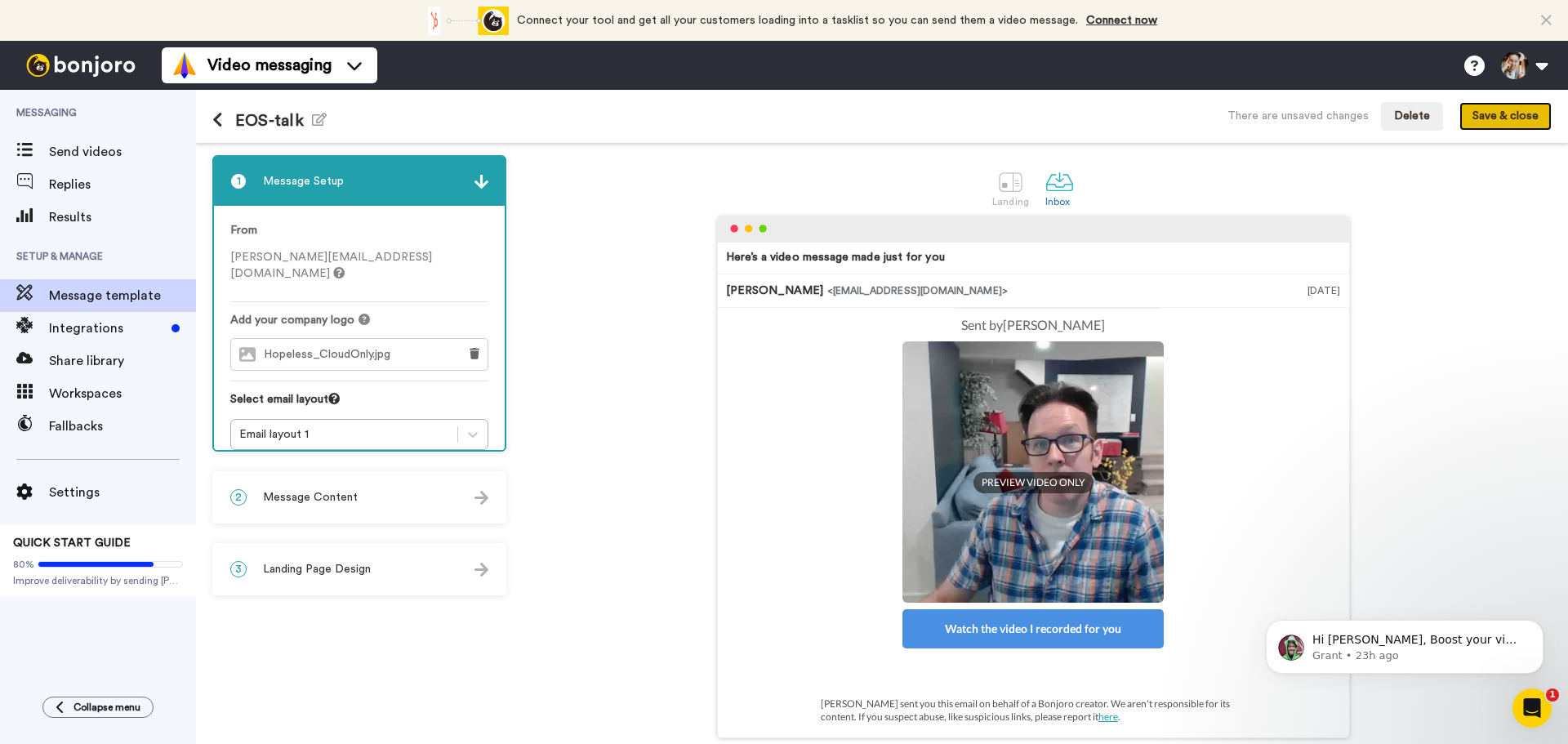
click at [1515, 120] on button "Save & close" at bounding box center [1505, 116] width 92 height 29
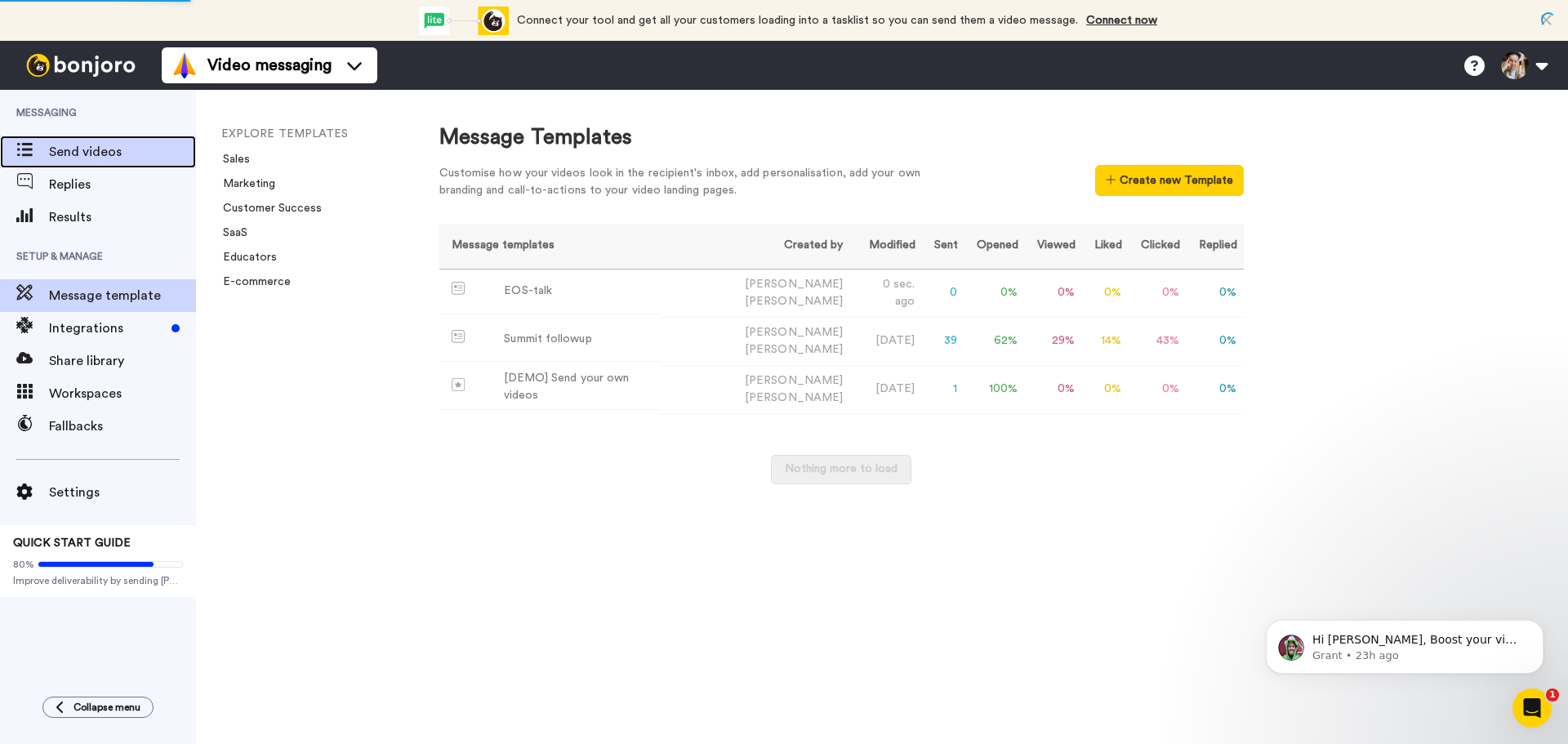
click at [83, 151] on span "Send videos" at bounding box center [122, 151] width 147 height 19
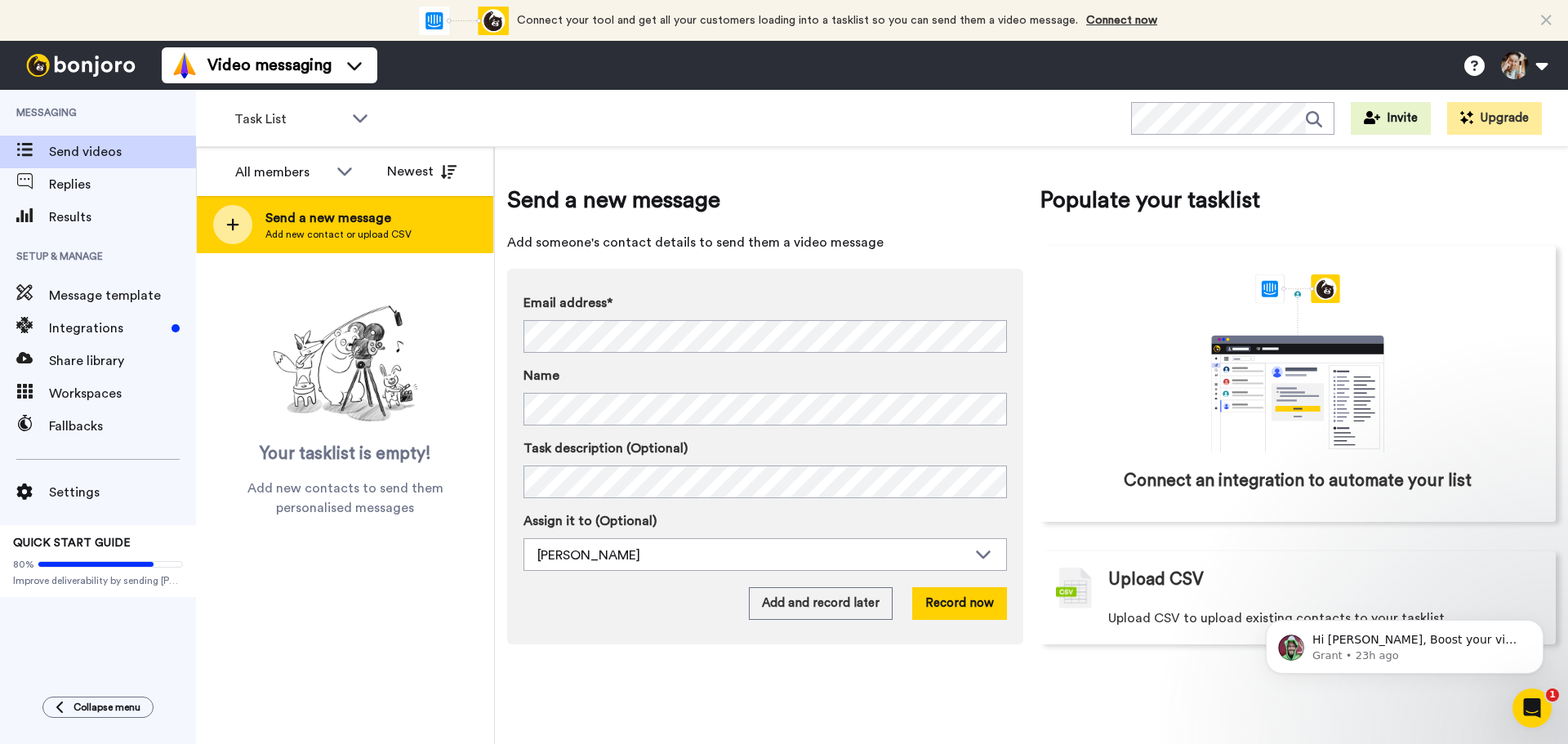
click at [299, 220] on span "Send a new message" at bounding box center [339, 218] width 146 height 19
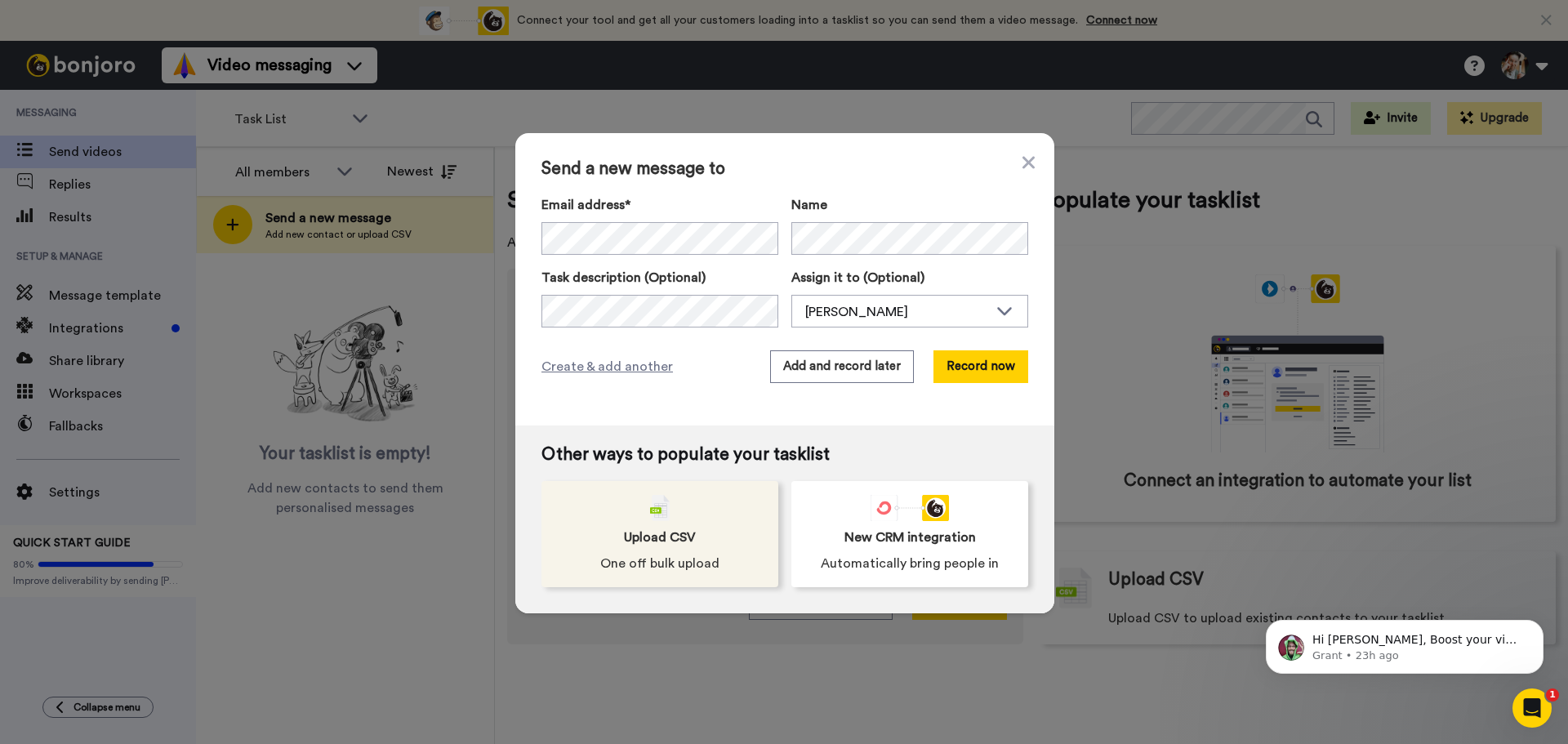
click at [627, 523] on div "Upload CSV One off bulk upload" at bounding box center [659, 534] width 237 height 107
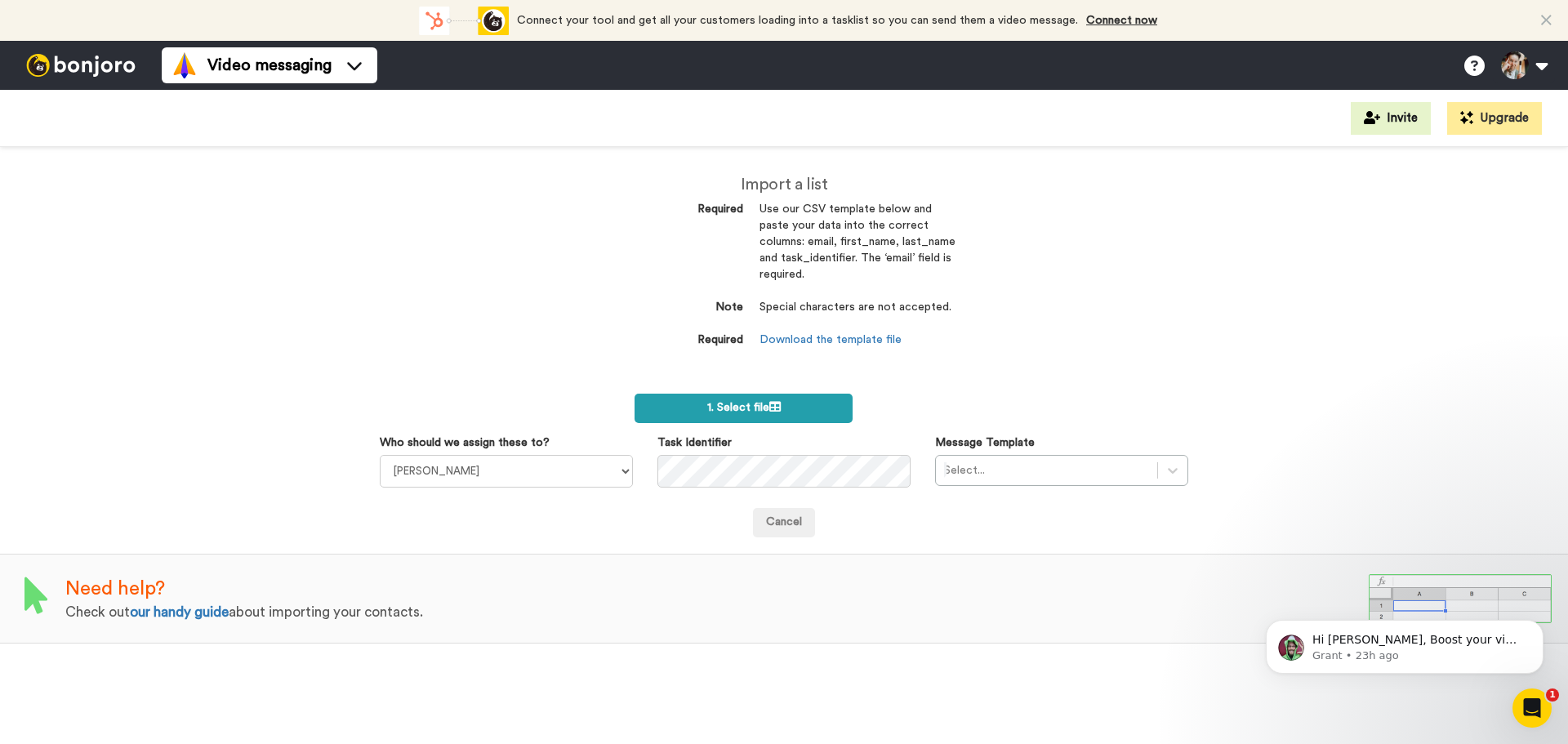
click at [728, 405] on span "1. Select file" at bounding box center [744, 408] width 74 height 11
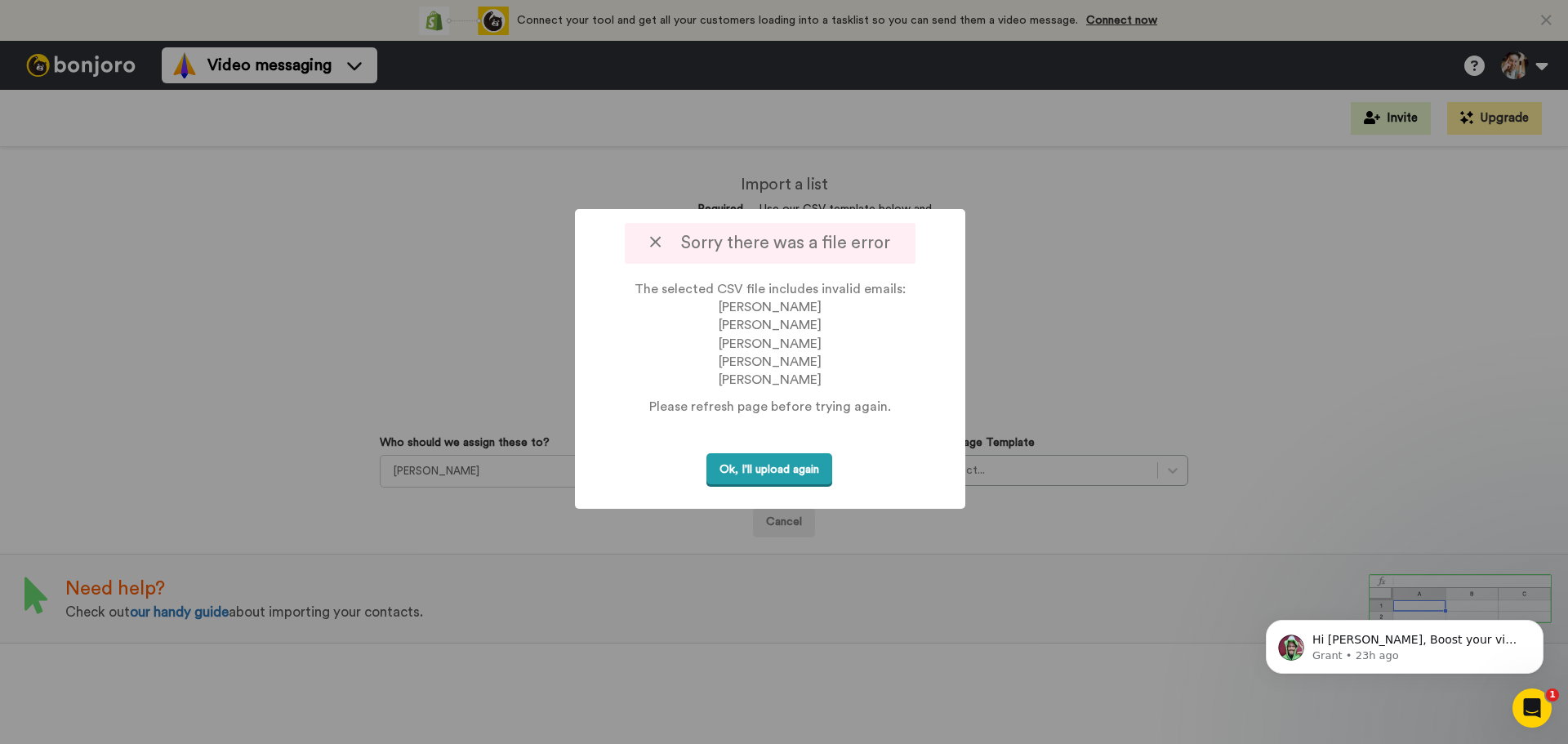
click at [777, 487] on button "Ok, I'll upload again" at bounding box center [769, 470] width 126 height 33
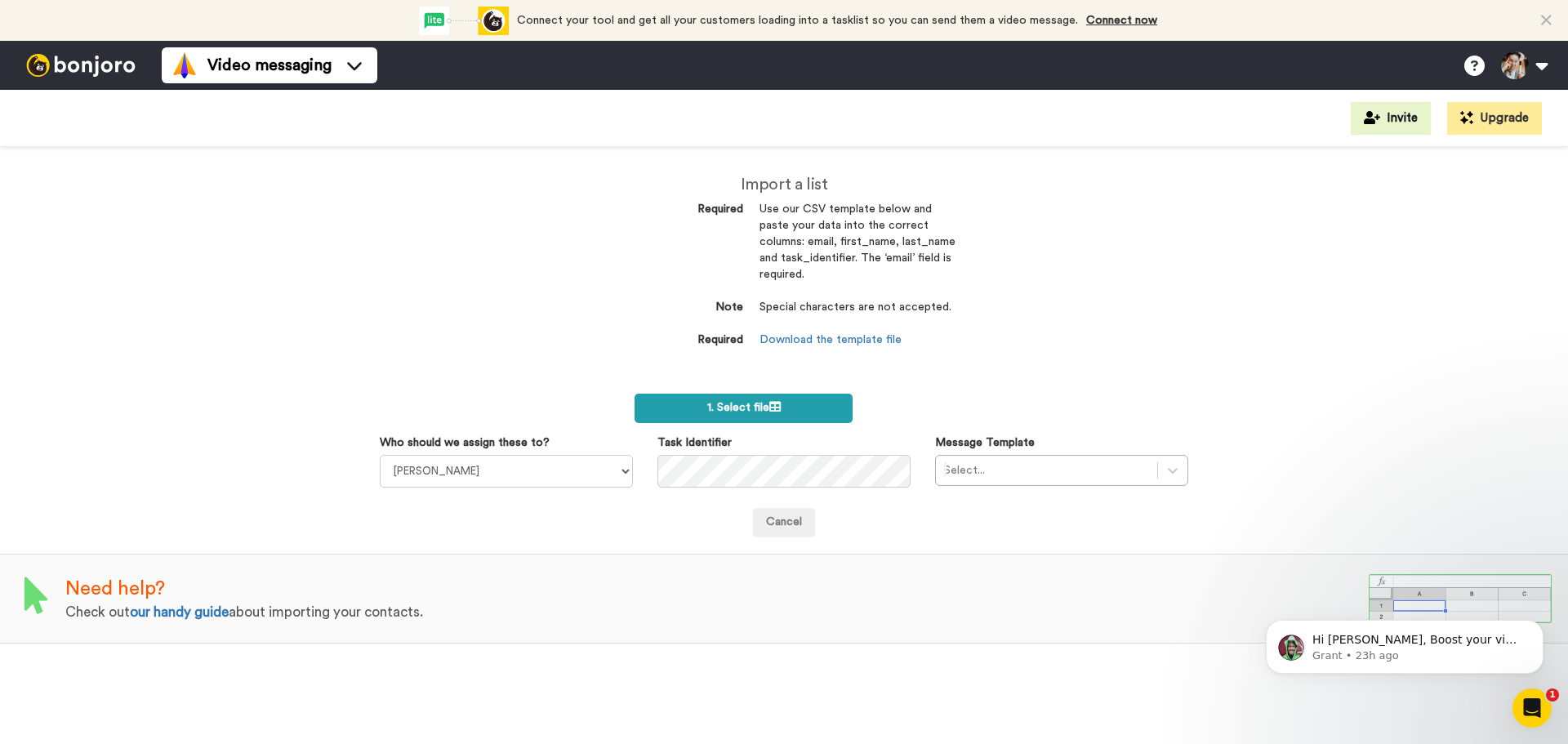
click at [684, 419] on label "1. Select file" at bounding box center [744, 408] width 218 height 29
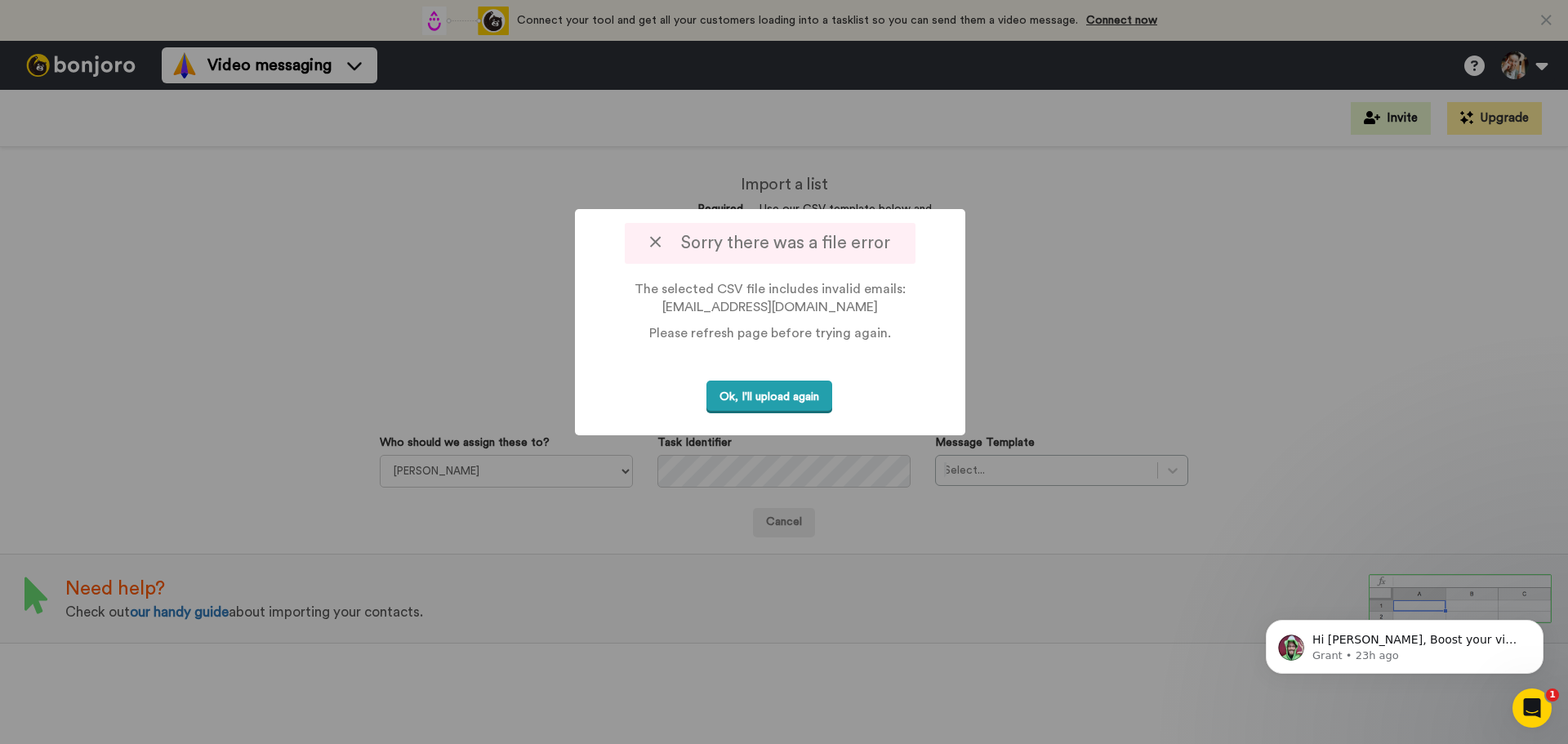
click at [767, 400] on button "Ok, I'll upload again" at bounding box center [769, 397] width 126 height 33
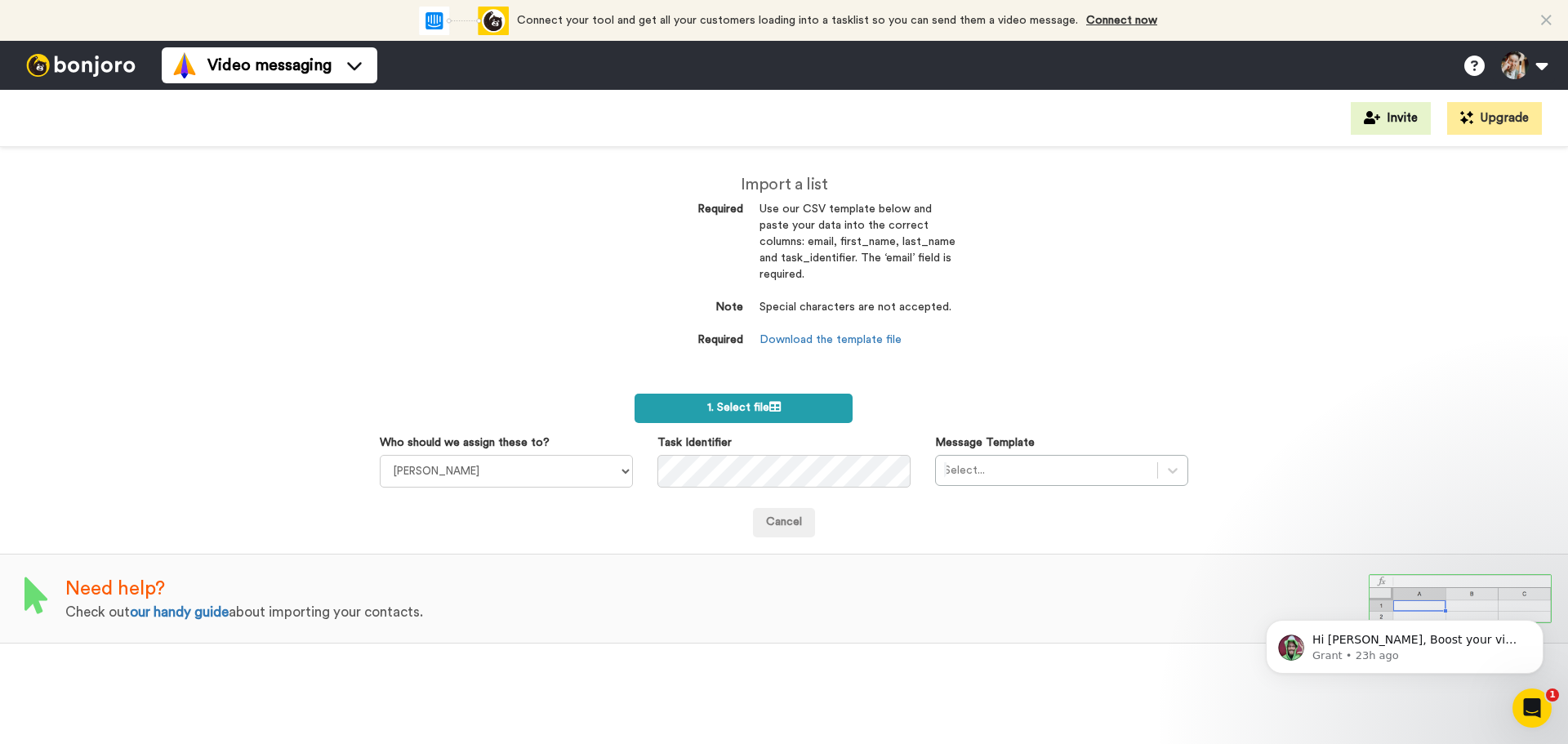
click at [729, 401] on label "1. Select file" at bounding box center [744, 408] width 218 height 29
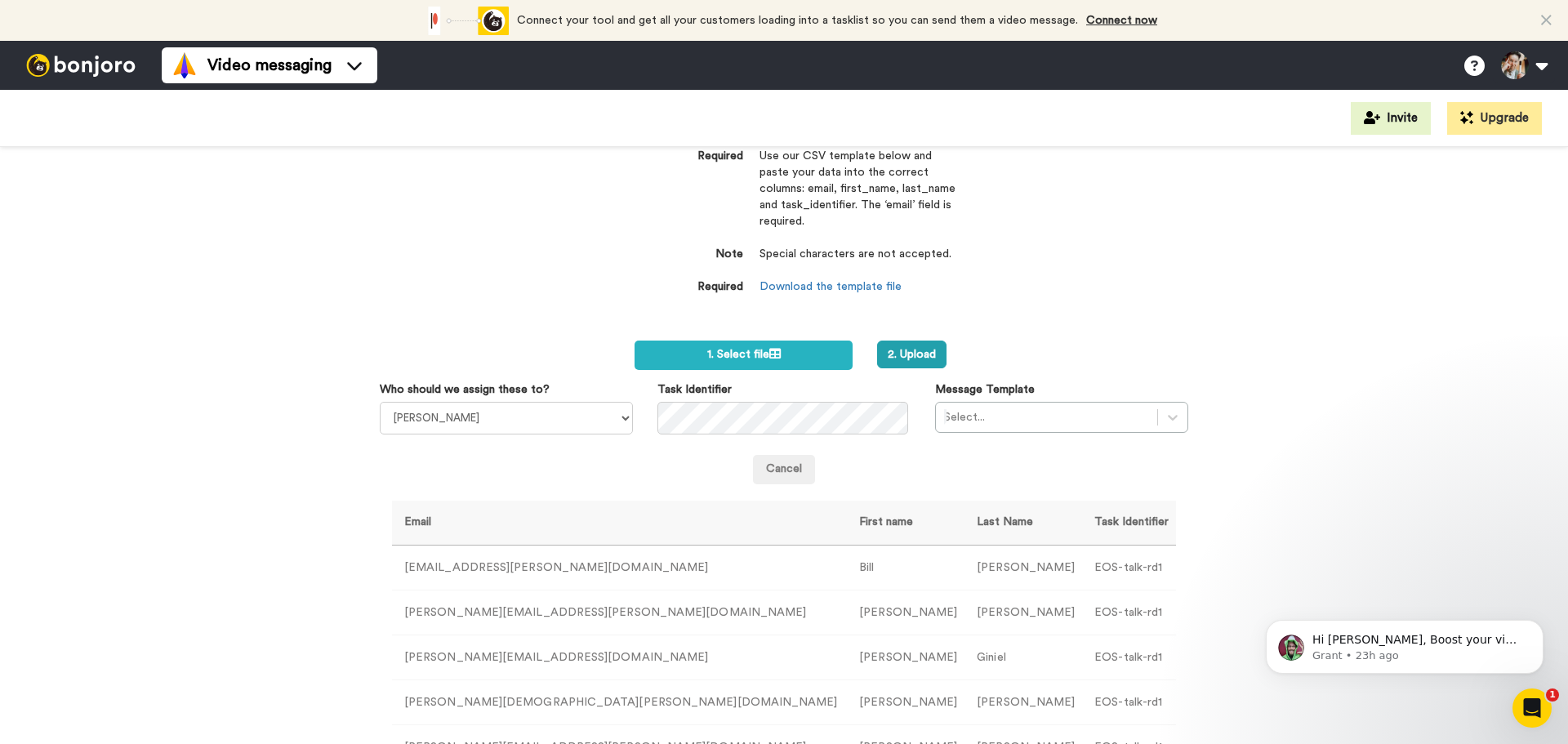
scroll to position [82, 0]
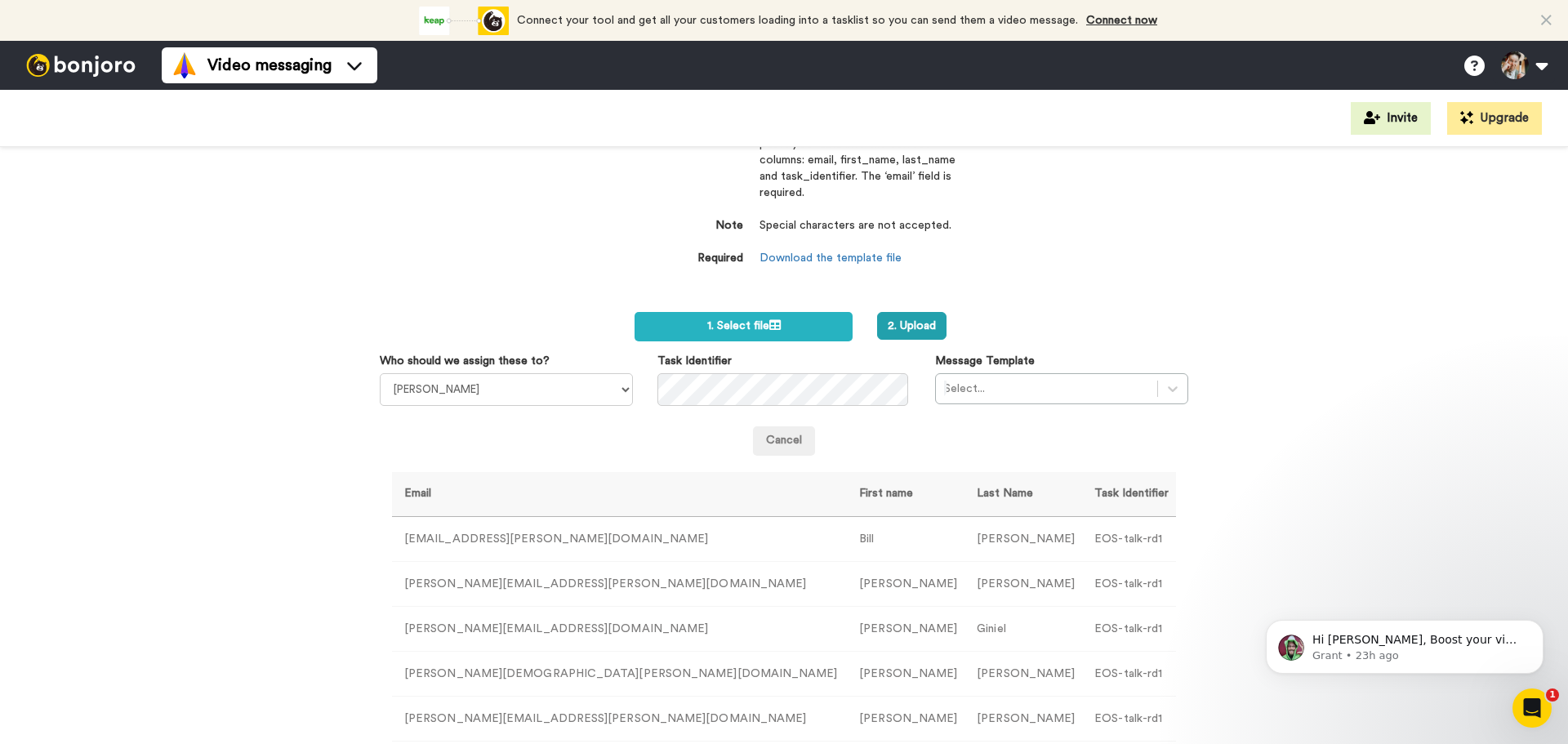
click at [1346, 432] on div "Import a list Required Use our CSV template below and paste your data into the …" at bounding box center [784, 446] width 1568 height 597
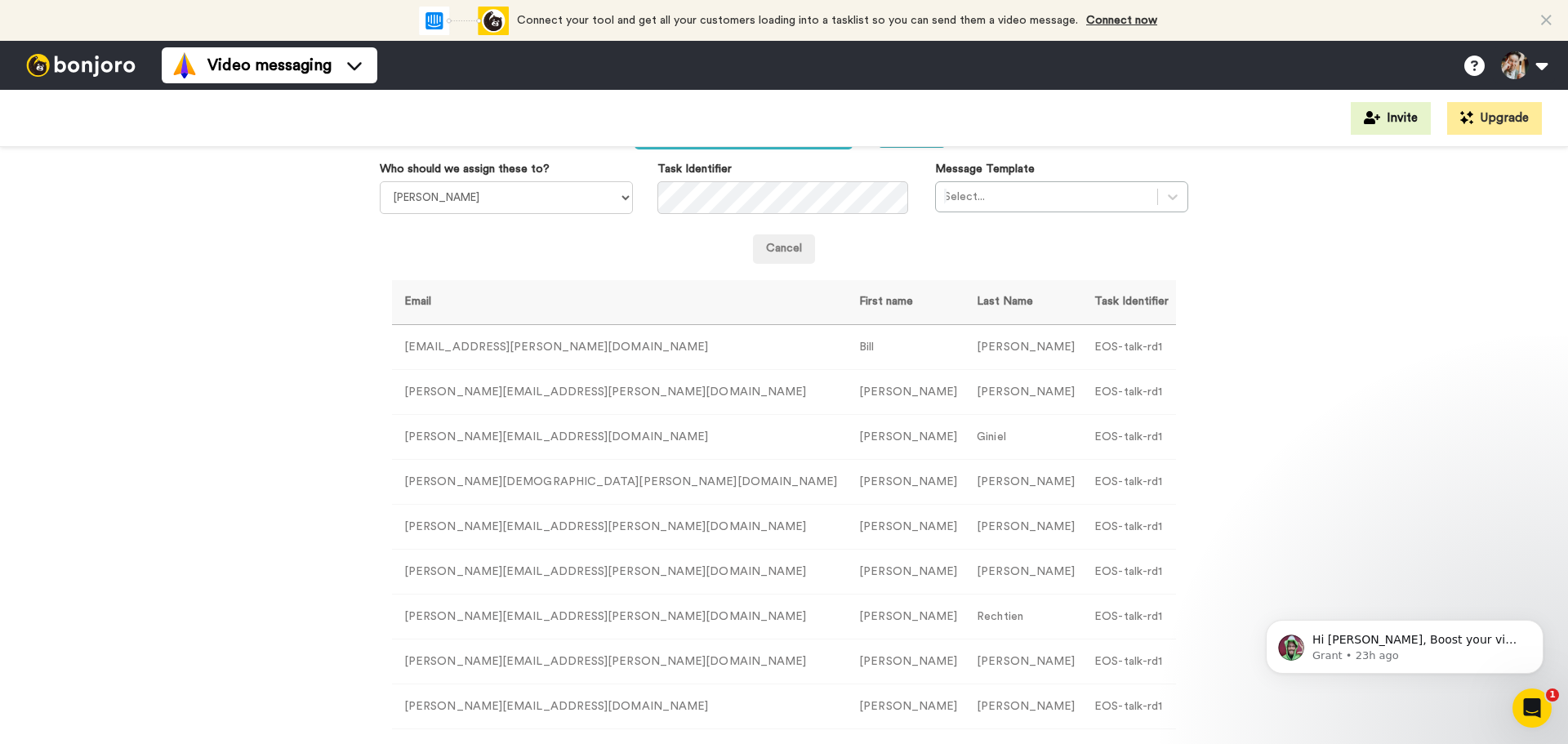
scroll to position [245, 0]
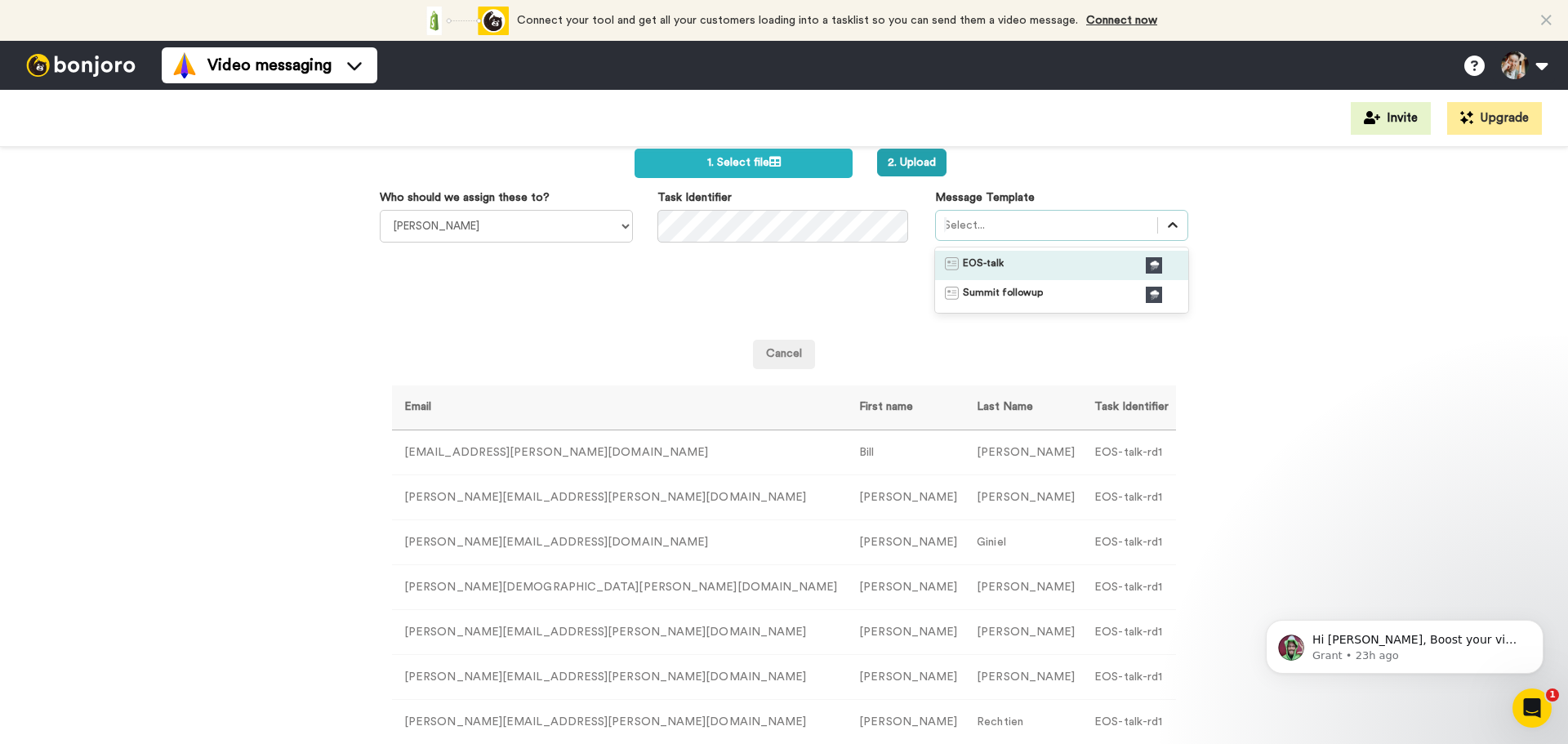
click at [1168, 225] on icon at bounding box center [1172, 225] width 10 height 5
click at [1016, 263] on div "EOS-talk" at bounding box center [1061, 265] width 233 height 17
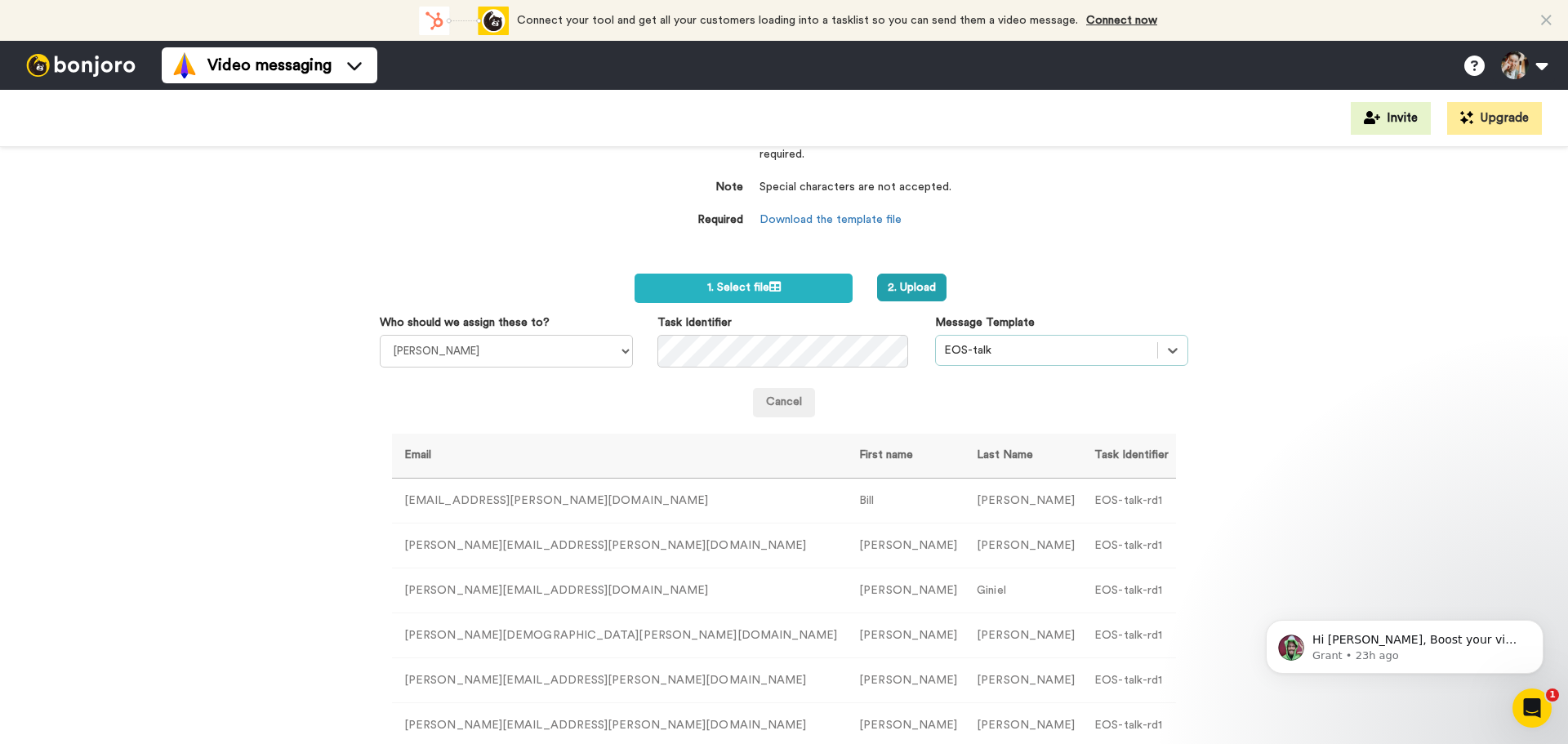
scroll to position [0, 0]
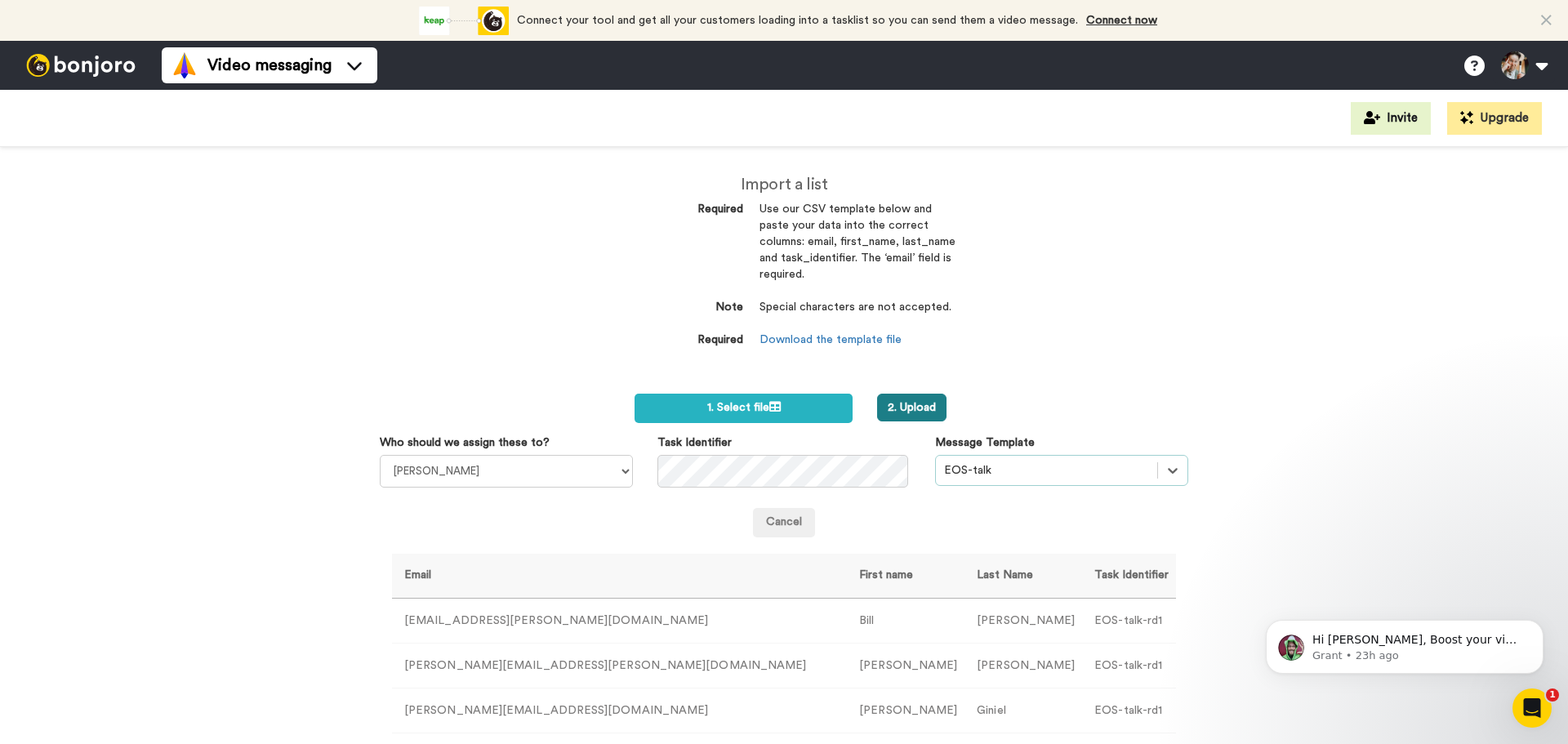
click at [912, 406] on button "2. Upload" at bounding box center [912, 408] width 70 height 28
